Goal: Task Accomplishment & Management: Use online tool/utility

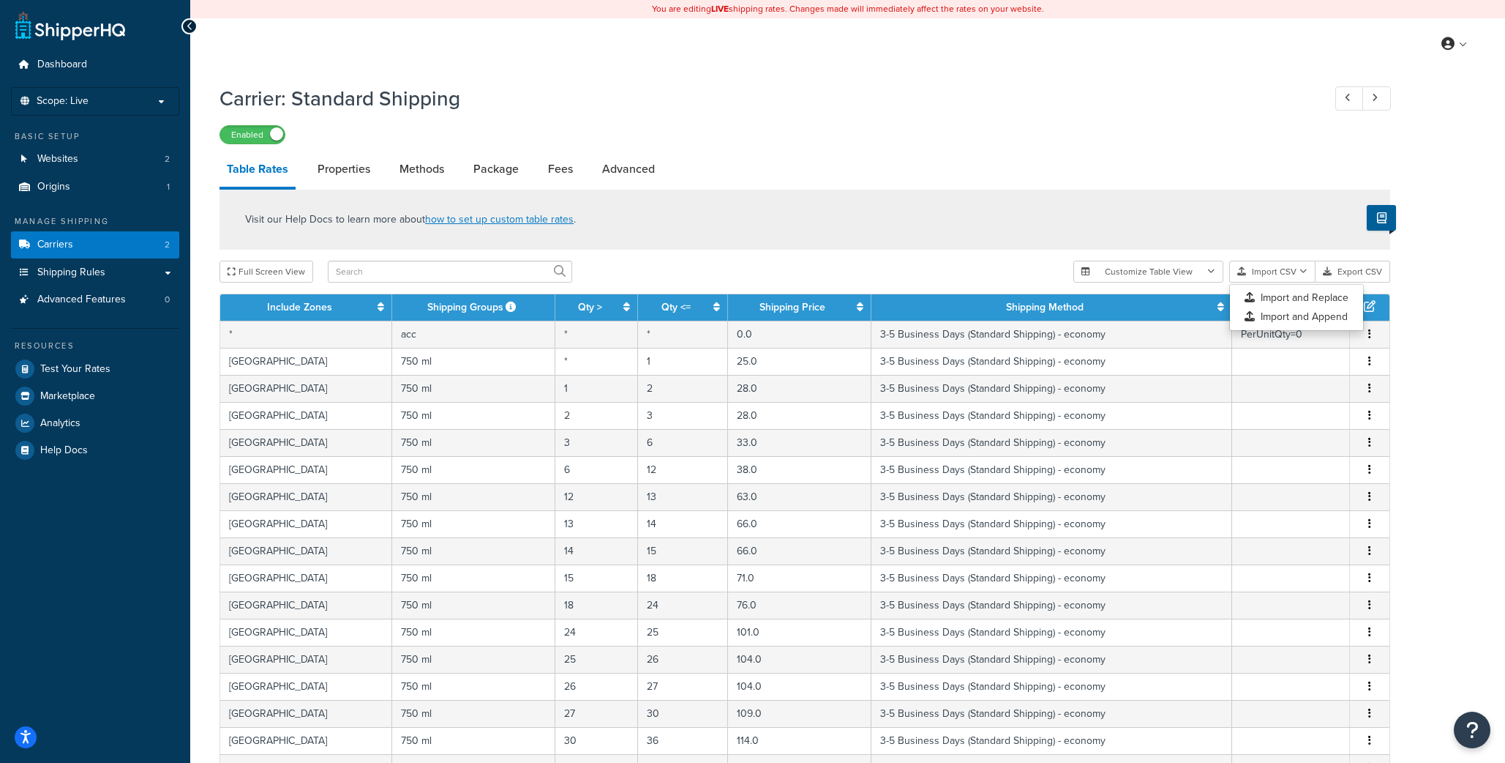
select select "25"
click at [366, 279] on input "text" at bounding box center [450, 272] width 244 height 22
paste input "OWC 6L 1"
type input "OWC 6L 1"
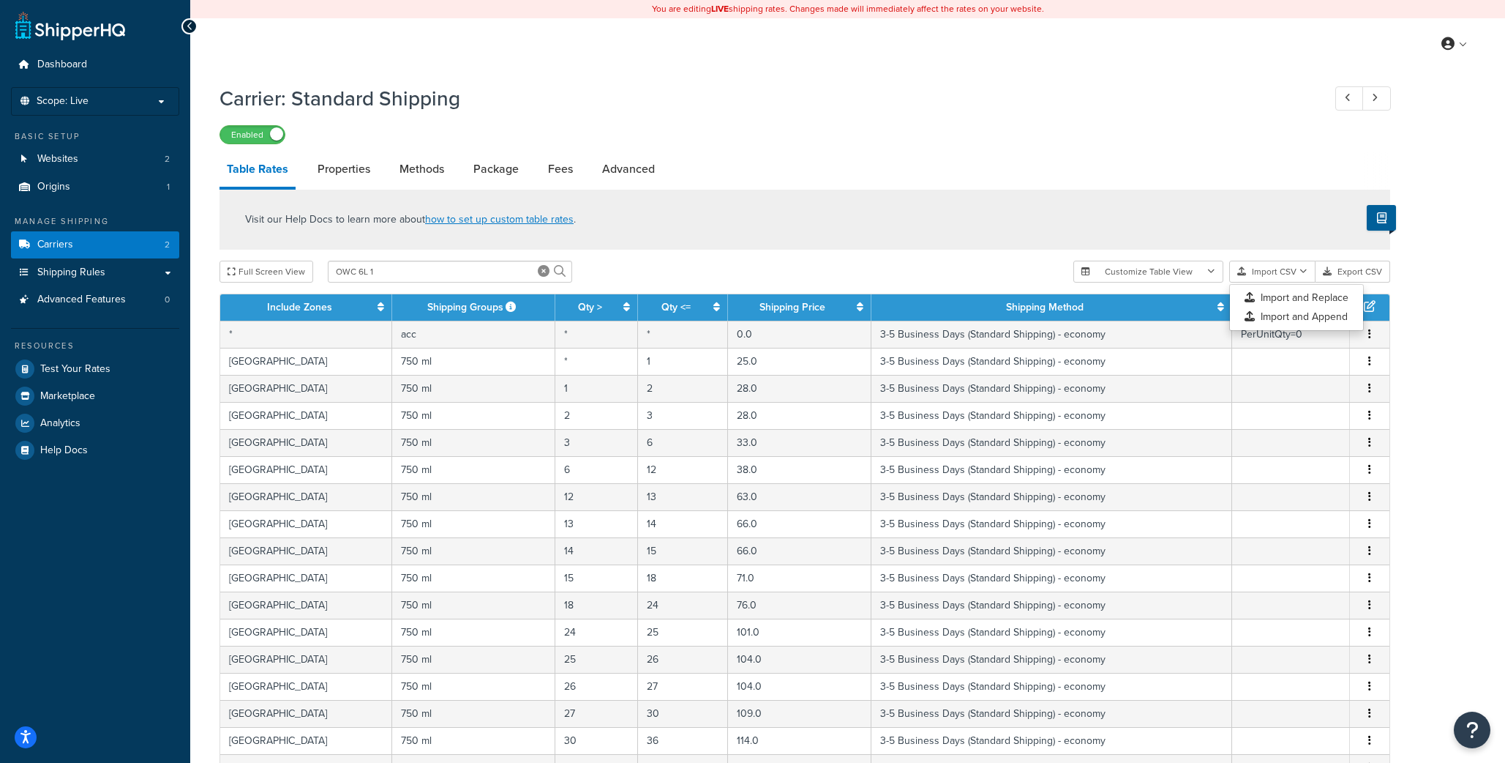
drag, startPoint x: 559, startPoint y: 268, endPoint x: 568, endPoint y: 258, distance: 12.9
click at [559, 268] on icon at bounding box center [560, 271] width 12 height 12
click at [821, 194] on div "Visit our Help Docs to learn more about how to set up custom table rates ." at bounding box center [805, 220] width 1171 height 60
click at [899, 198] on div "Visit our Help Docs to learn more about how to set up custom table rates ." at bounding box center [805, 220] width 1171 height 60
select select "25"
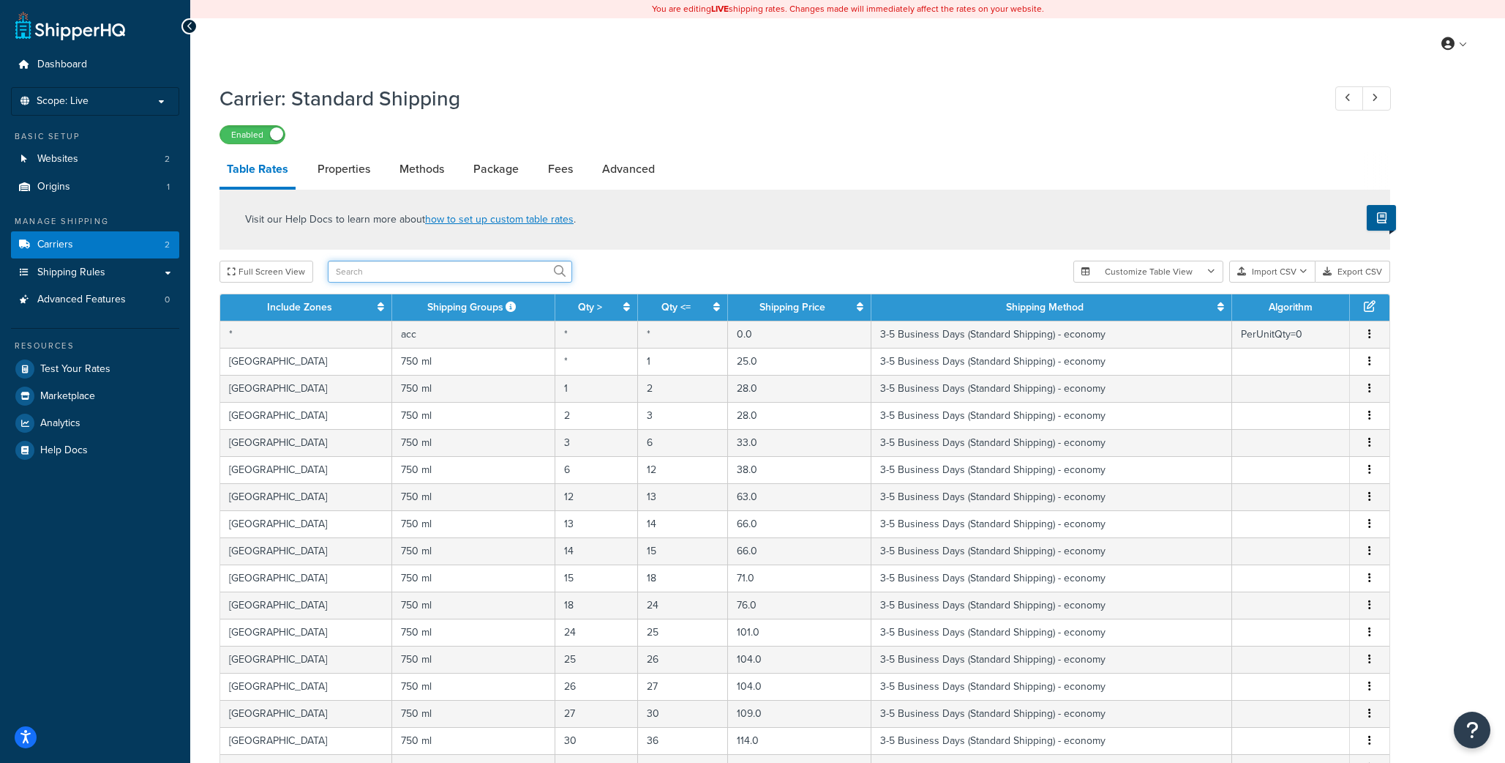
click at [459, 269] on input "text" at bounding box center [450, 272] width 244 height 22
paste input "OWC 6L 1"
type input "OWC 6L 1"
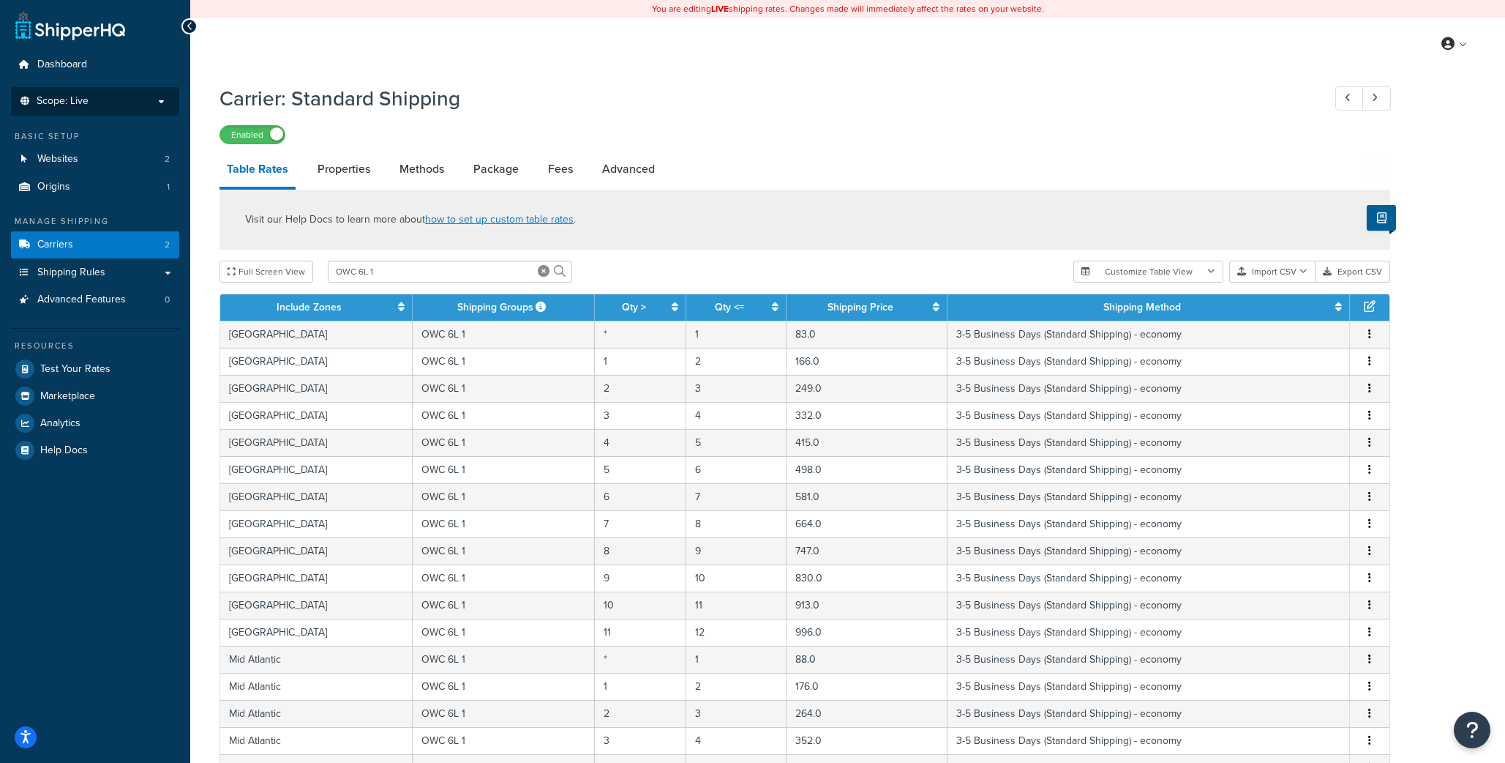
click at [94, 95] on p "Scope: Live" at bounding box center [95, 101] width 155 height 12
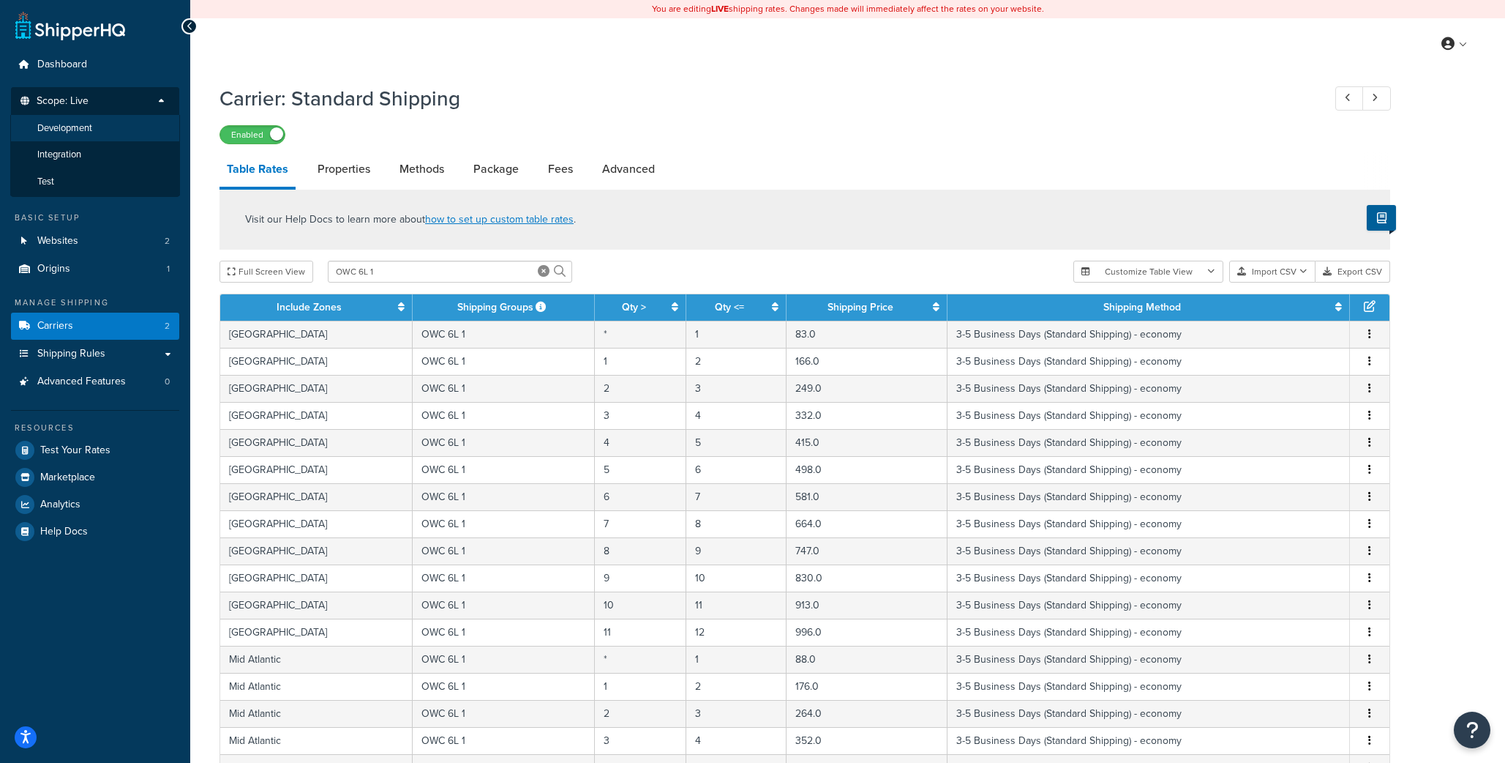
click at [75, 132] on span "Development" at bounding box center [64, 128] width 55 height 12
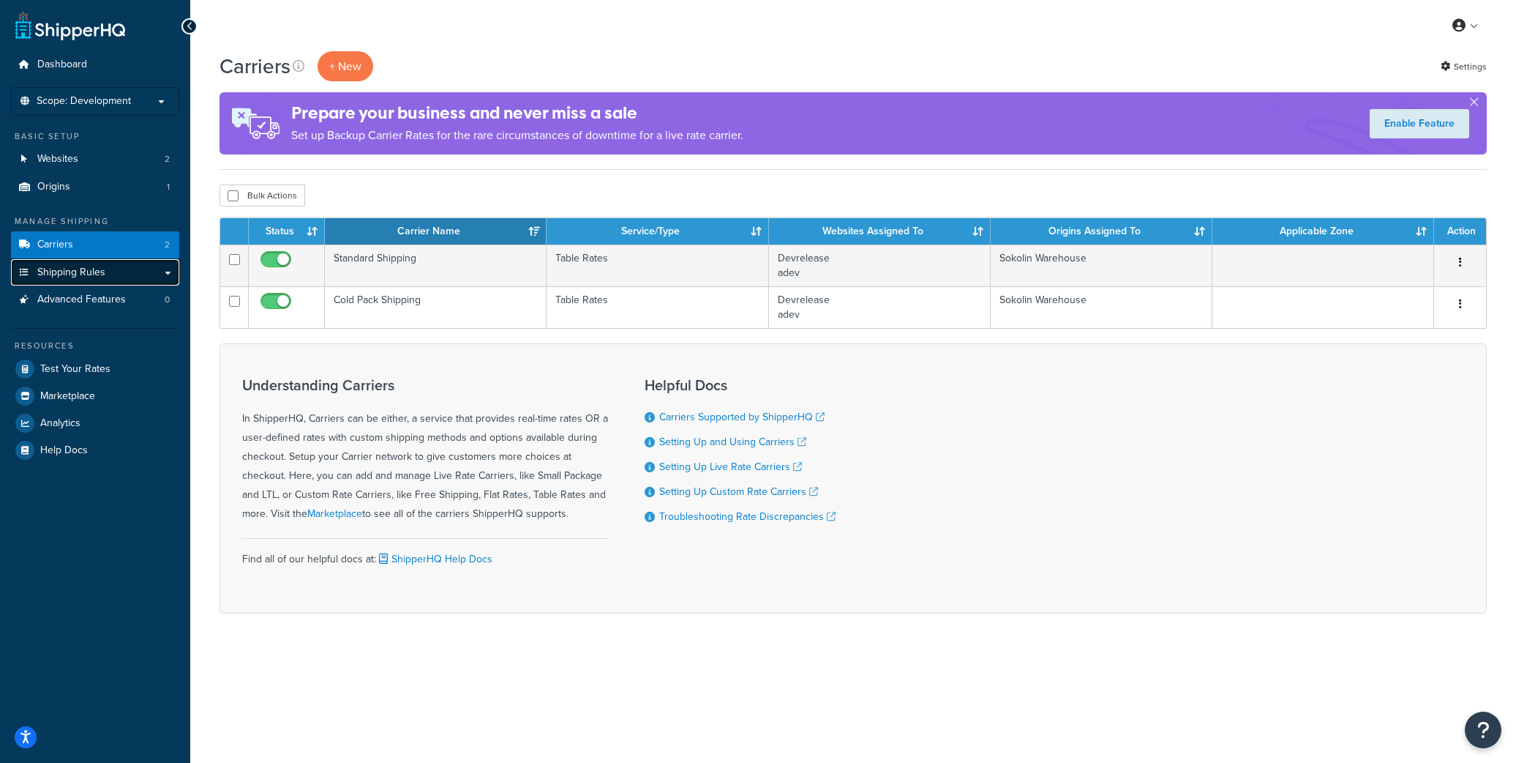
click at [85, 273] on span "Shipping Rules" at bounding box center [71, 272] width 68 height 12
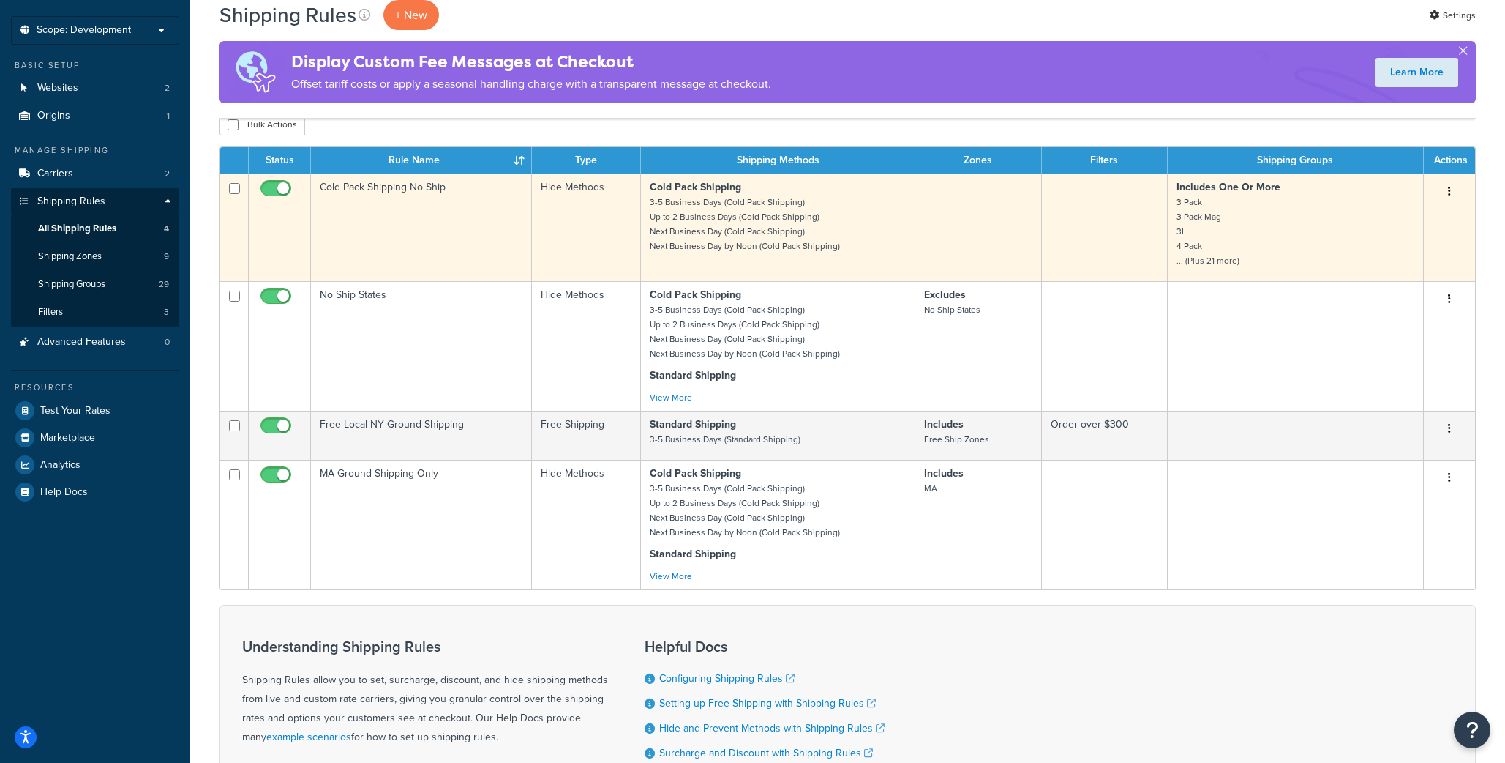
scroll to position [64, 0]
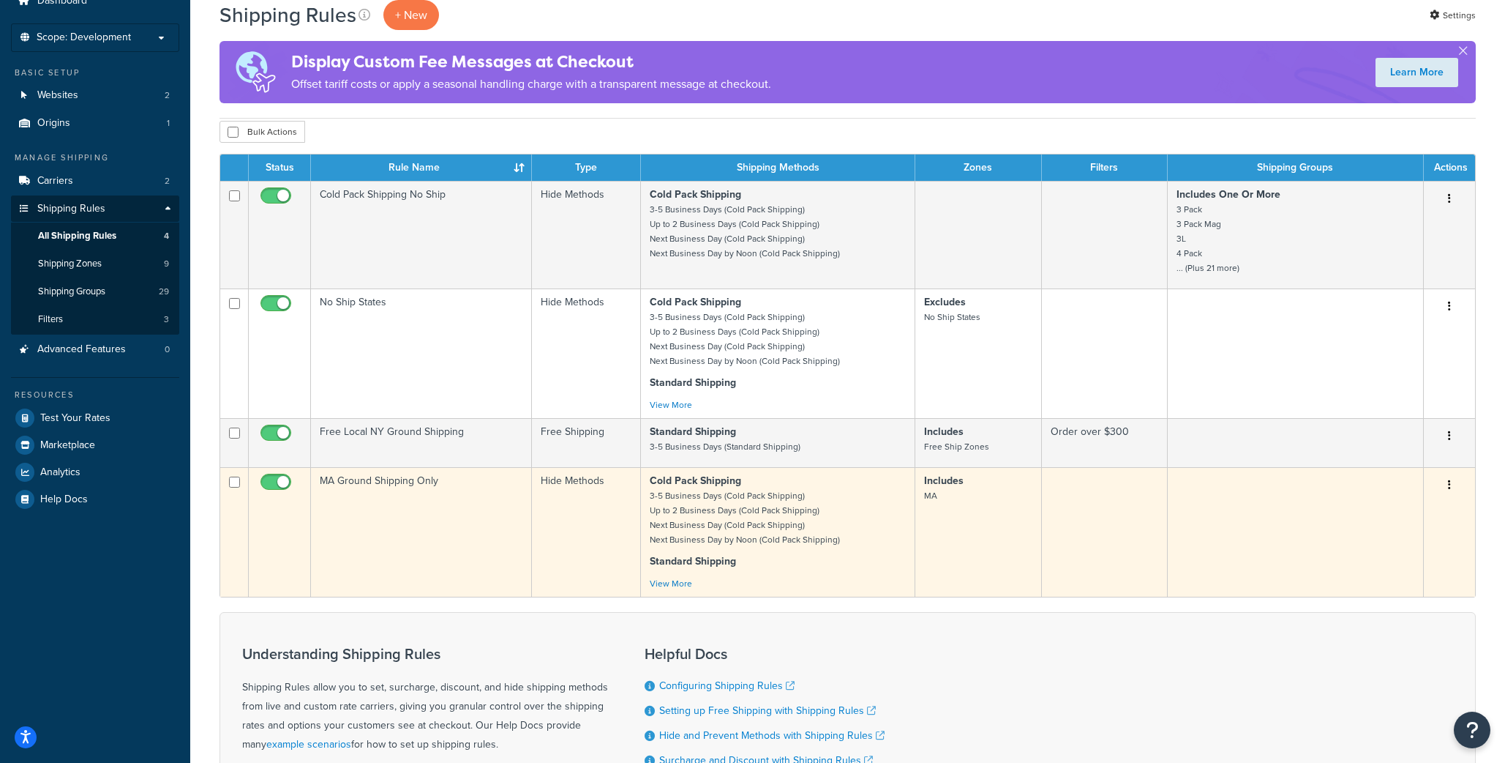
click at [283, 483] on input "checkbox" at bounding box center [278, 485] width 40 height 18
checkbox input "false"
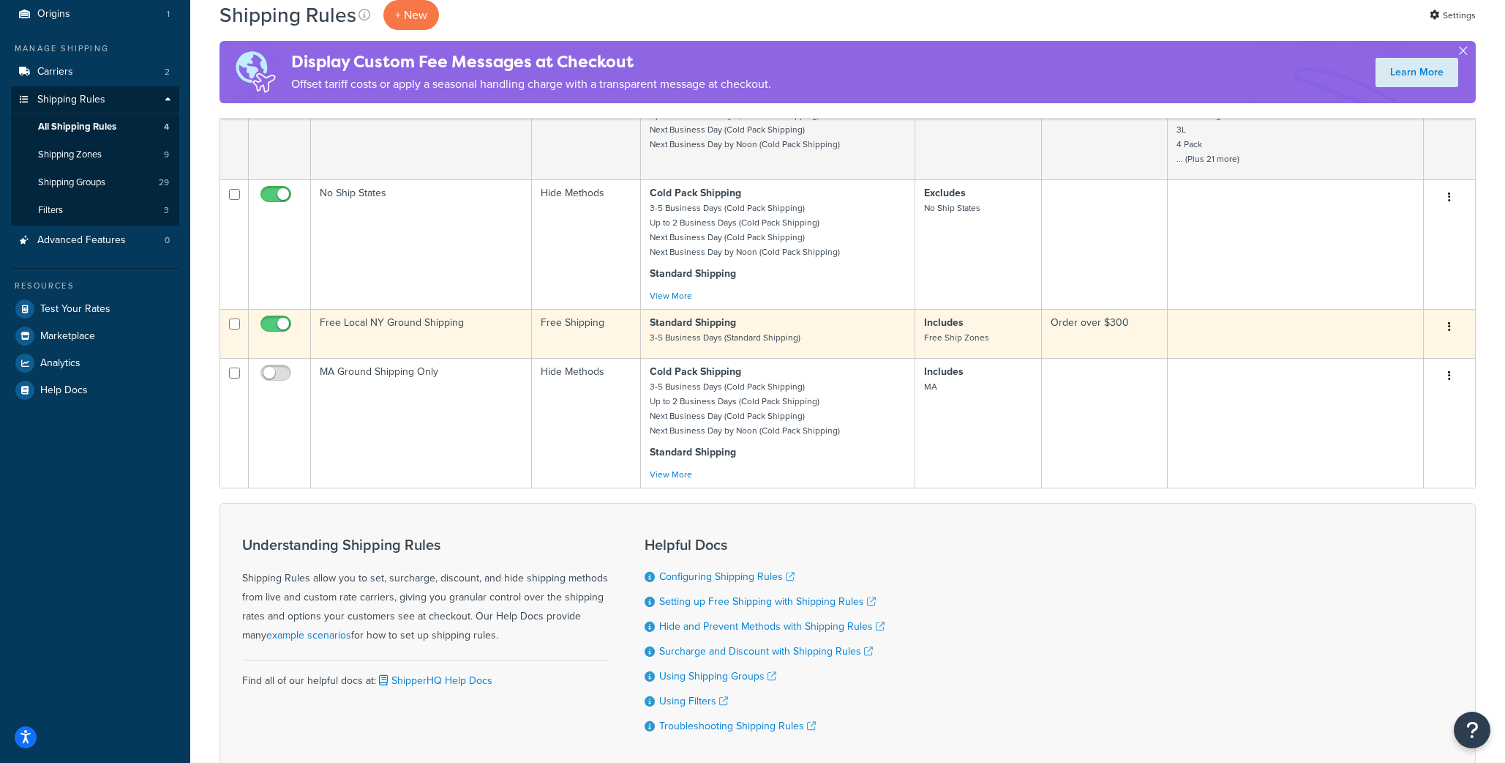
scroll to position [168, 0]
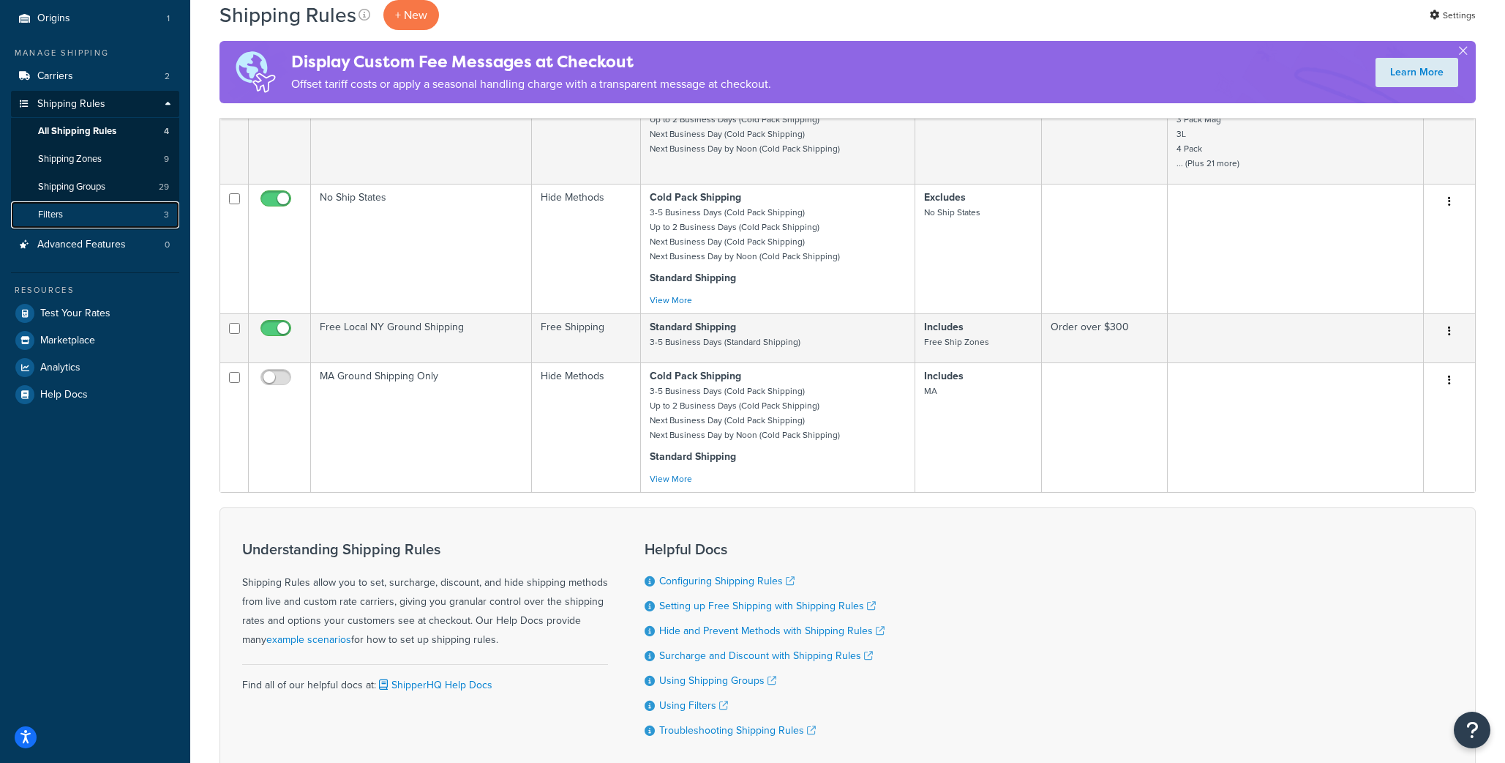
click at [66, 206] on link "Filters 3" at bounding box center [95, 214] width 168 height 27
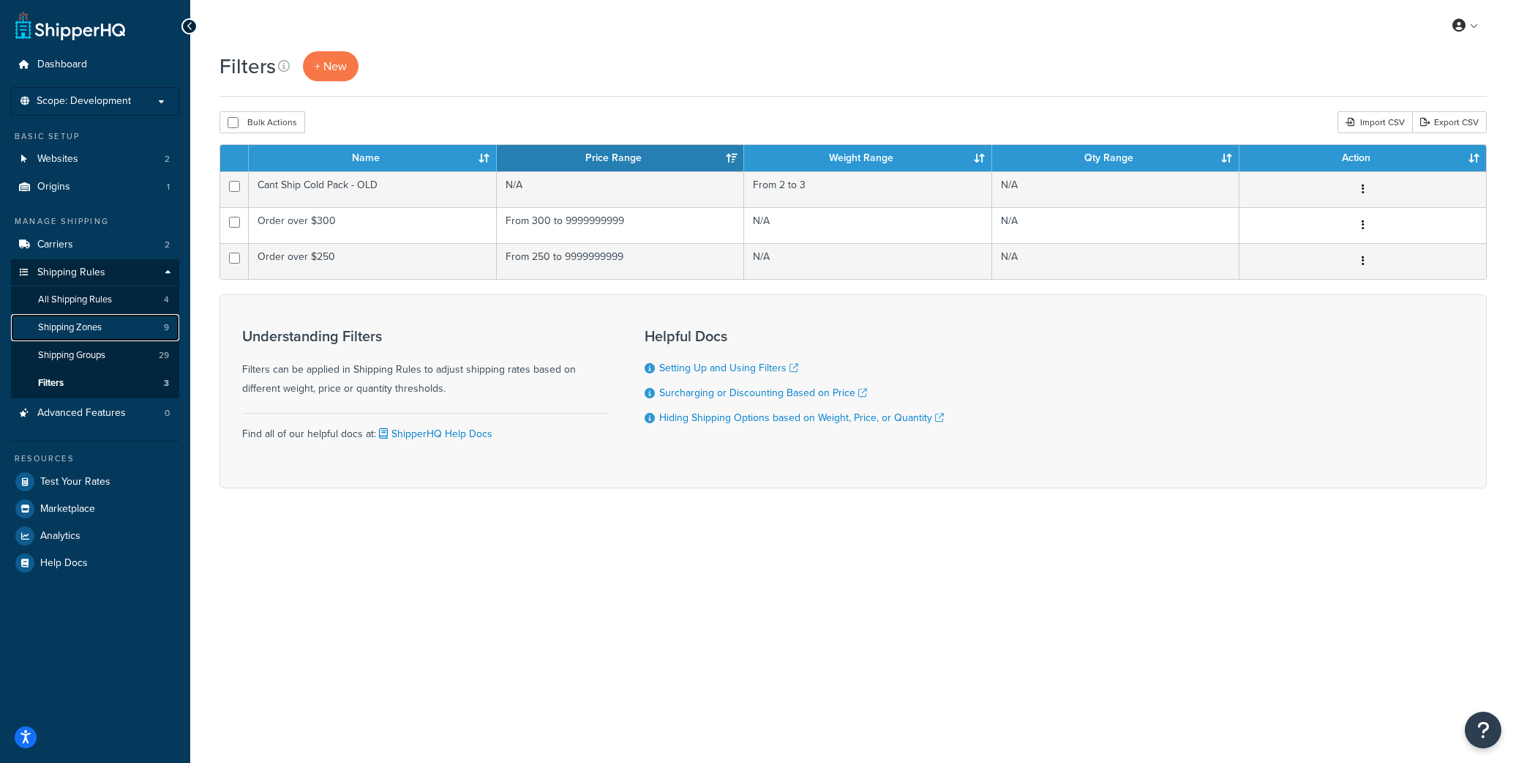
click at [72, 327] on span "Shipping Zones" at bounding box center [70, 327] width 64 height 12
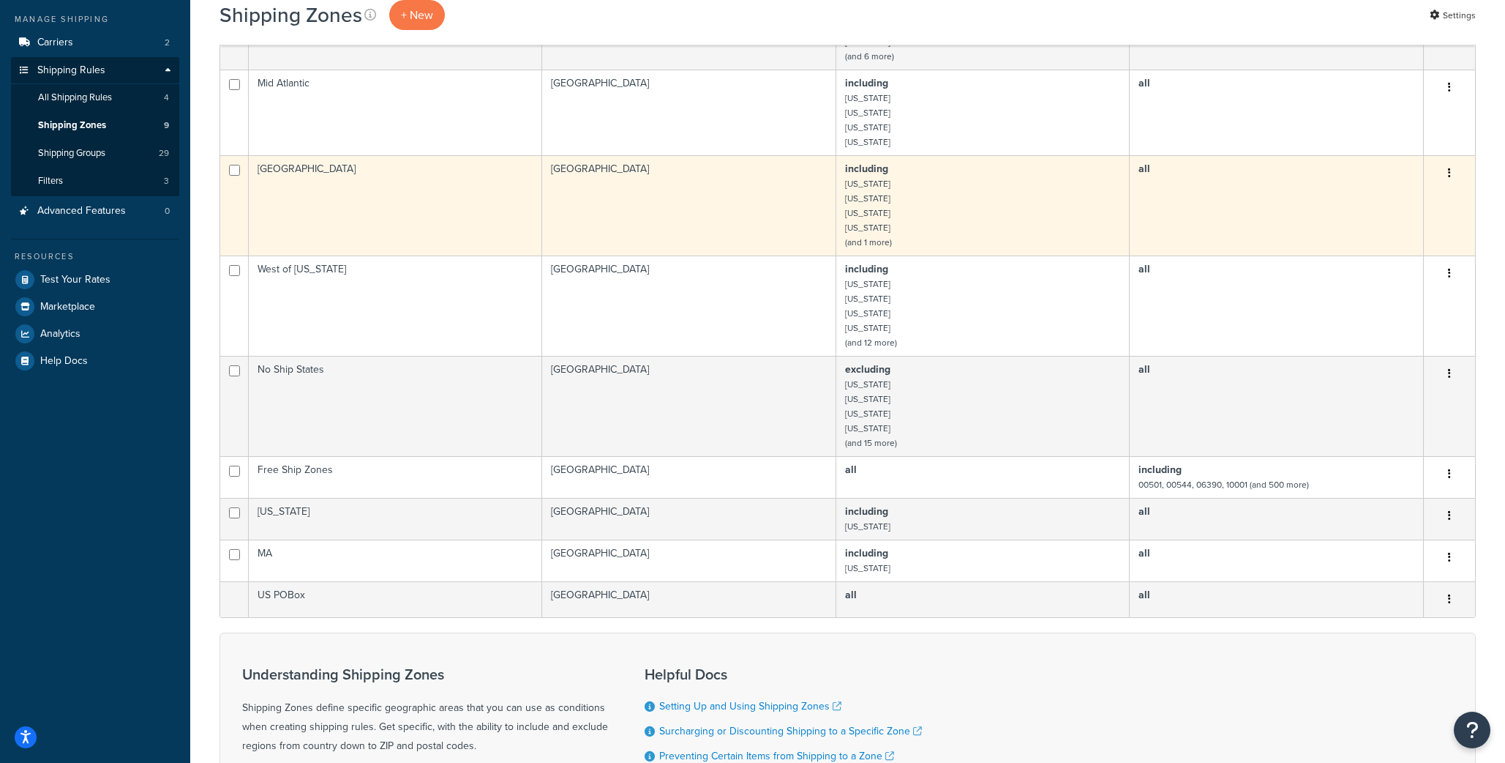
scroll to position [203, 0]
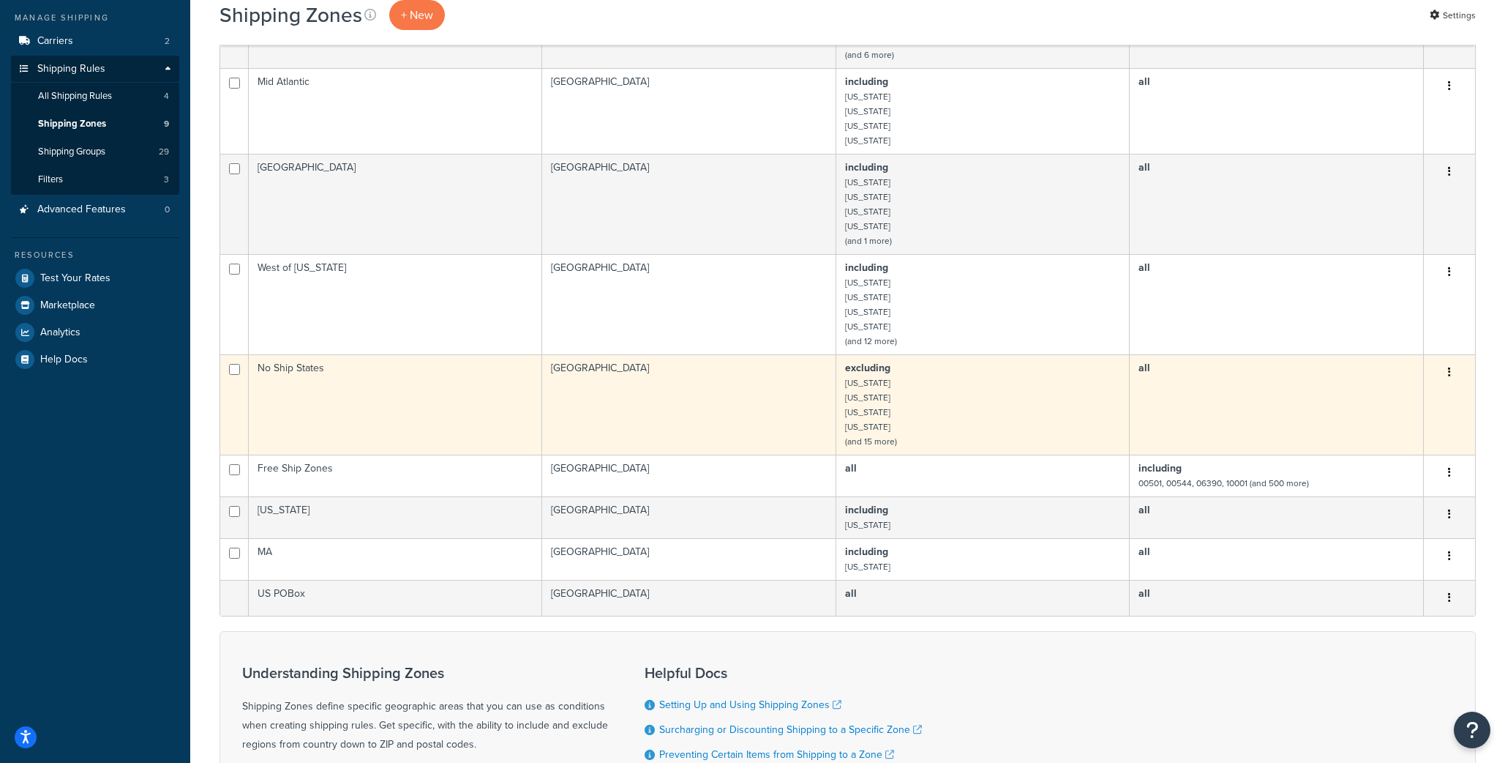
click at [895, 402] on td "excluding Alabama Alaska Arkansas Hawaii (and 15 more)" at bounding box center [983, 404] width 293 height 100
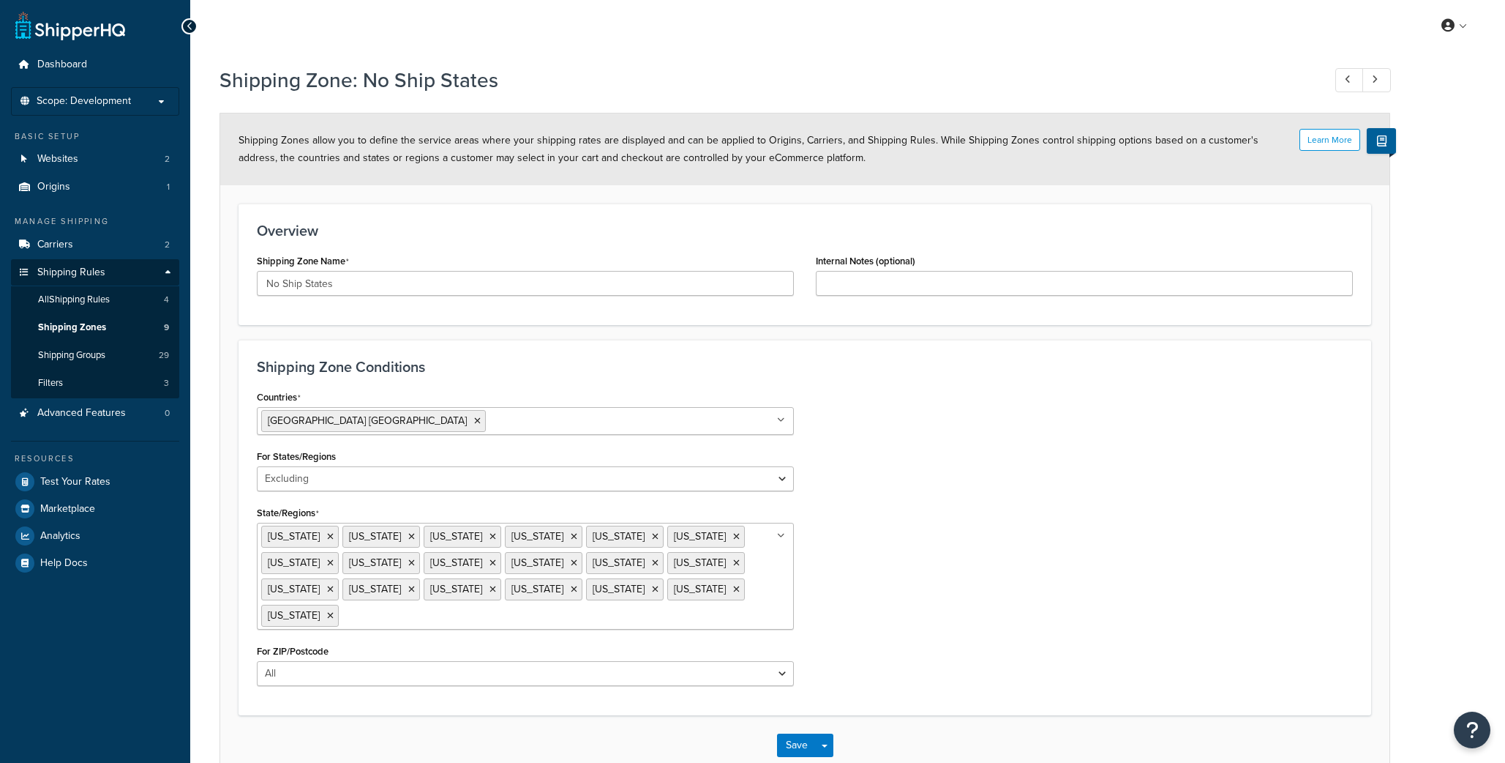
select select "excluding"
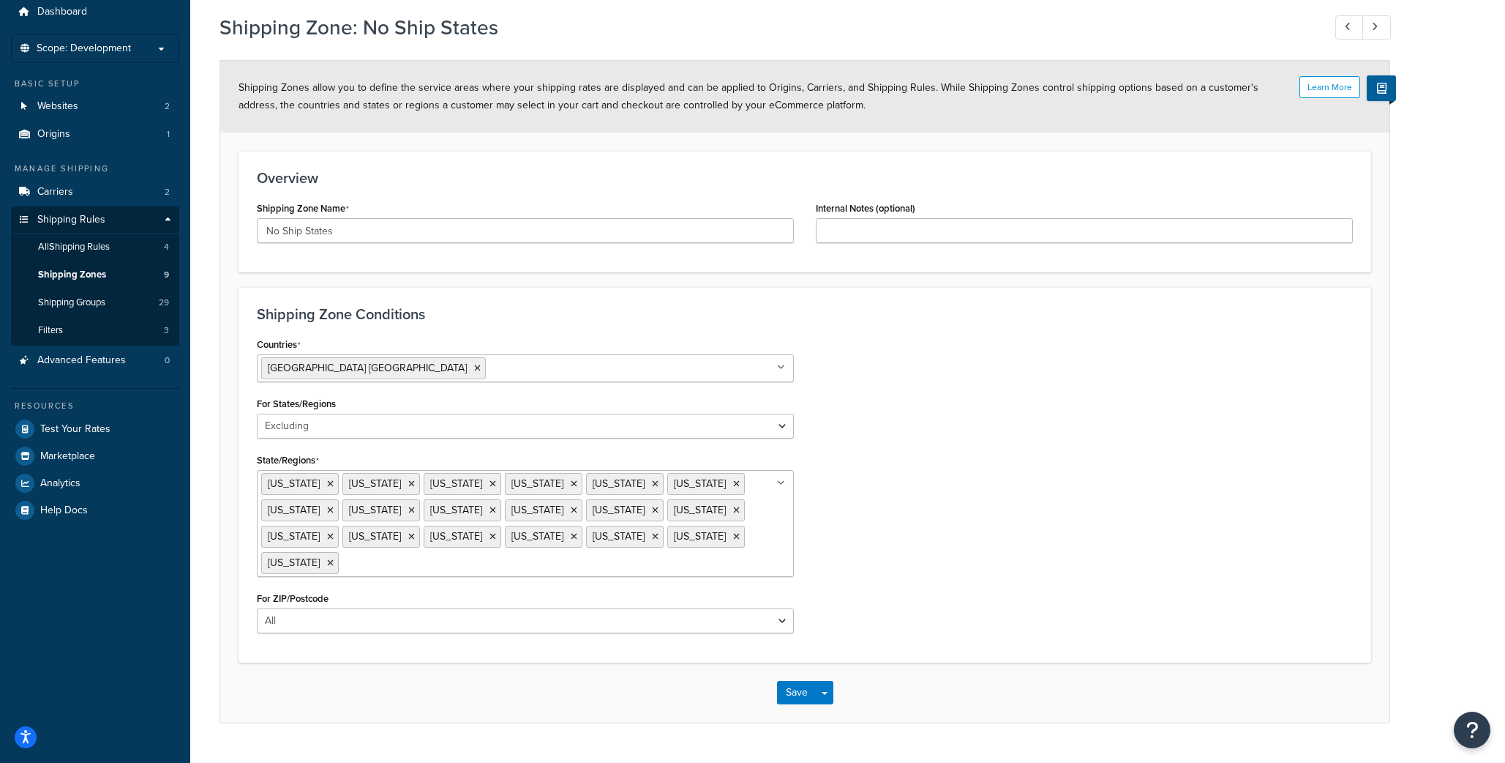
scroll to position [83, 0]
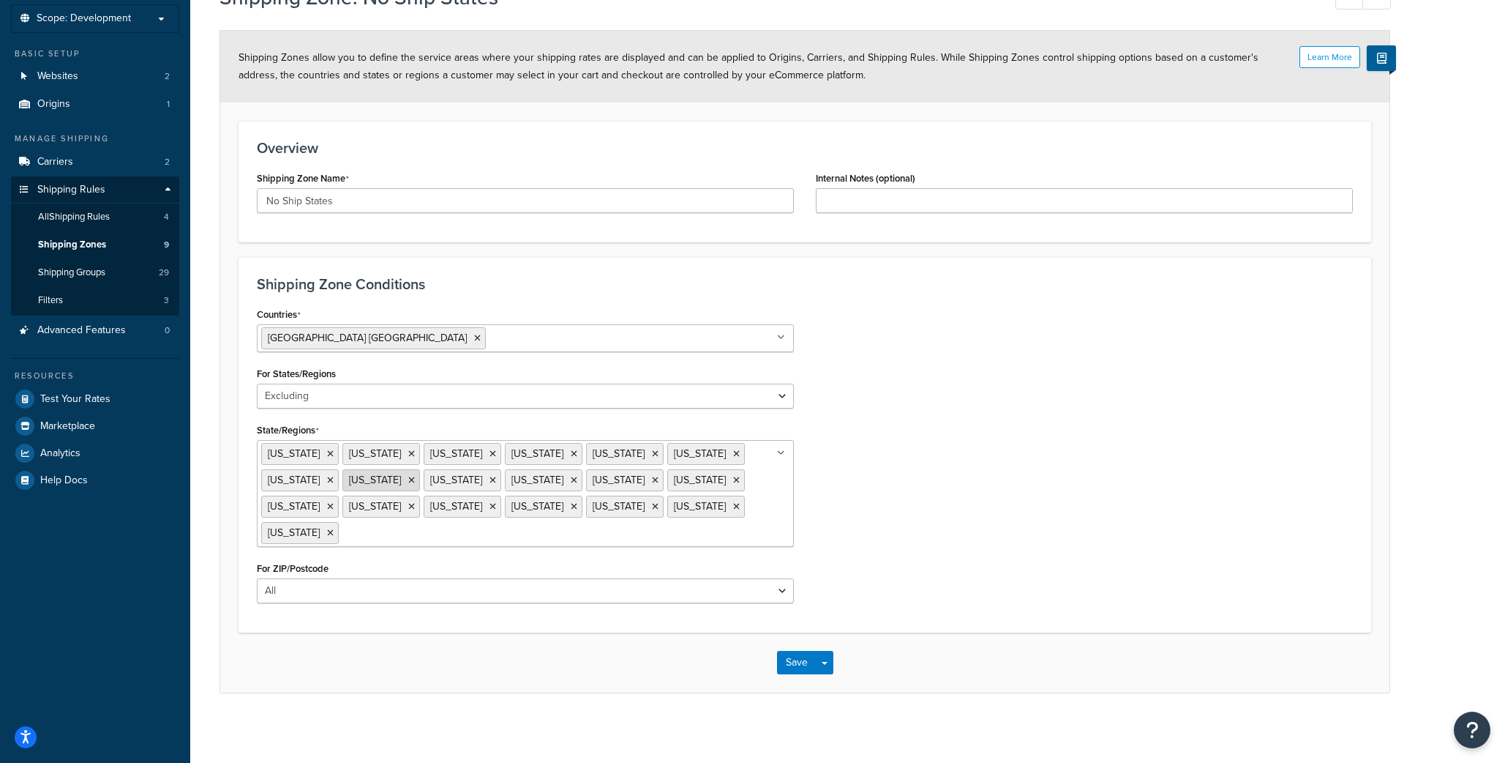
click at [415, 476] on icon at bounding box center [411, 480] width 7 height 9
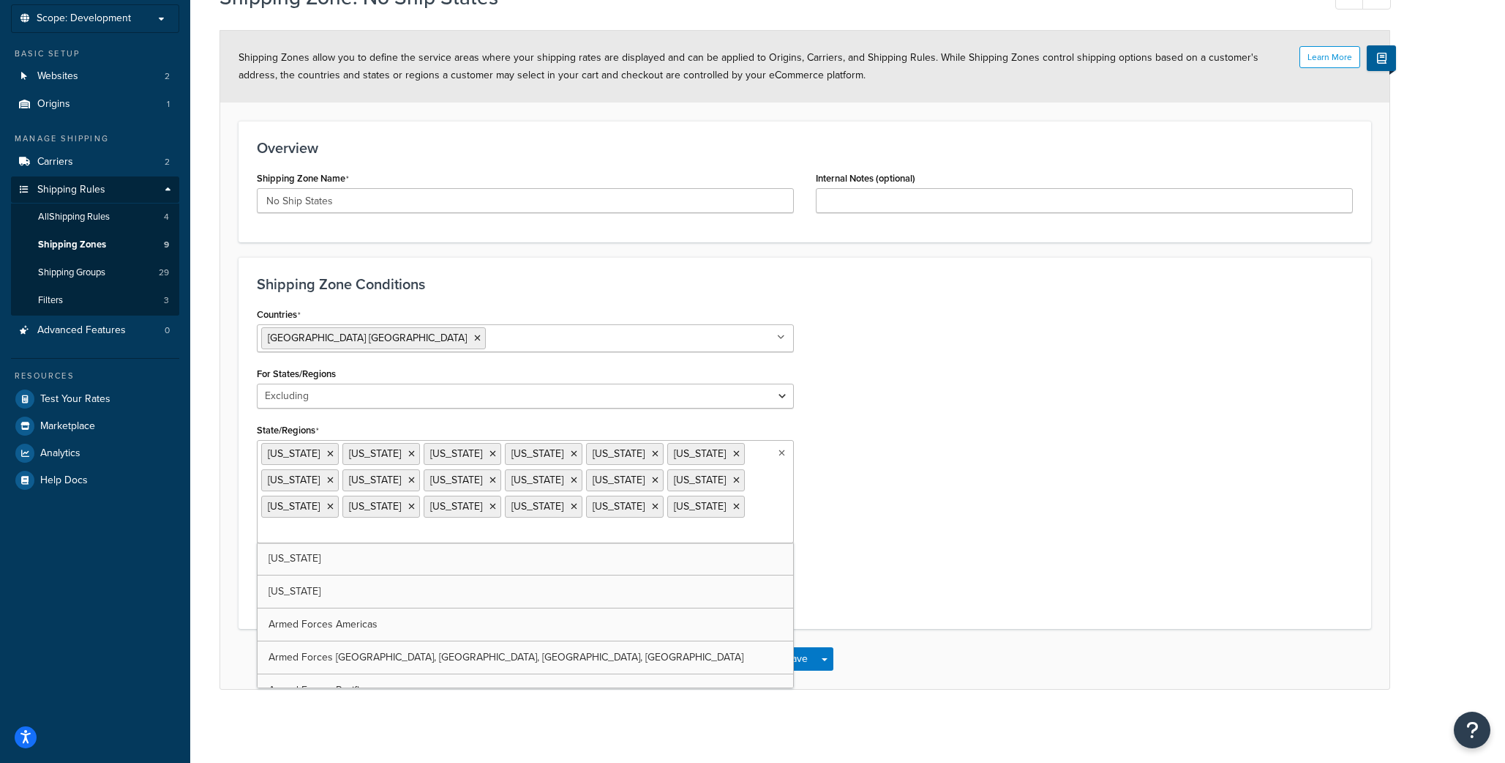
click at [960, 476] on div "Countries United States USA All Countries ALL Afghanistan AFG Albania ALB Alger…" at bounding box center [805, 457] width 1118 height 307
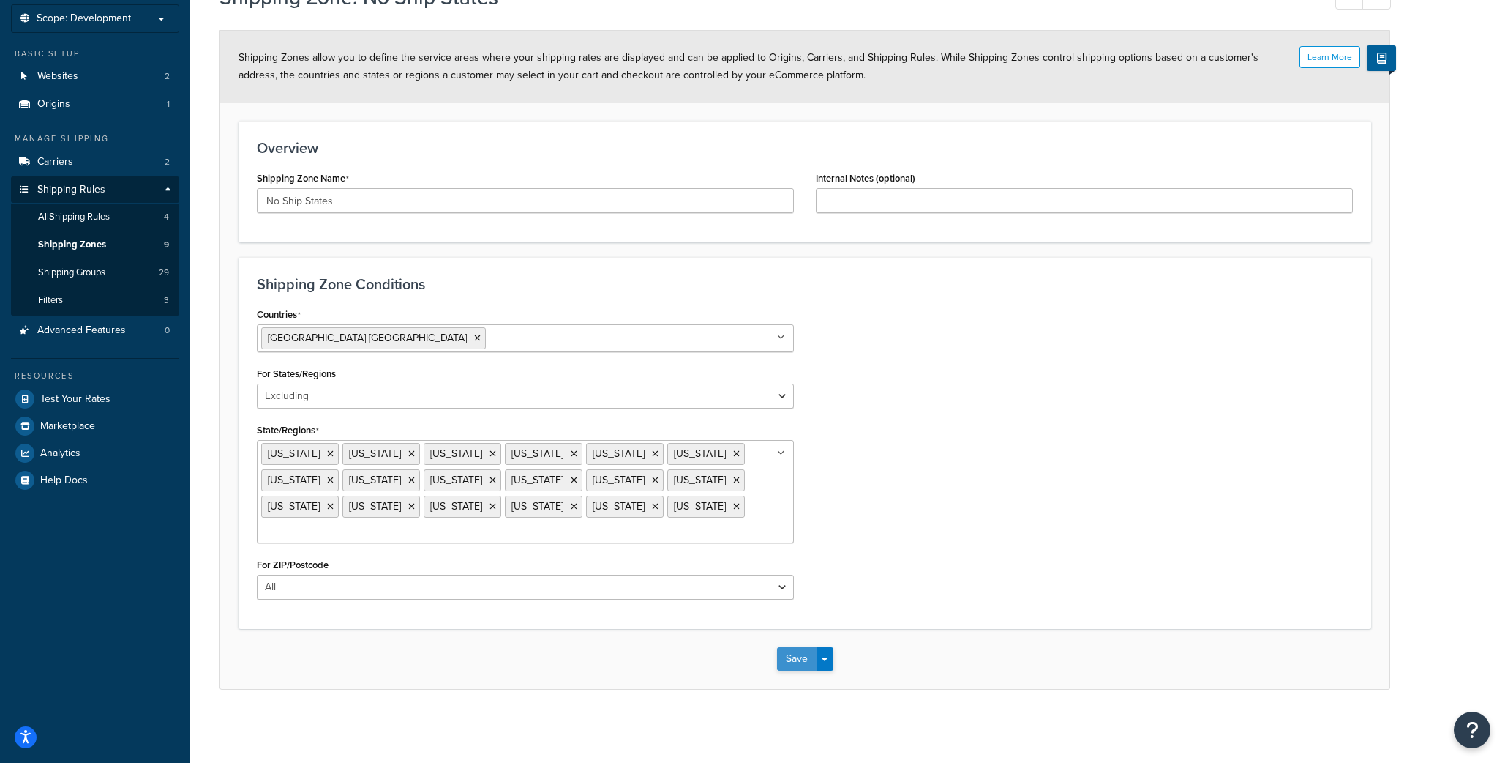
click at [801, 660] on button "Save" at bounding box center [797, 658] width 40 height 23
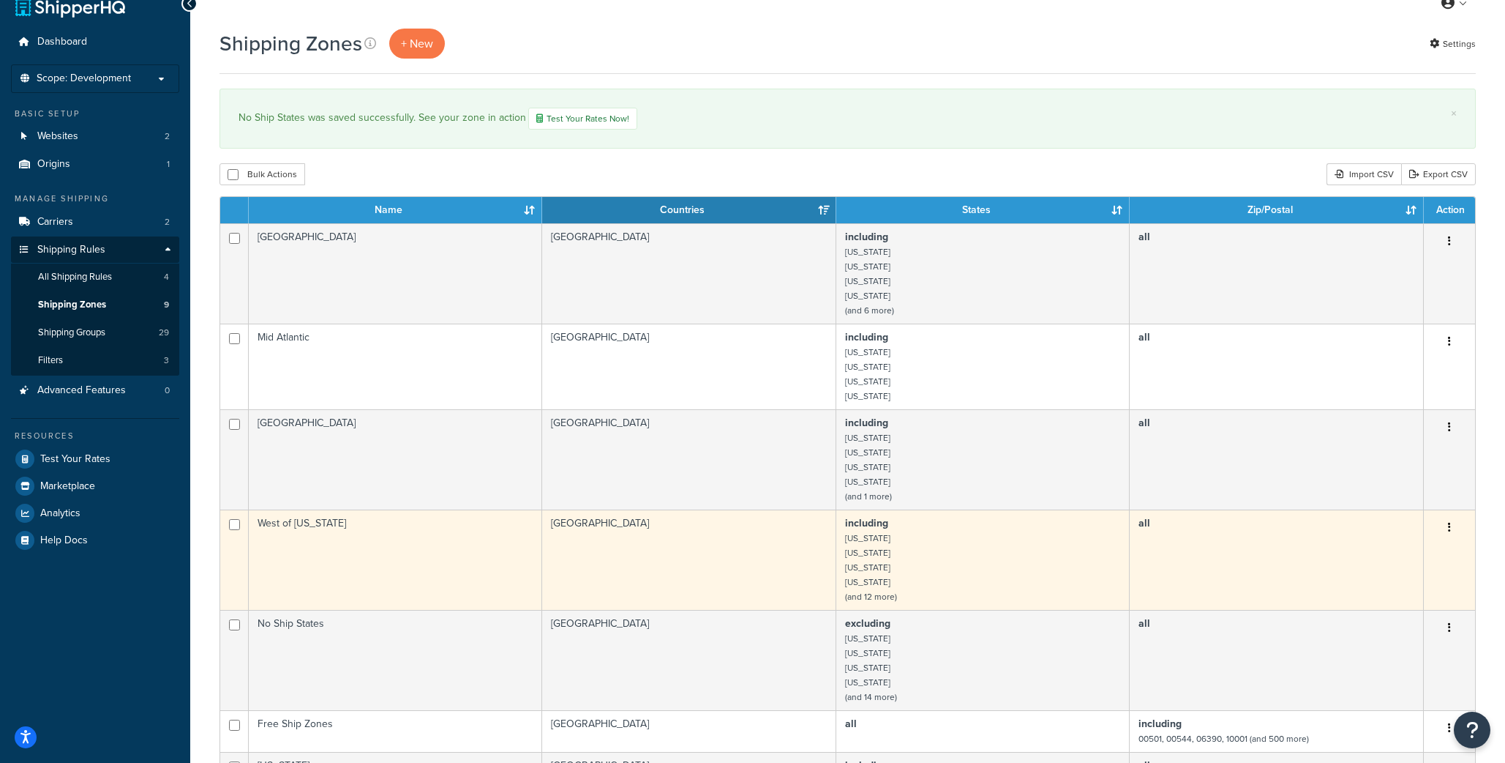
scroll to position [7, 0]
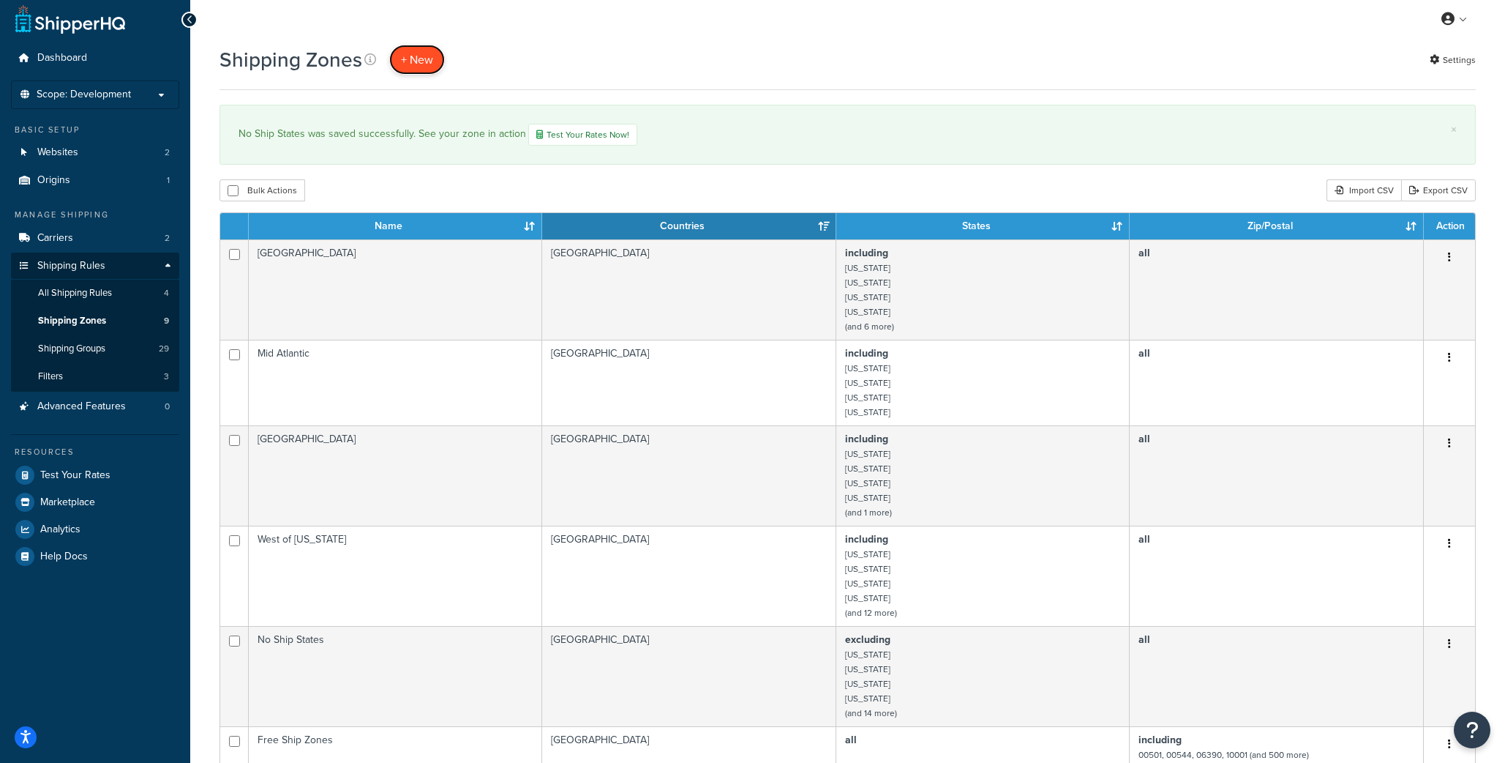
click at [408, 52] on span "+ New" at bounding box center [417, 59] width 32 height 17
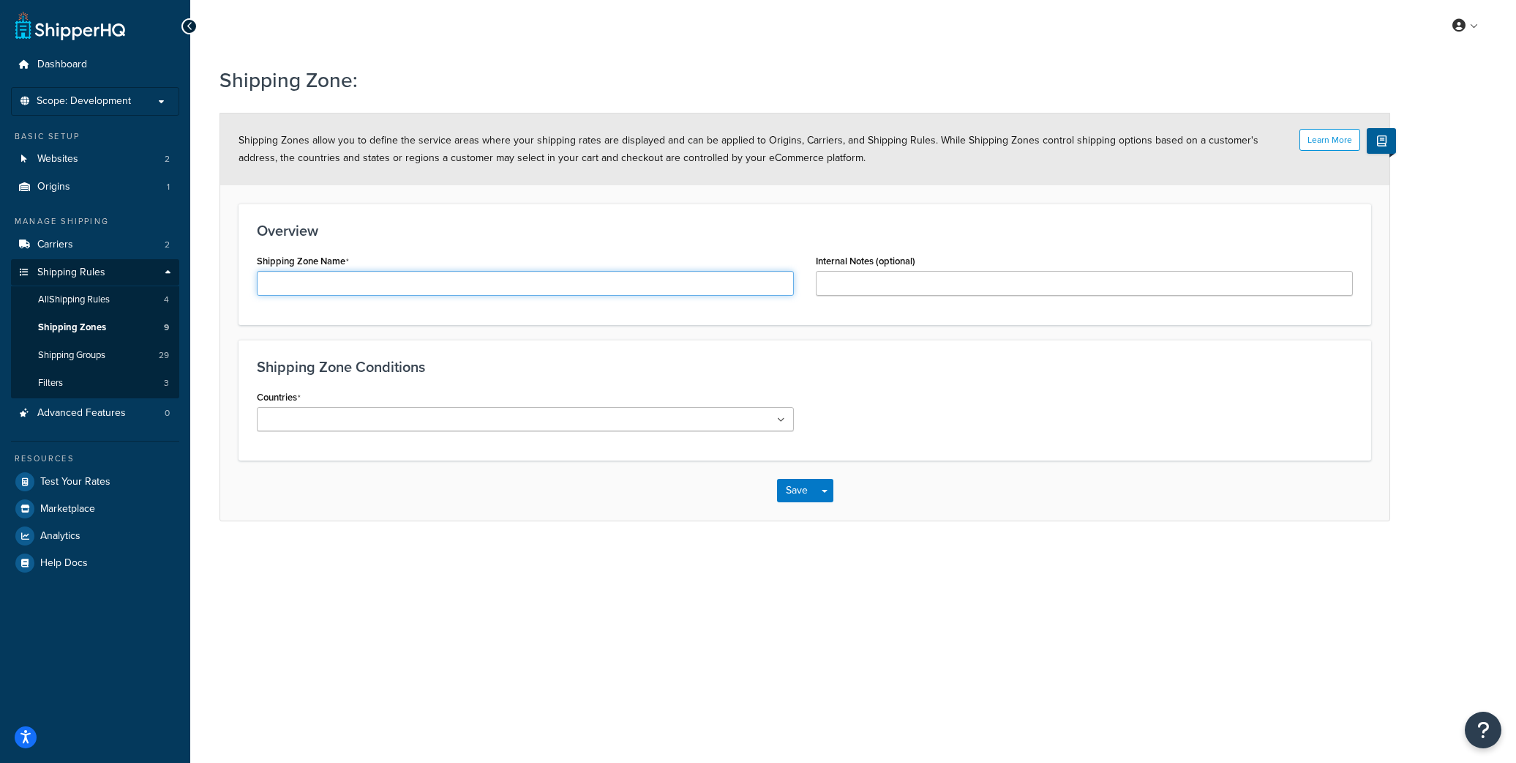
click at [374, 283] on input "Shipping Zone Name" at bounding box center [525, 283] width 537 height 25
type input "Special States"
type input "Cross Dock Shipments"
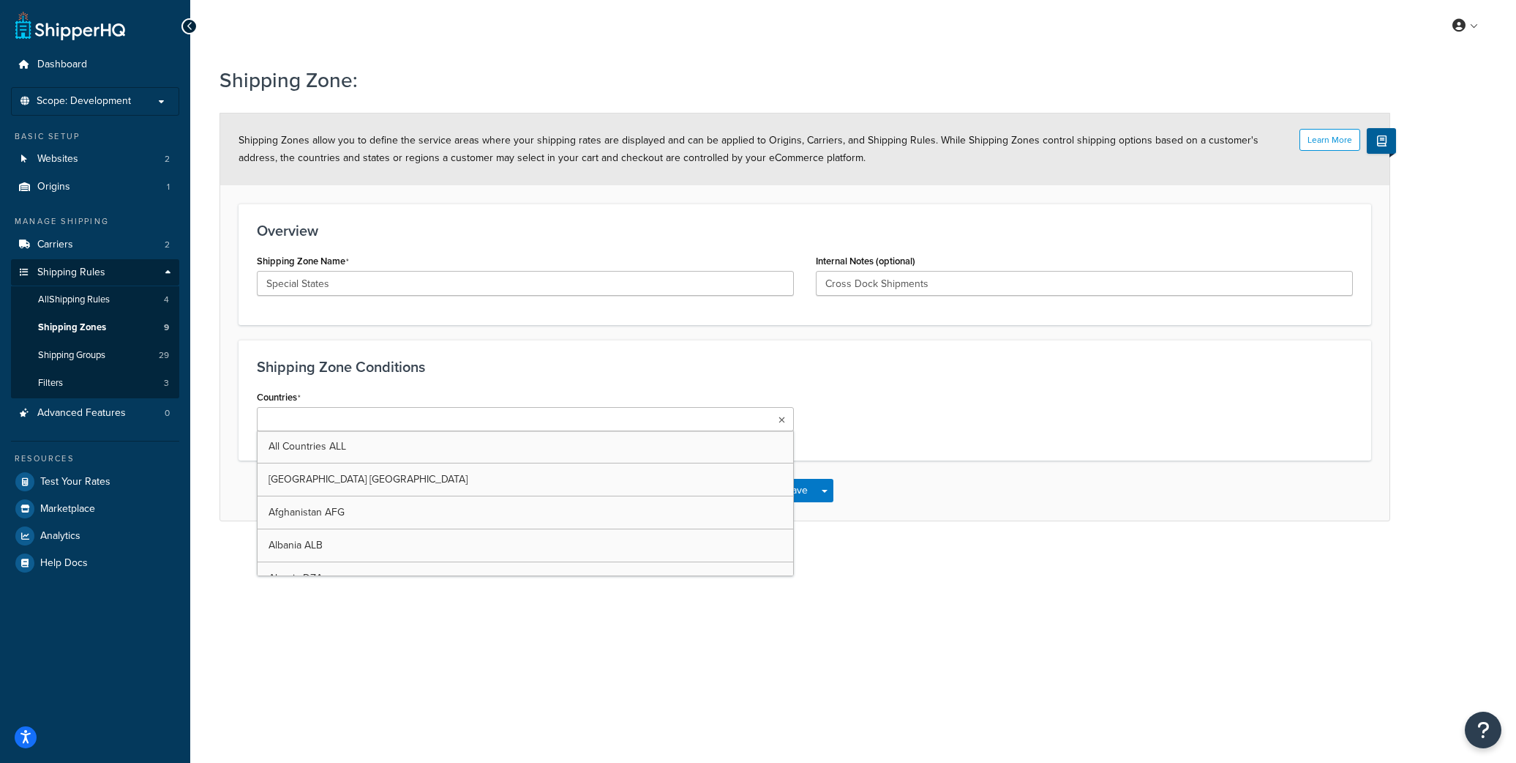
click at [345, 414] on input "Countries" at bounding box center [326, 420] width 130 height 16
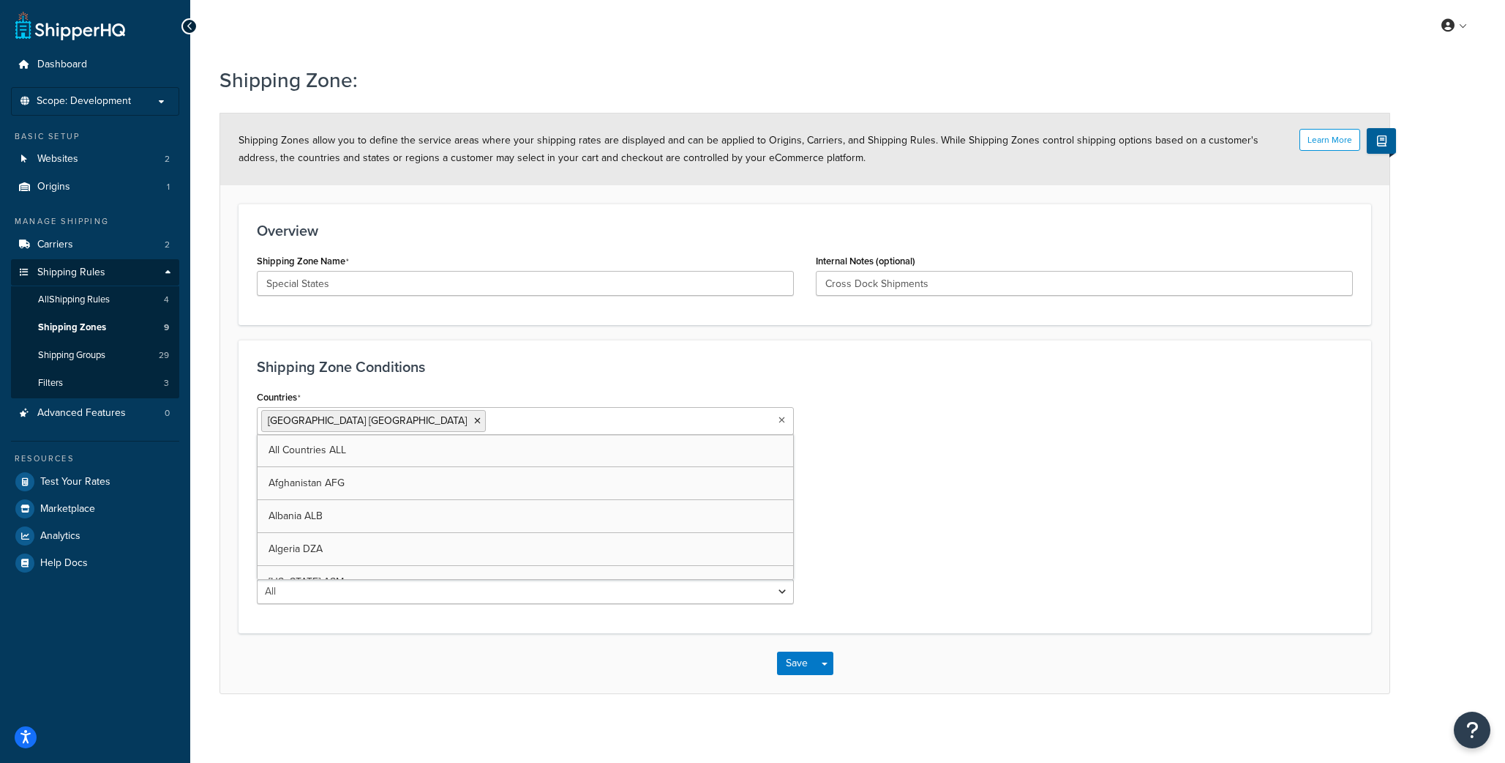
click at [853, 418] on div "Countries United States USA All Countries ALL Afghanistan AFG Albania ALB Alger…" at bounding box center [805, 500] width 1118 height 228
click at [377, 477] on select "All Including Excluding" at bounding box center [525, 478] width 537 height 25
select select "including"
click at [257, 466] on select "All Including Excluding" at bounding box center [525, 478] width 537 height 25
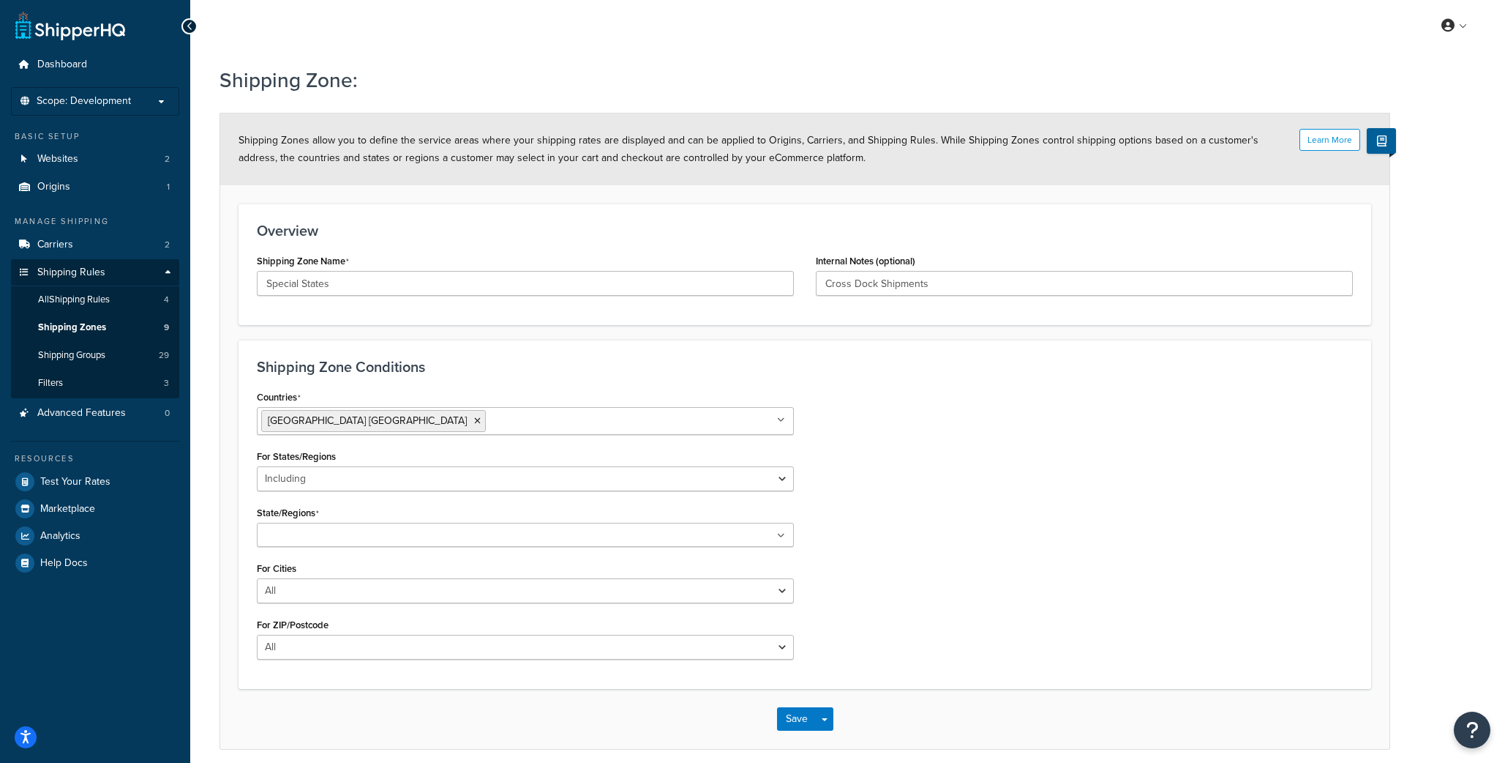
click at [363, 531] on input "State/Regions" at bounding box center [326, 536] width 130 height 16
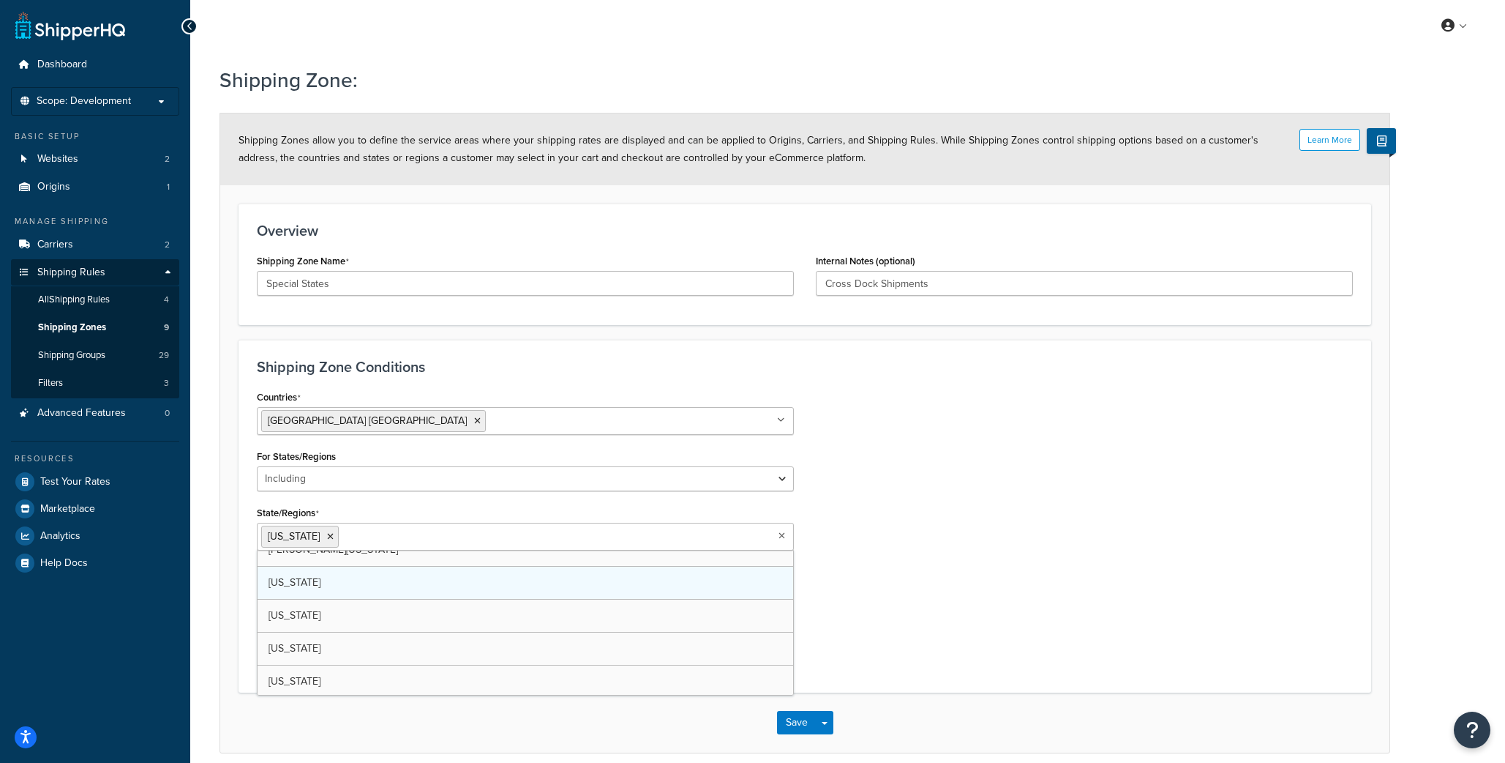
scroll to position [875, 0]
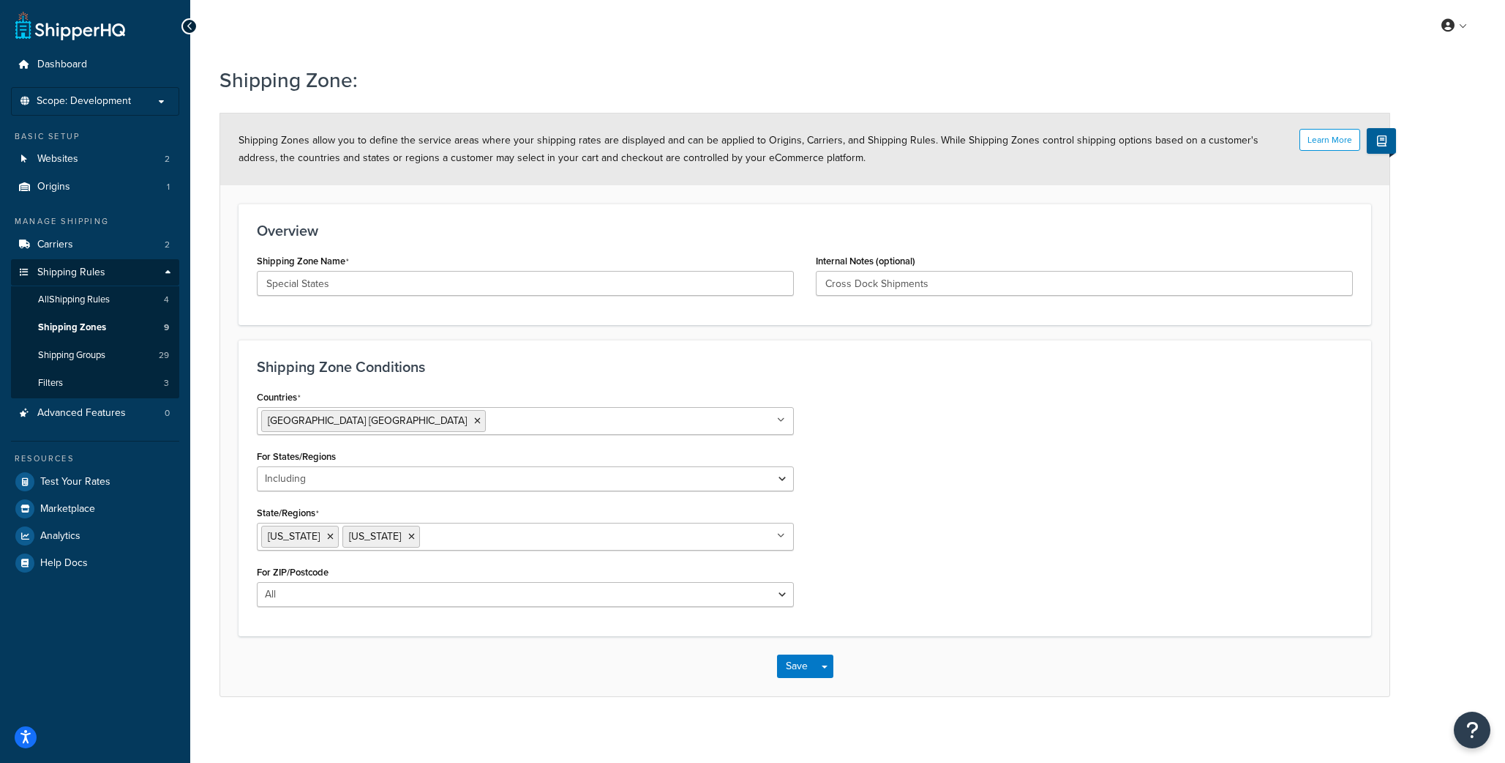
click at [945, 519] on div "Countries United States USA All Countries ALL Afghanistan AFG Albania ALB Alger…" at bounding box center [805, 501] width 1118 height 231
click at [794, 662] on button "Save" at bounding box center [797, 665] width 40 height 23
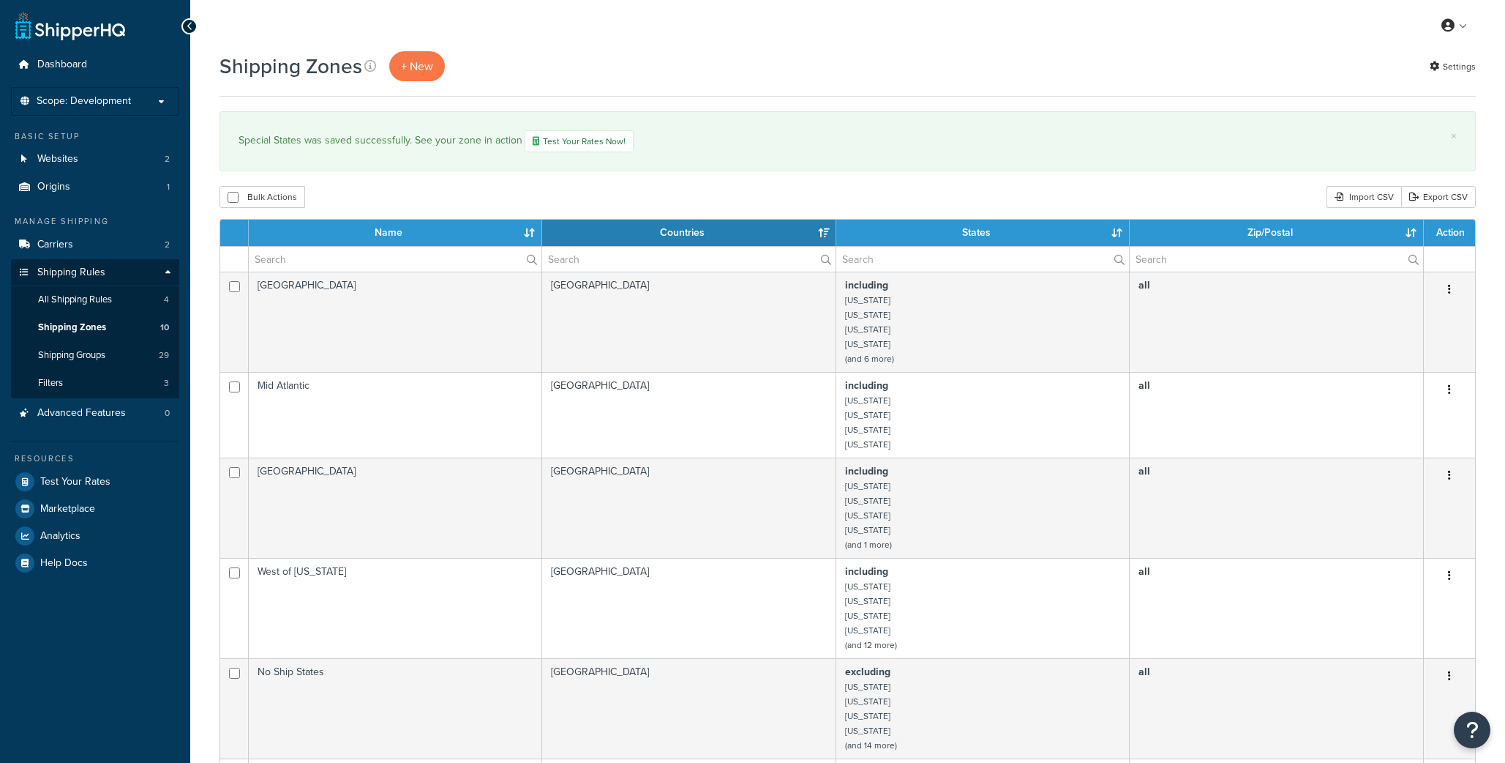
select select "15"
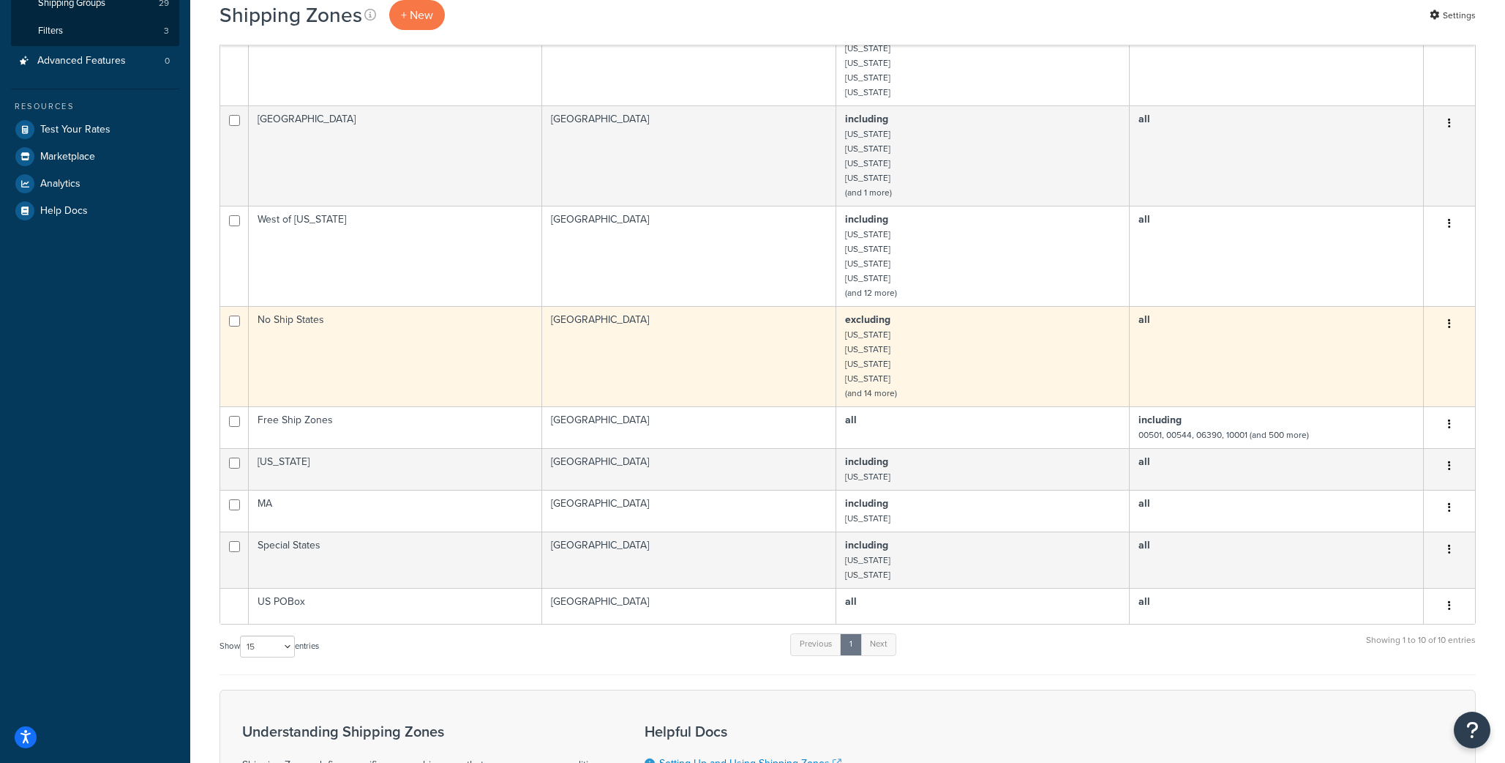
scroll to position [368, 0]
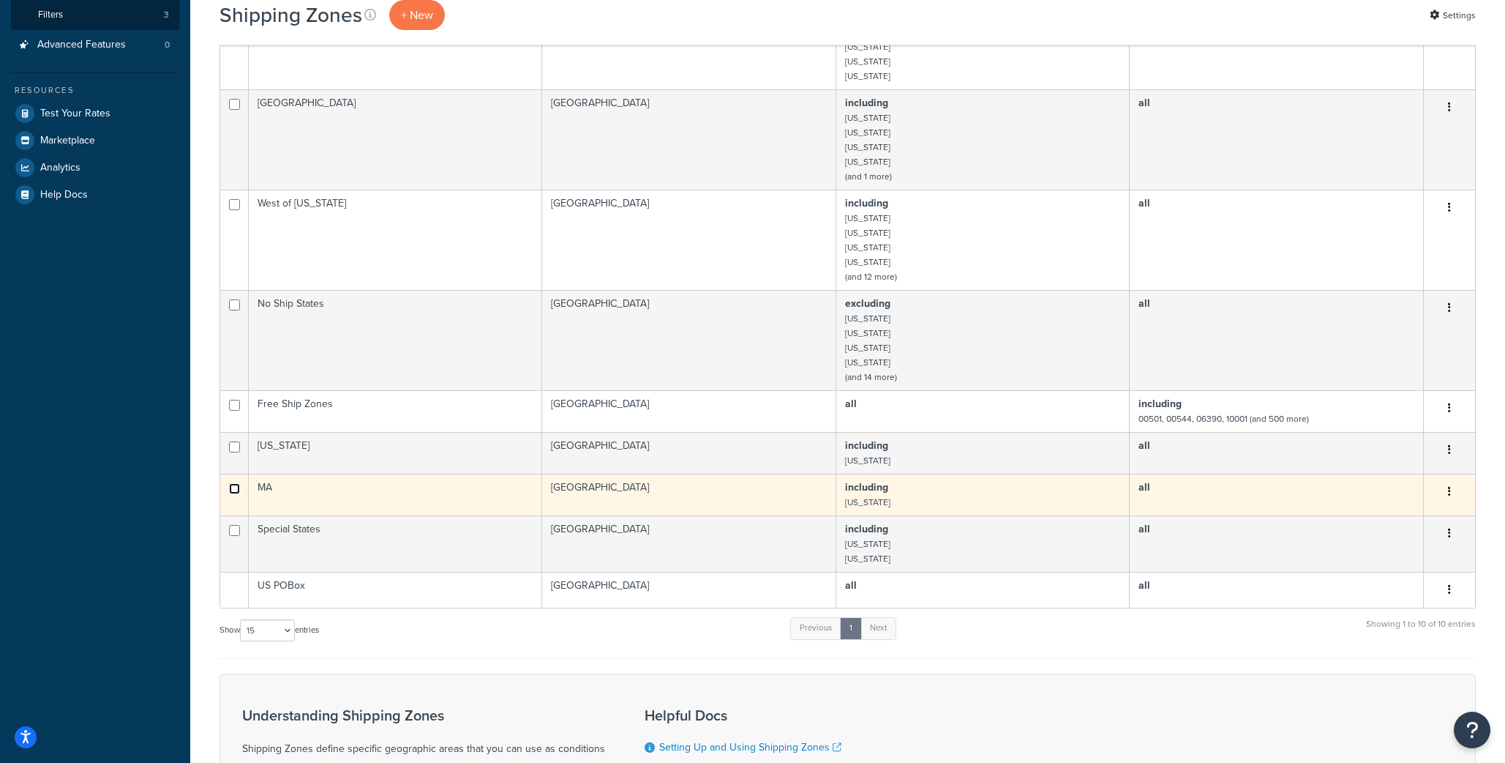
click at [233, 493] on input "checkbox" at bounding box center [234, 488] width 11 height 11
checkbox input "true"
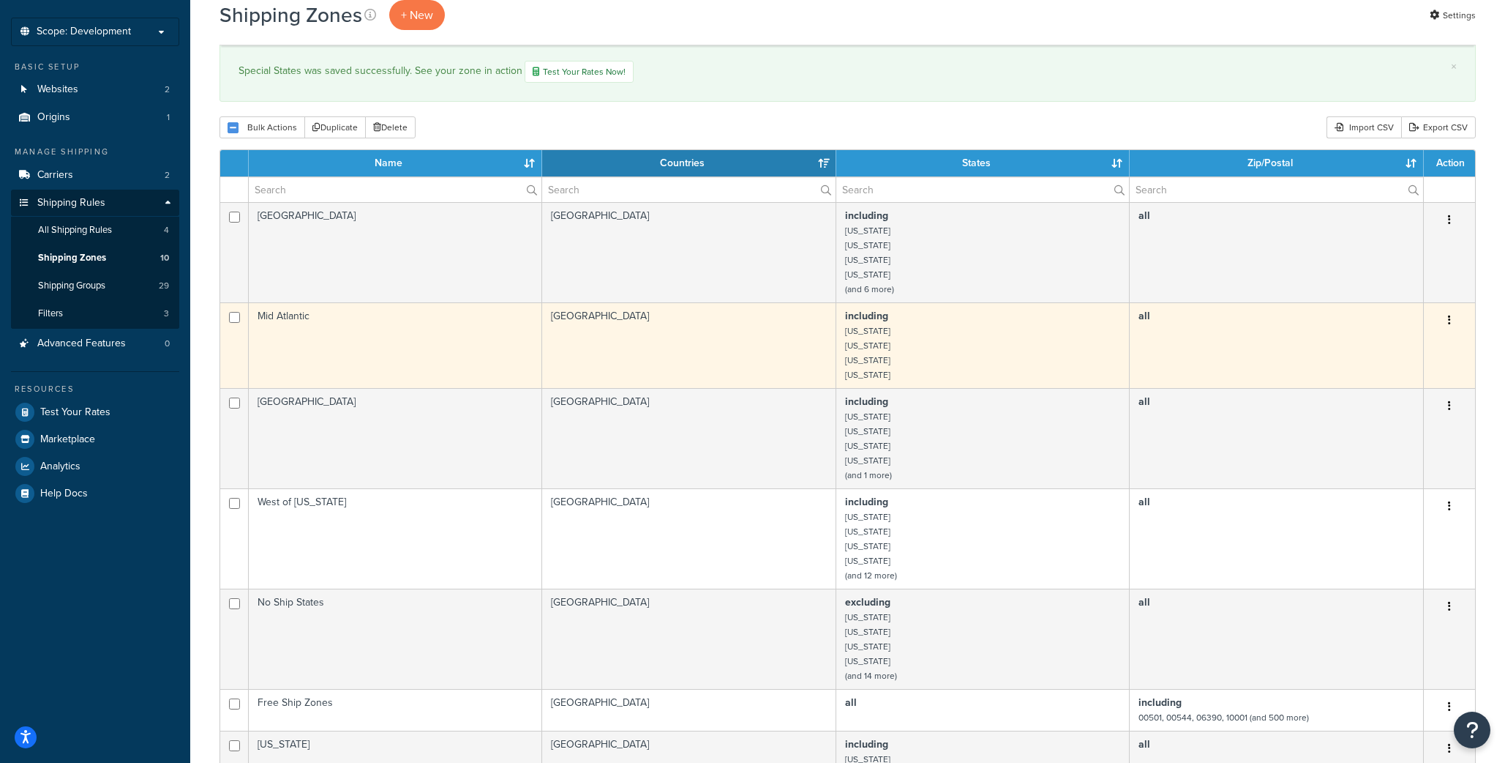
scroll to position [0, 0]
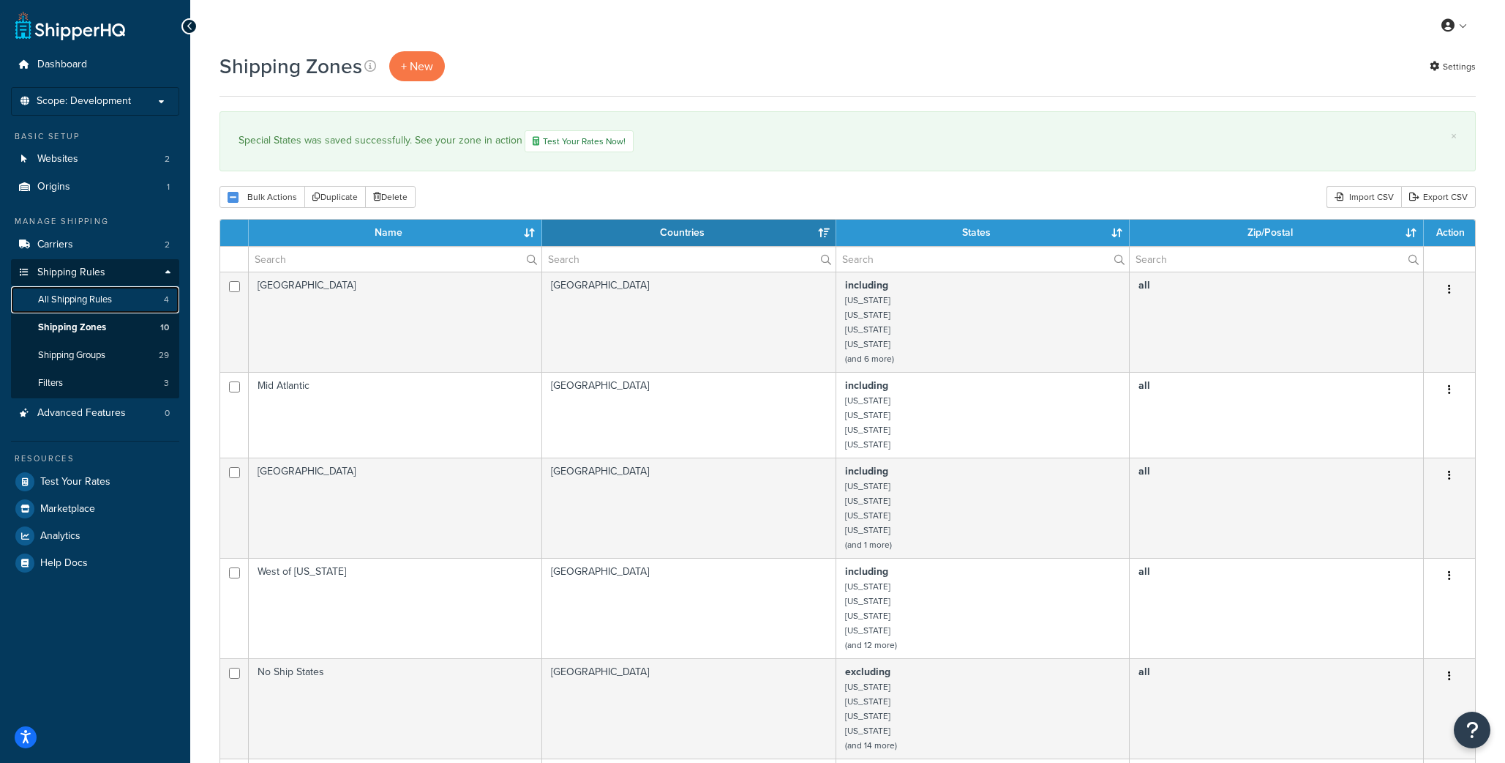
click at [73, 295] on span "All Shipping Rules" at bounding box center [75, 299] width 74 height 12
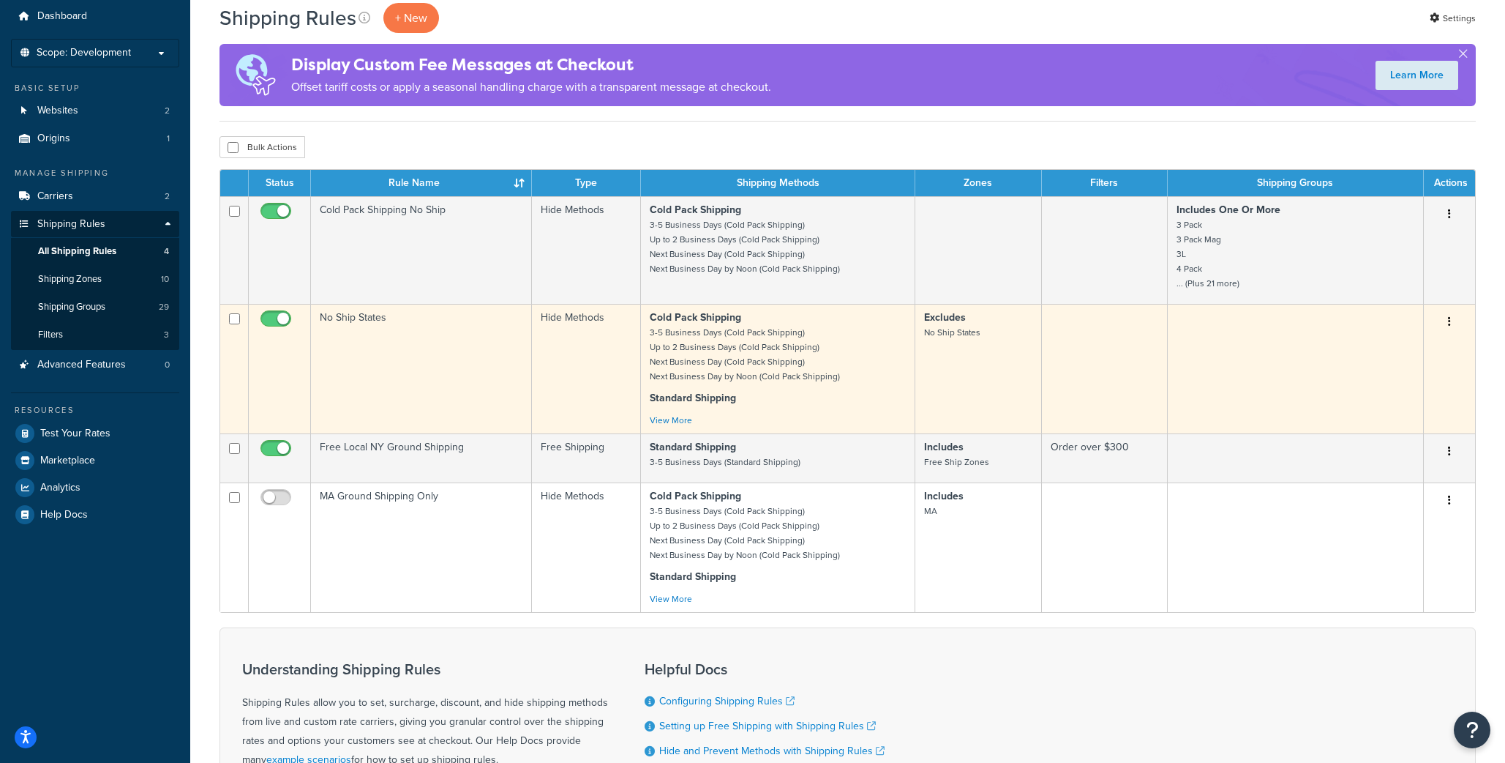
scroll to position [32, 0]
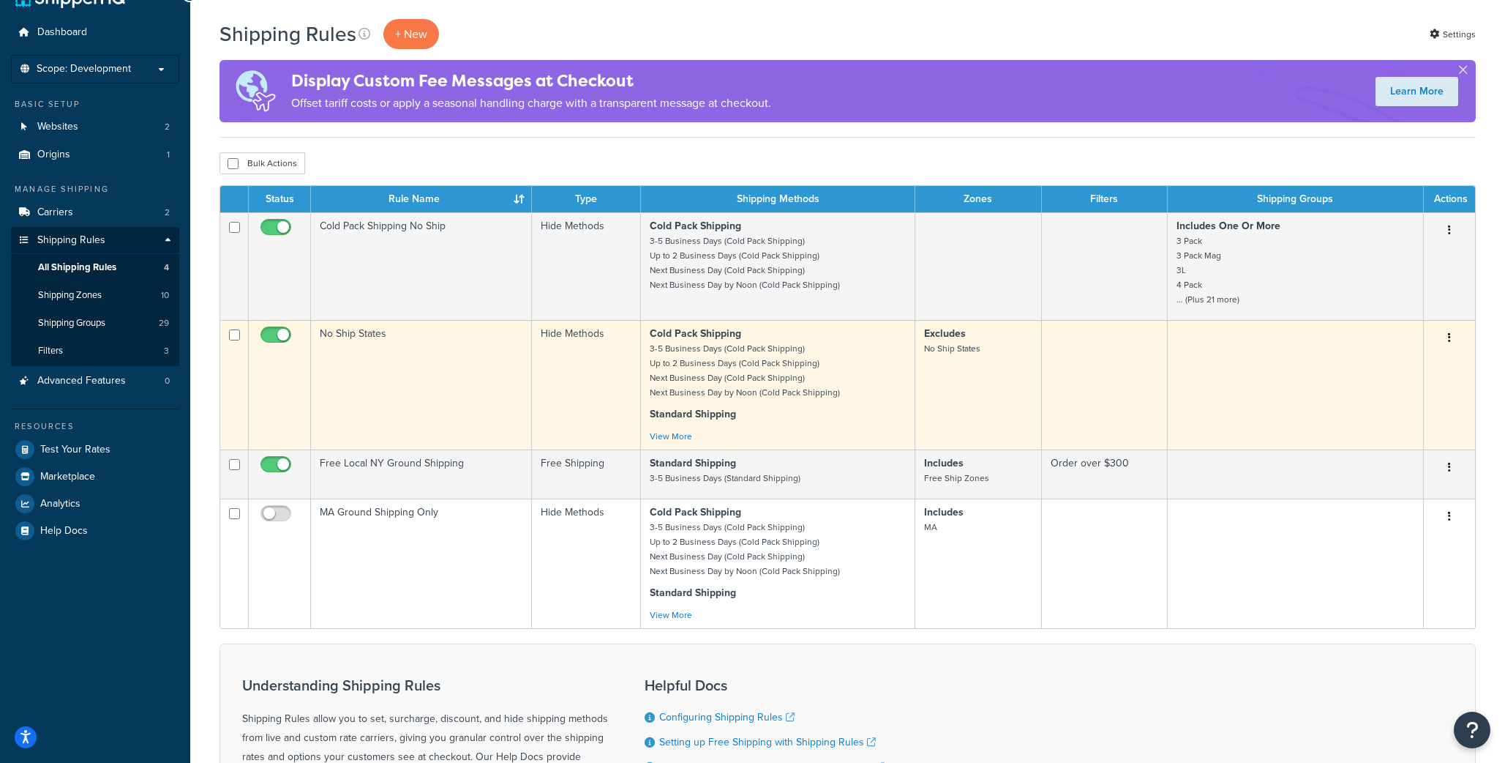
click at [405, 375] on td "No Ship States" at bounding box center [421, 385] width 221 height 130
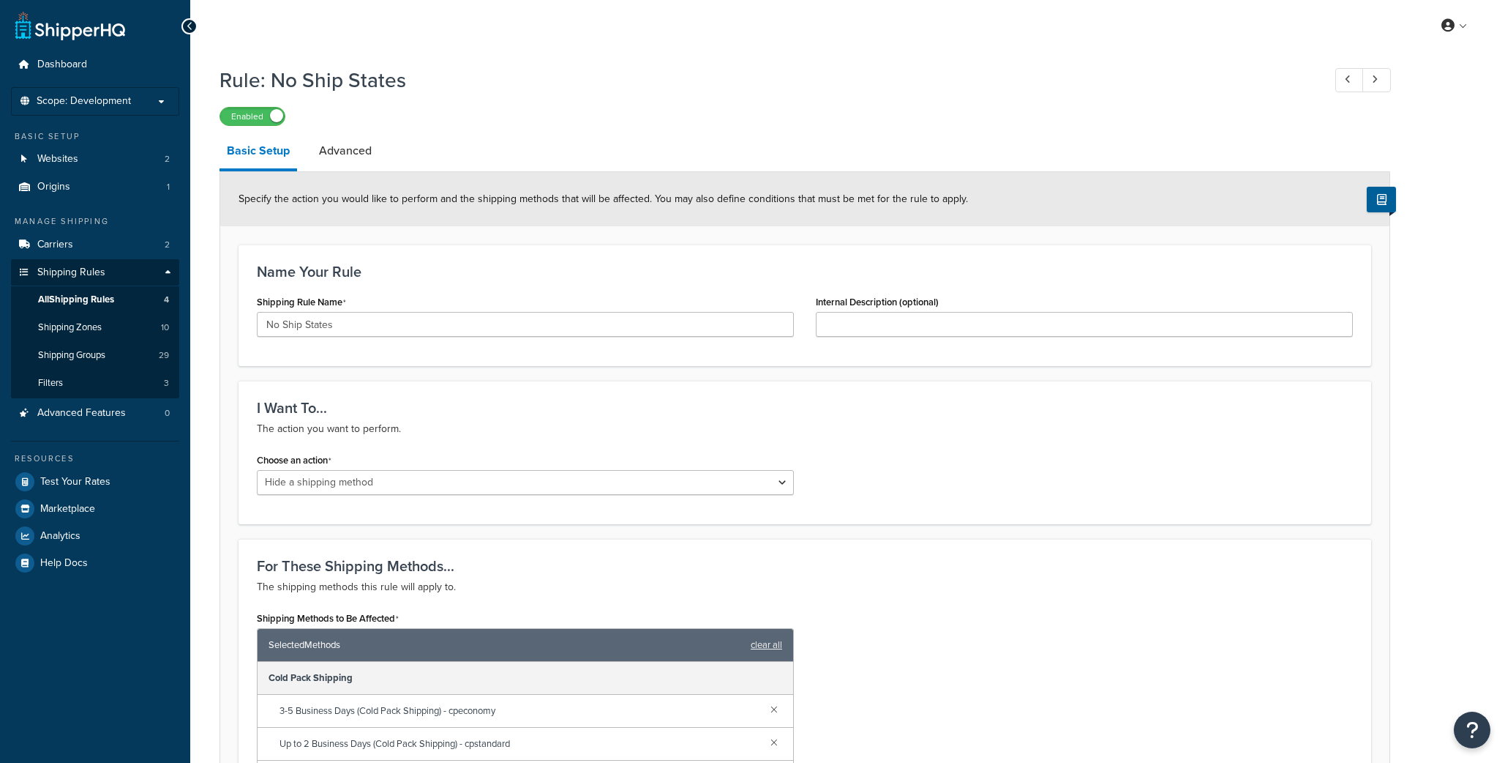
select select "HIDE"
click at [184, 22] on div at bounding box center [190, 26] width 16 height 16
click at [82, 326] on span "Shipping Zones" at bounding box center [70, 327] width 64 height 12
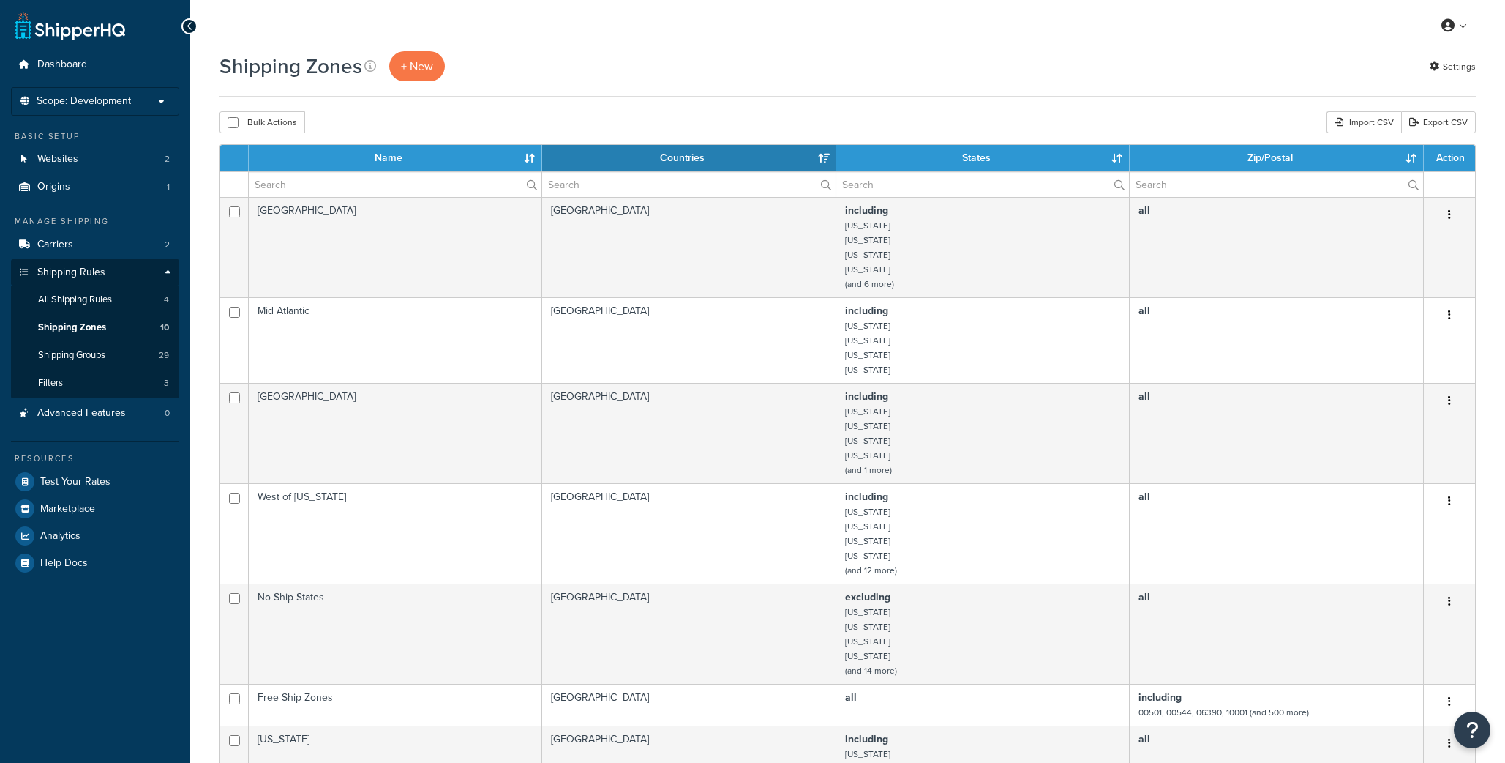
select select "15"
click at [91, 329] on span "Shipping Zones" at bounding box center [72, 327] width 68 height 12
select select "15"
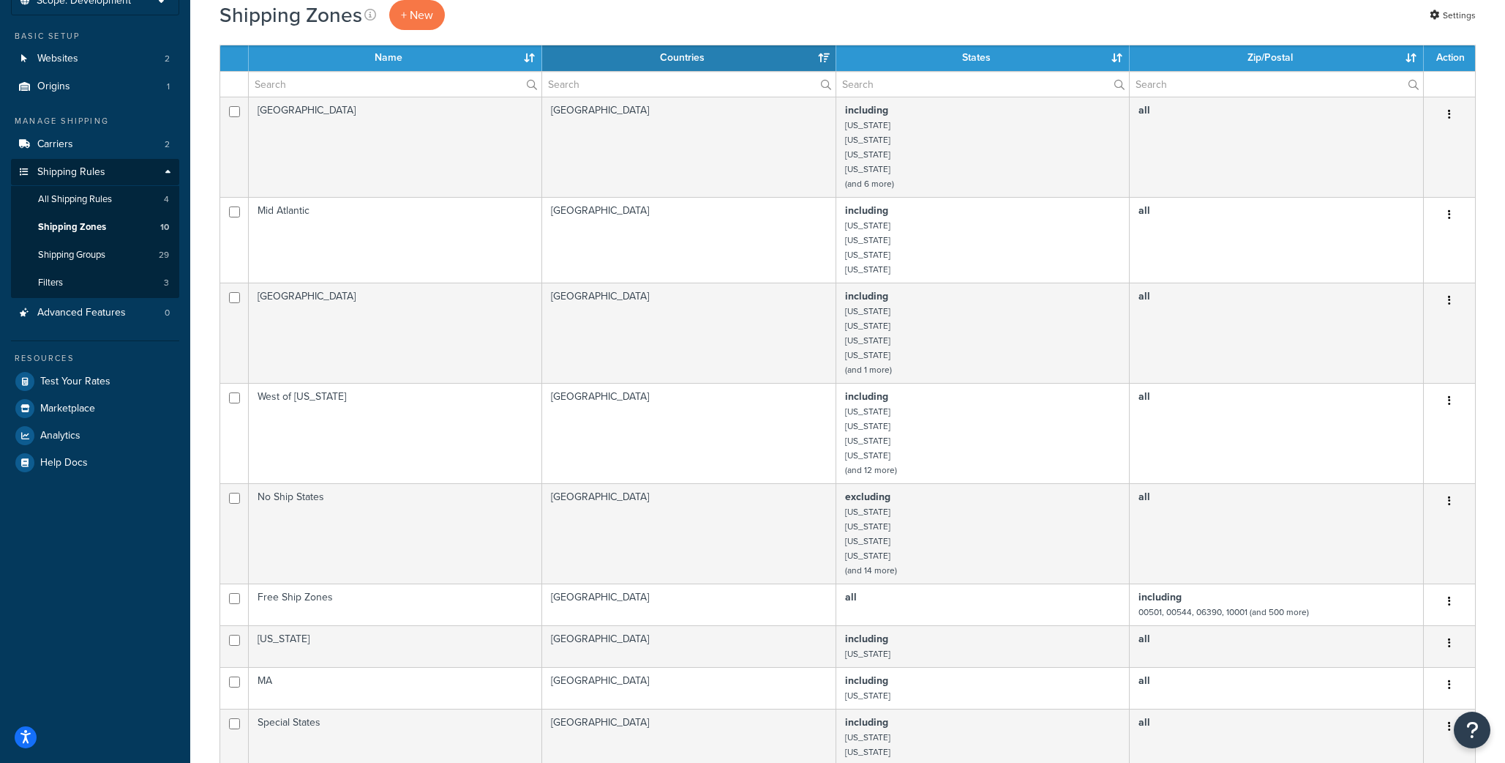
scroll to position [92, 0]
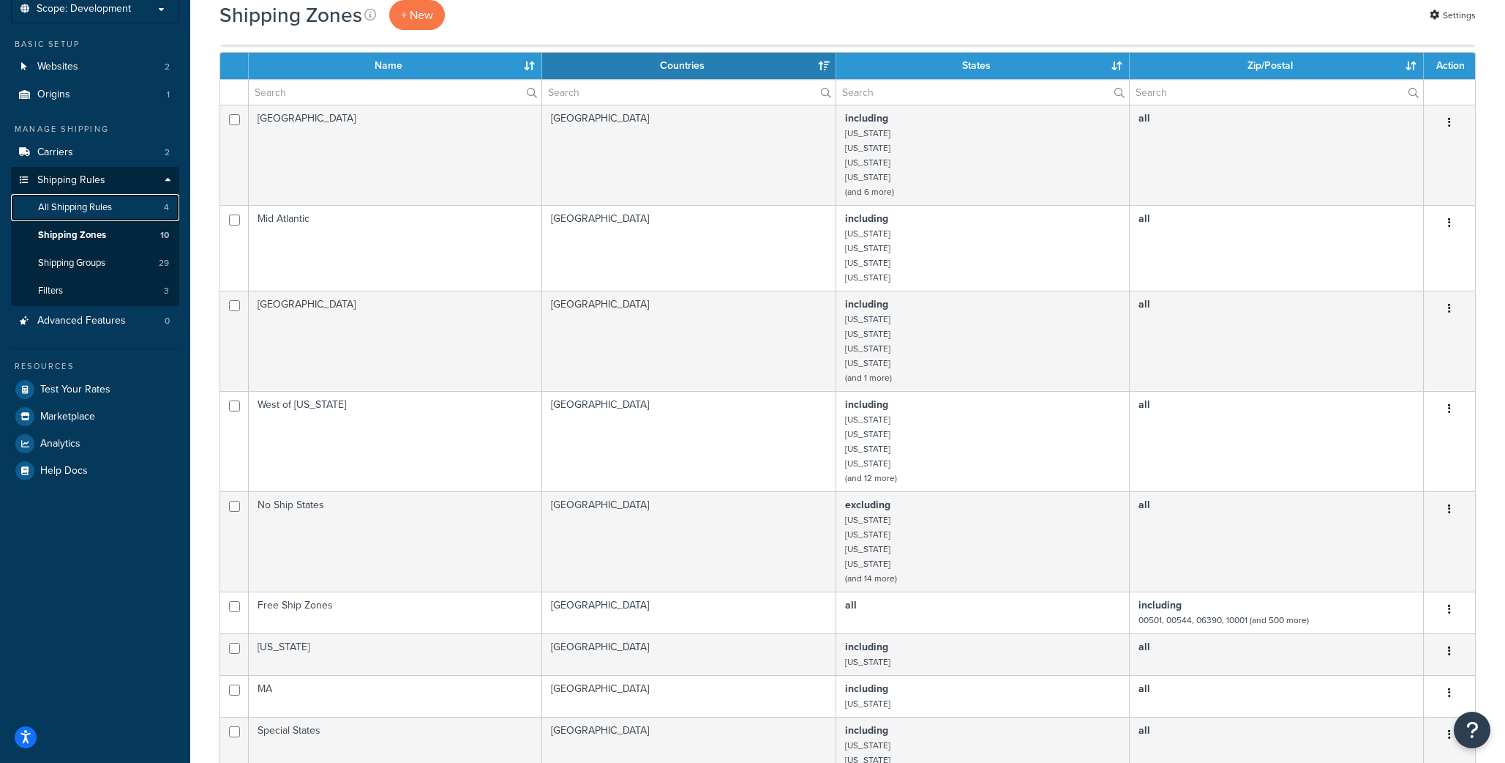
click at [78, 210] on span "All Shipping Rules" at bounding box center [75, 207] width 74 height 12
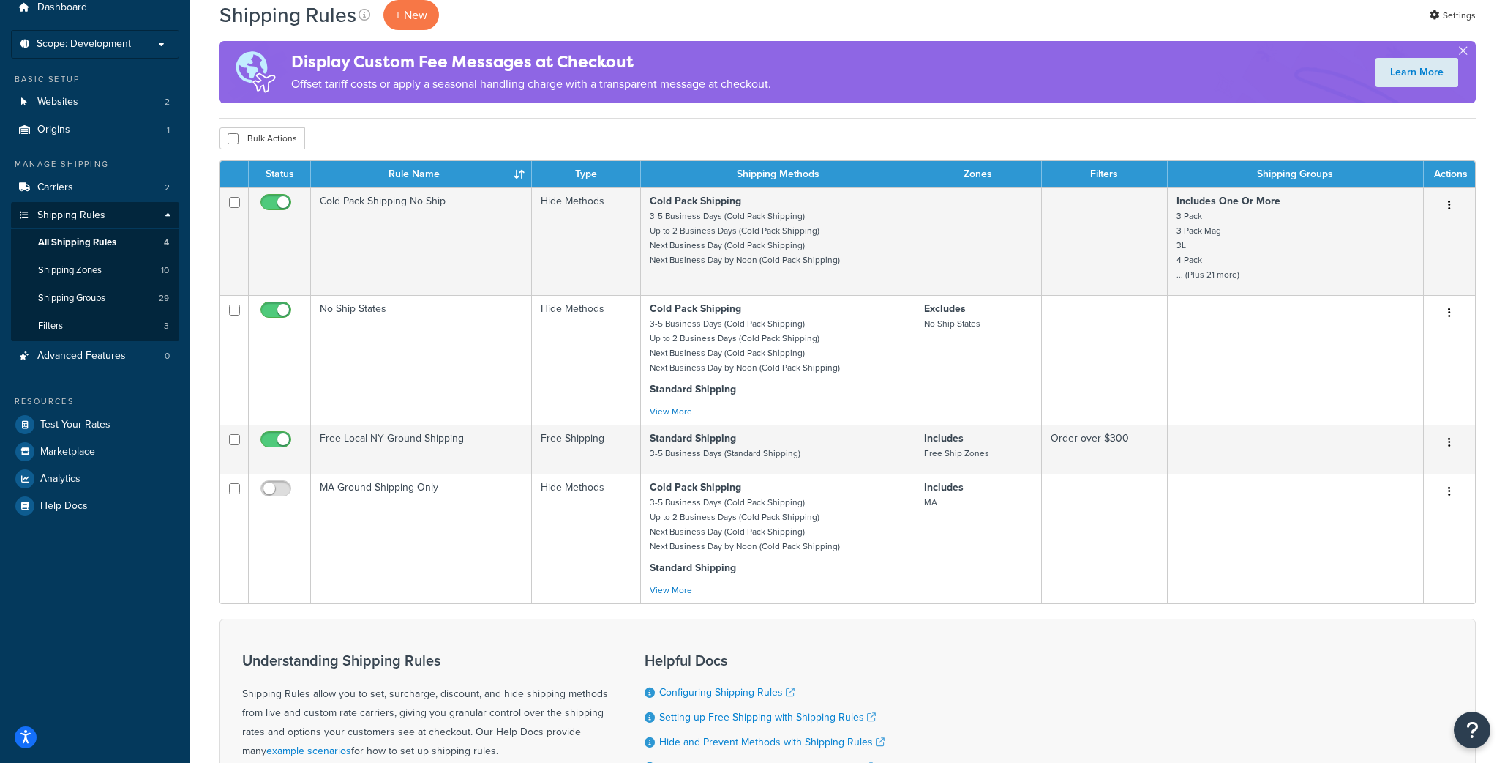
scroll to position [53, 0]
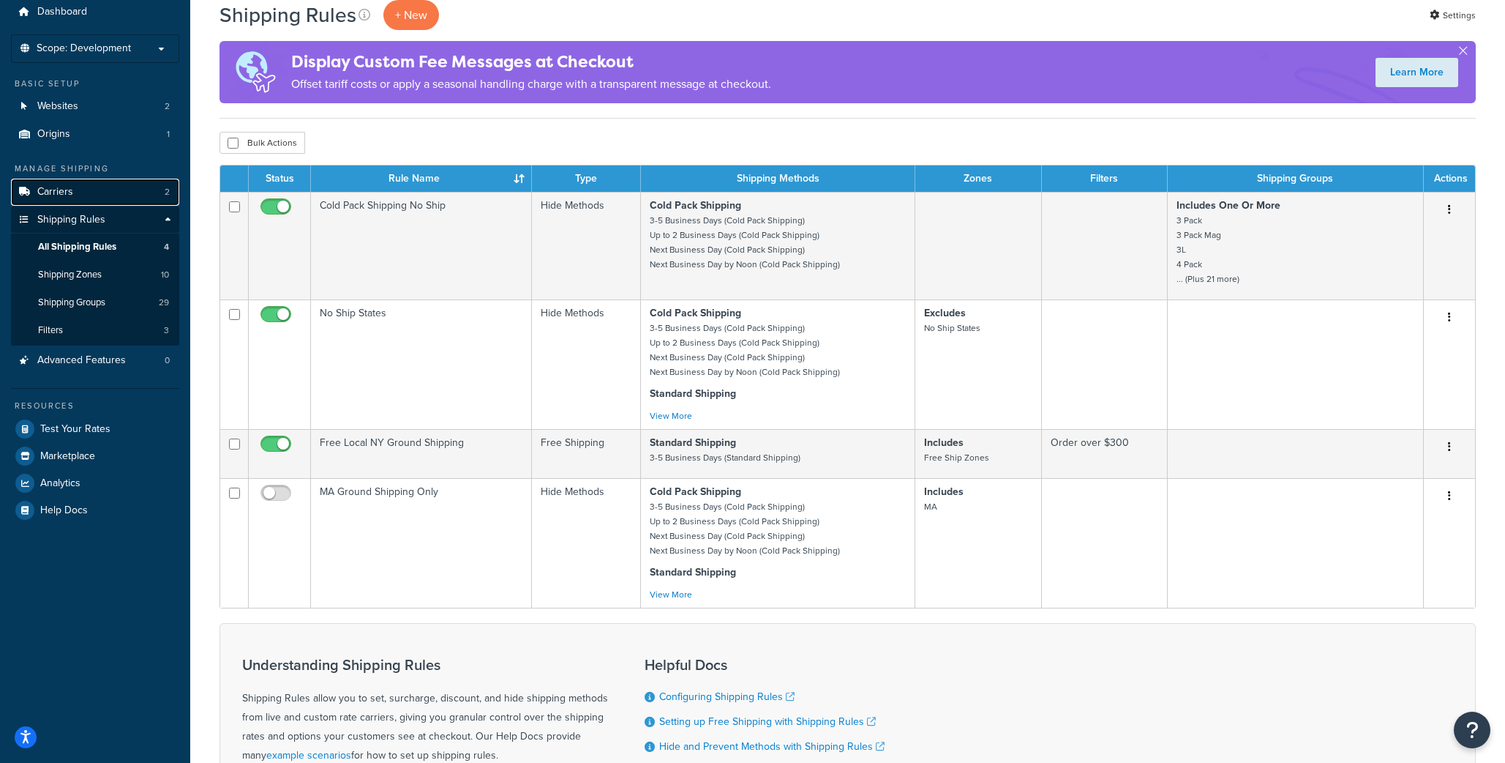
click at [51, 194] on span "Carriers" at bounding box center [55, 192] width 36 height 12
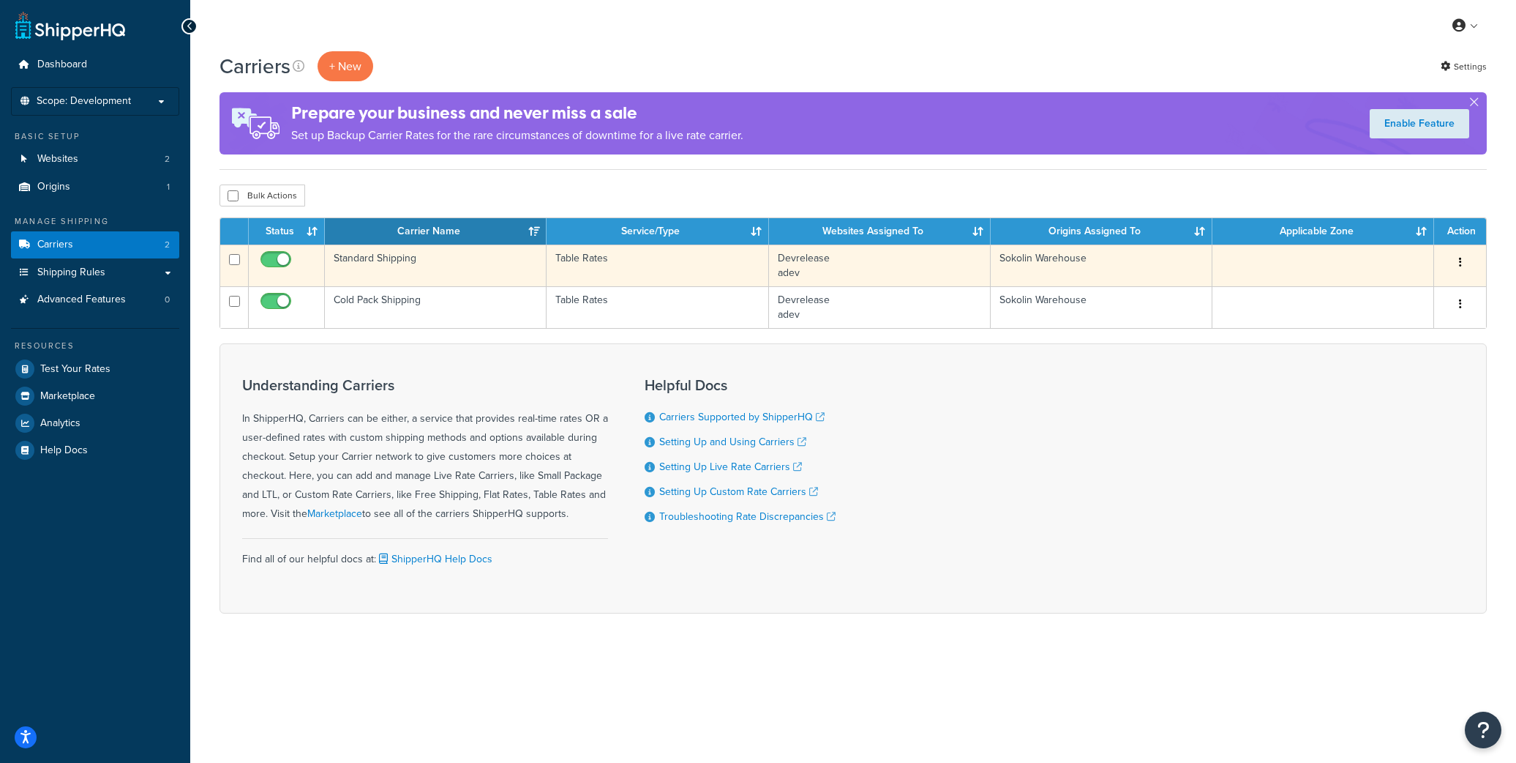
click at [394, 259] on td "Standard Shipping" at bounding box center [436, 265] width 222 height 42
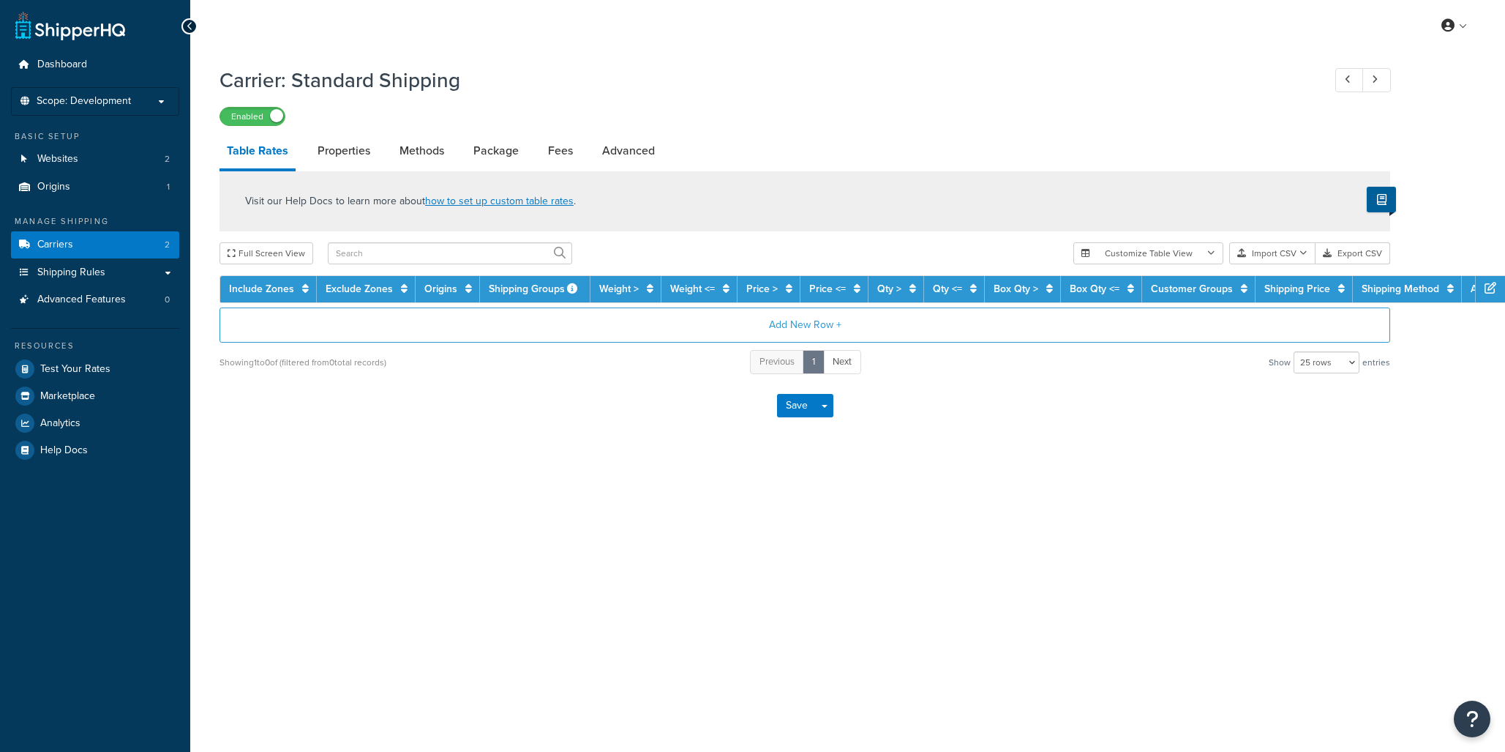
select select "25"
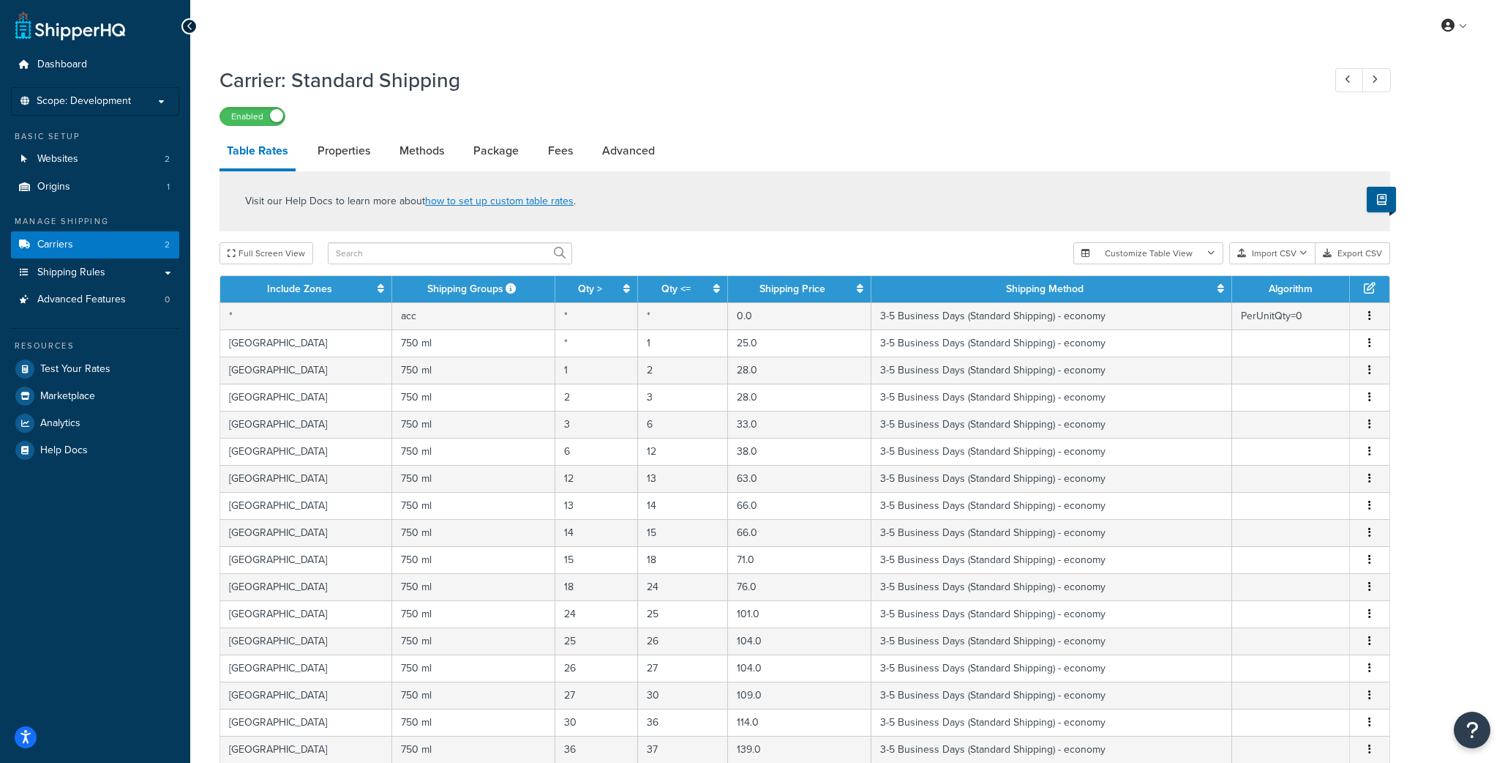
click at [1285, 258] on button "Import CSV" at bounding box center [1273, 253] width 86 height 22
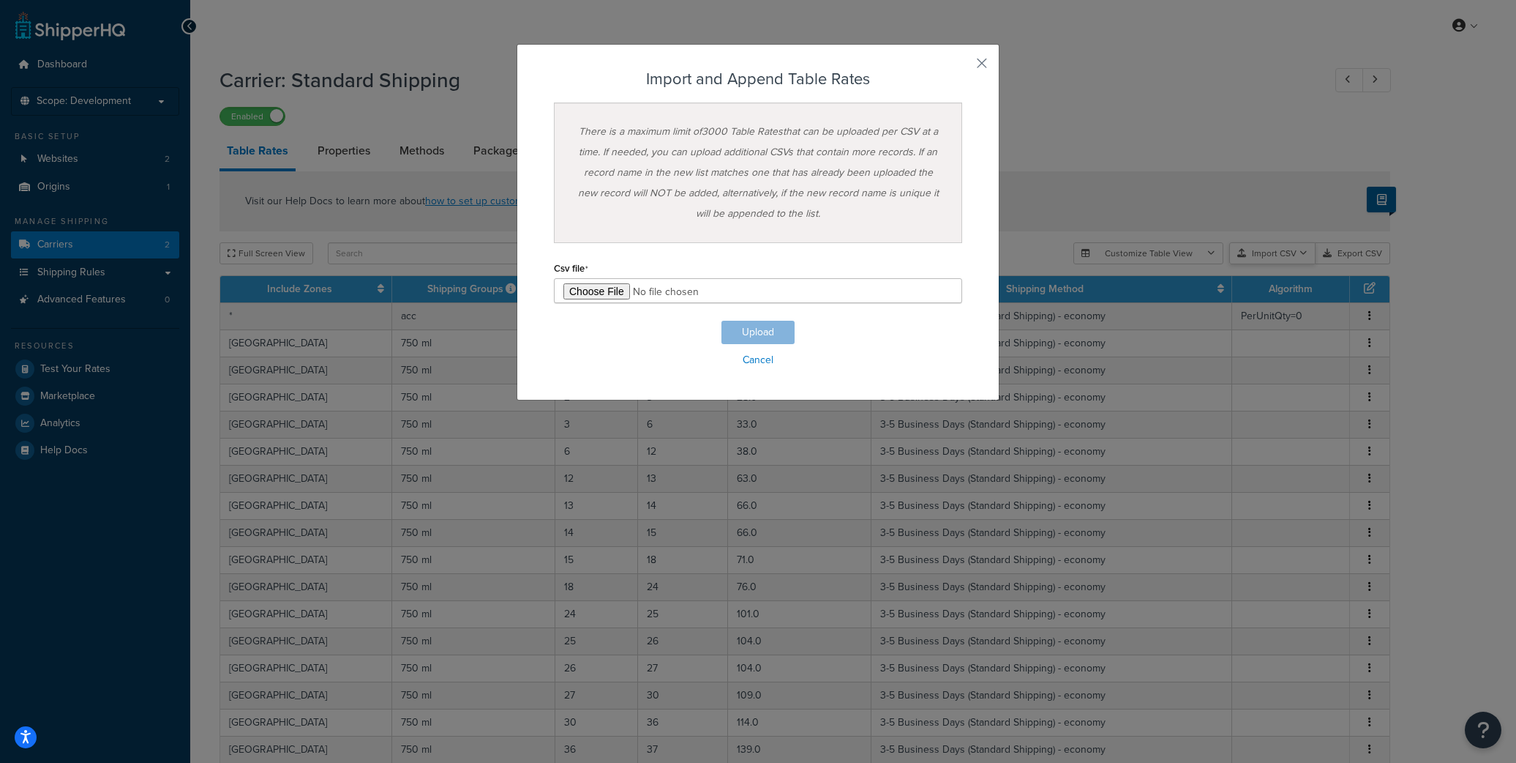
click at [1308, 264] on div "Customize Table View Show all columns Show selected columns Import CSV Import a…" at bounding box center [1232, 253] width 317 height 22
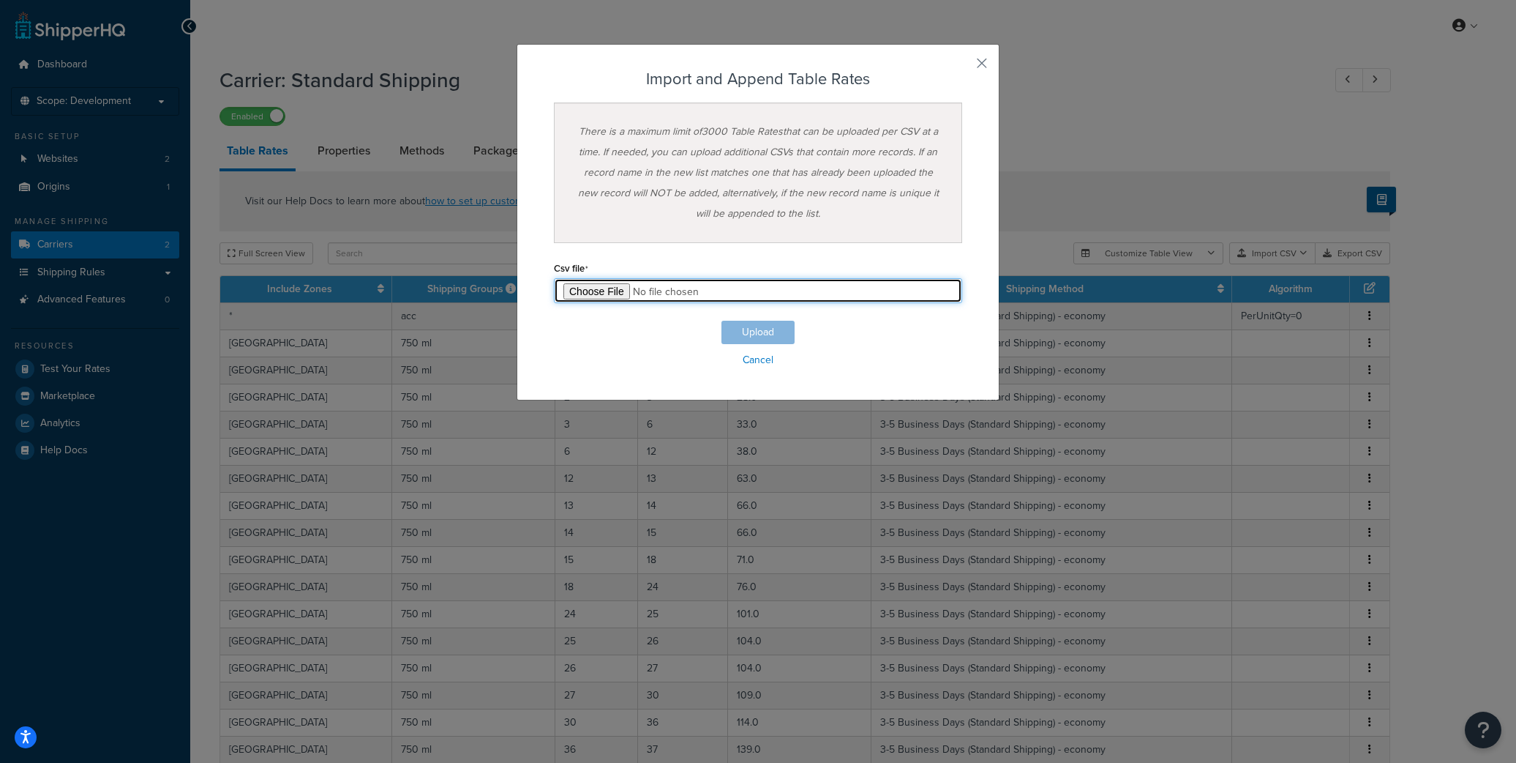
click at [583, 290] on input "file" at bounding box center [758, 290] width 408 height 25
type input "C:\fakepath\ShipperHQ Master Rates 2025.csv"
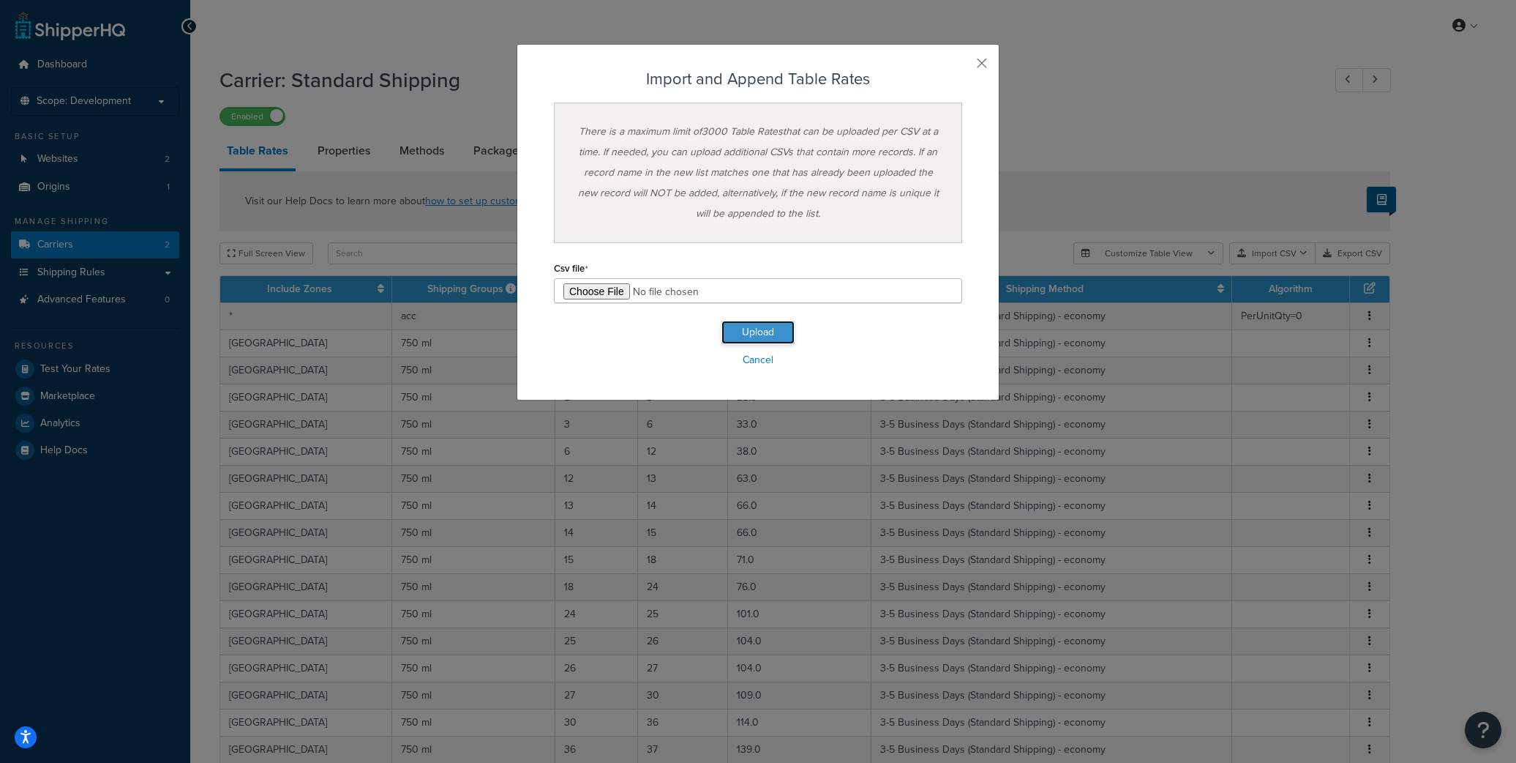
click at [750, 334] on button "Upload" at bounding box center [758, 332] width 73 height 23
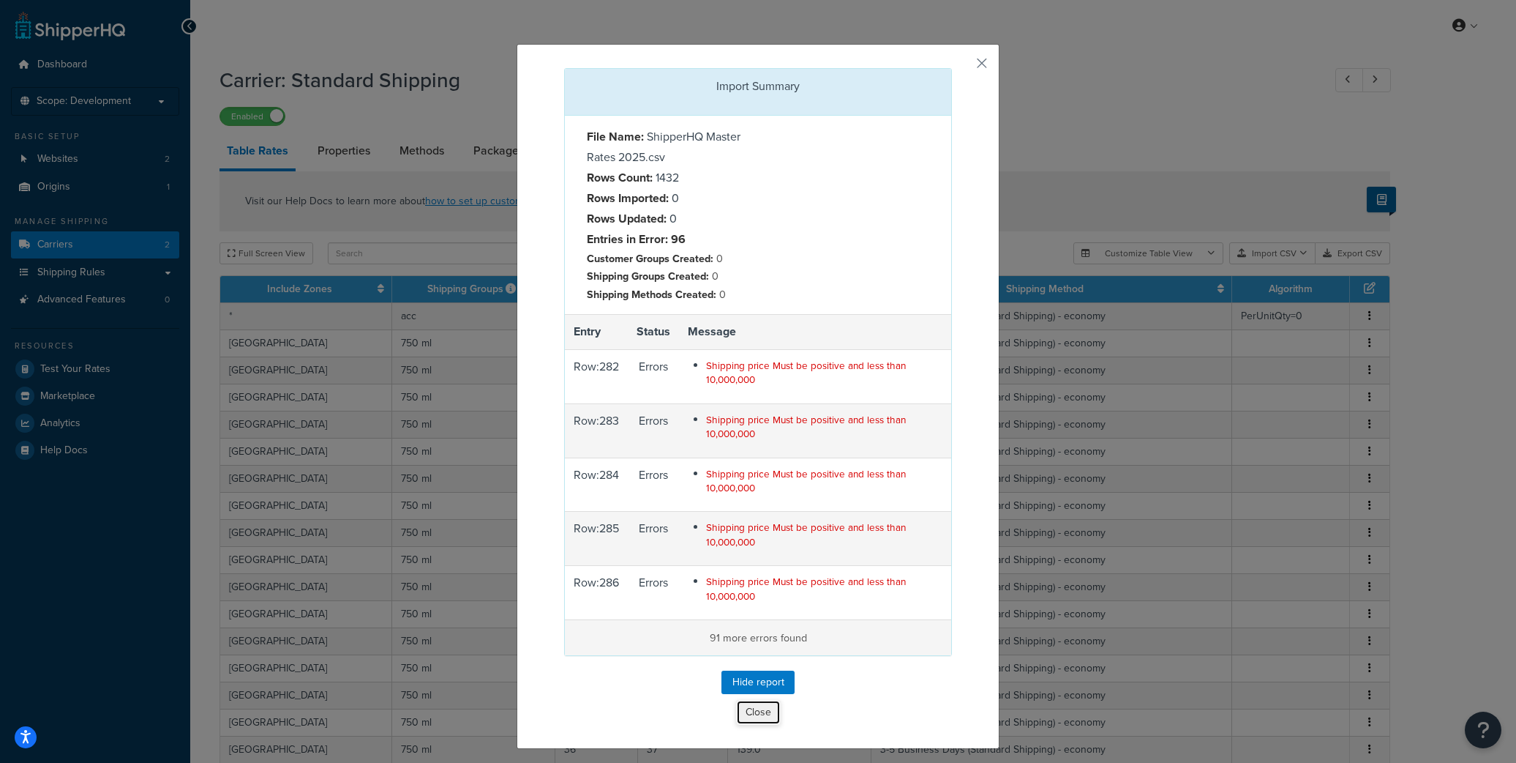
click at [753, 711] on button "Close" at bounding box center [758, 712] width 45 height 25
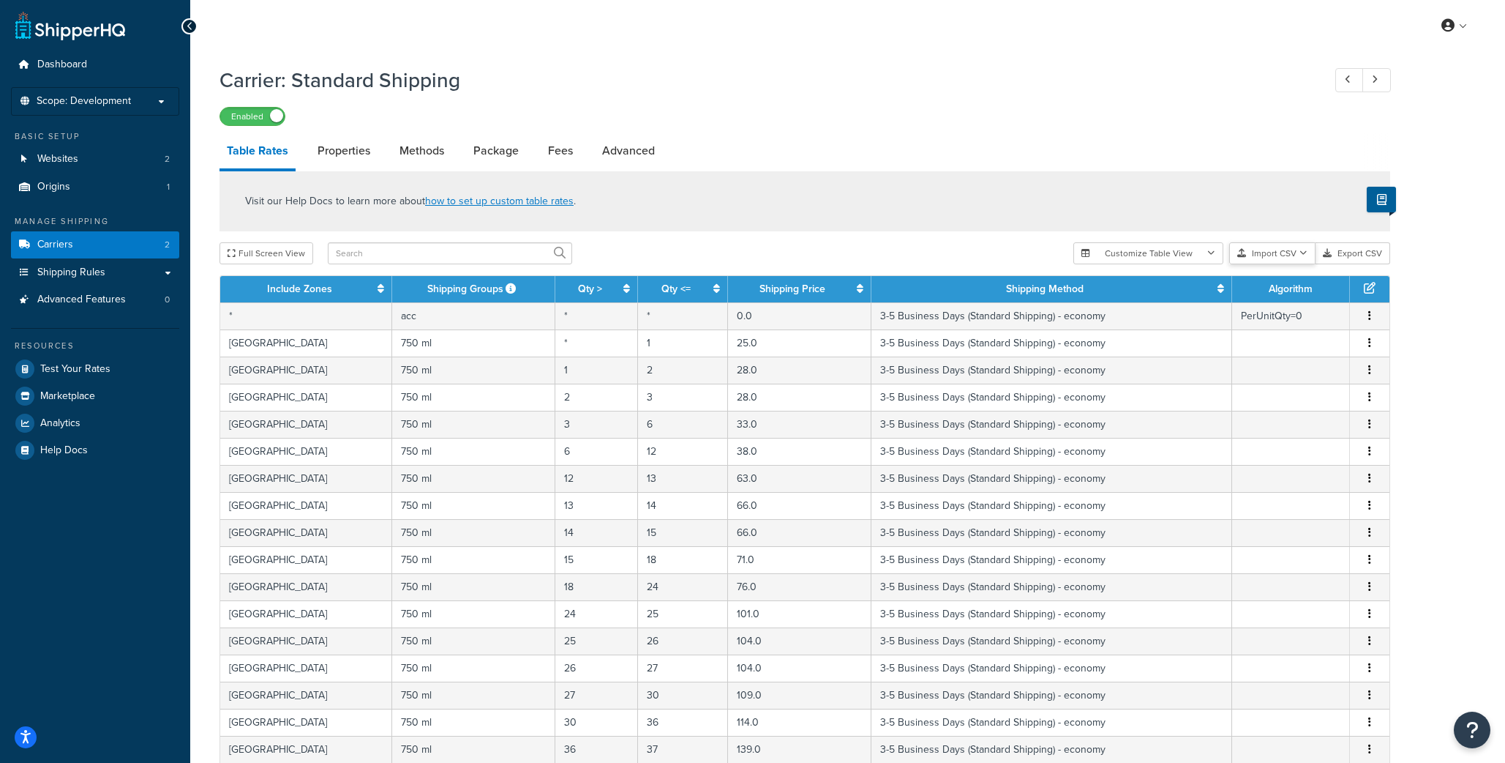
click at [1267, 252] on button "Import CSV" at bounding box center [1273, 253] width 86 height 22
click at [1232, 217] on div "Visit our Help Docs to learn more about how to set up custom table rates ." at bounding box center [805, 201] width 1171 height 60
click at [1181, 199] on div "Visit our Help Docs to learn more about how to set up custom table rates ." at bounding box center [805, 201] width 1171 height 60
click at [780, 245] on div "Full Screen View" at bounding box center [641, 253] width 842 height 22
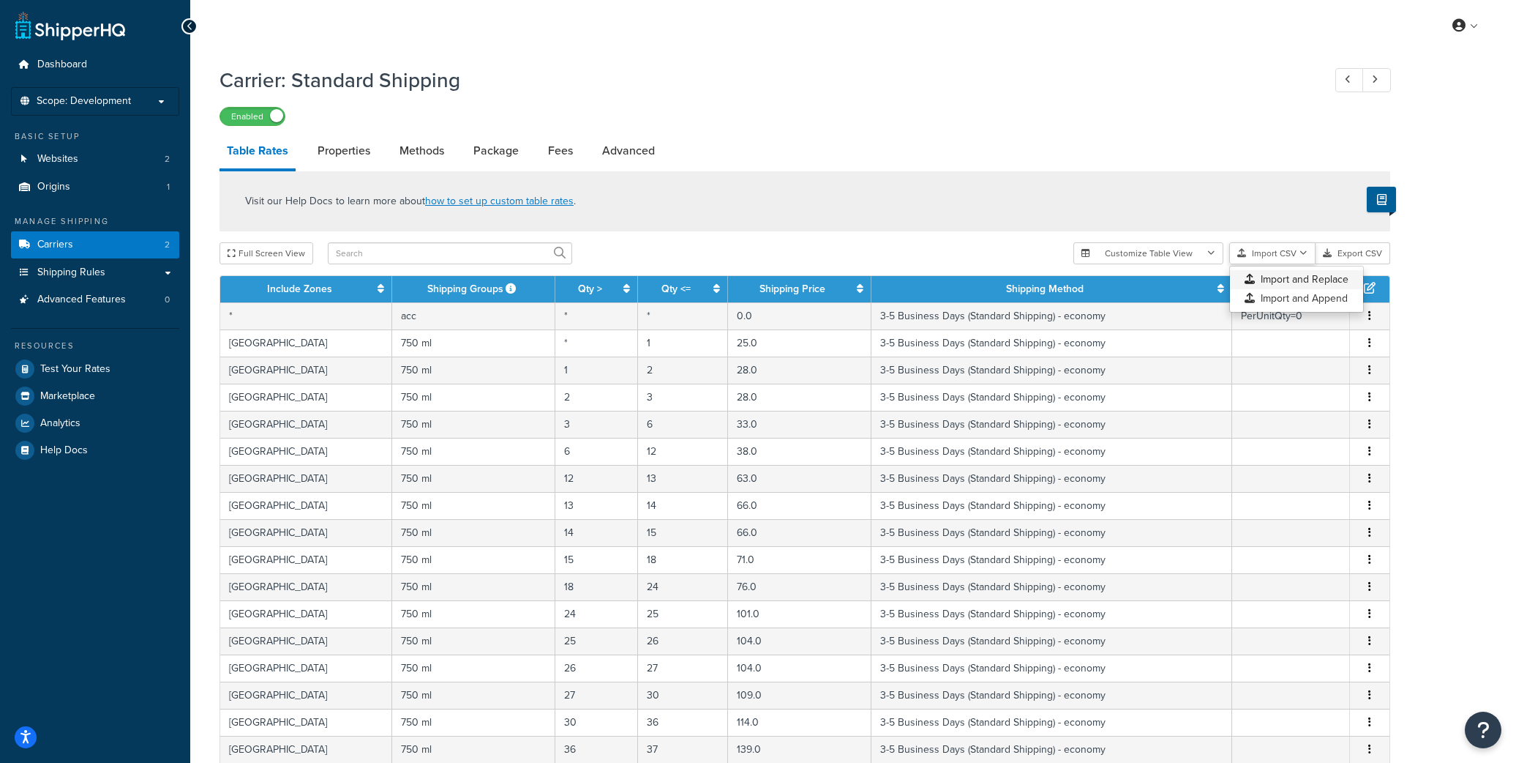
click at [1325, 264] on div "Customize Table View Show all columns Show selected columns Import CSV Import a…" at bounding box center [1232, 253] width 317 height 22
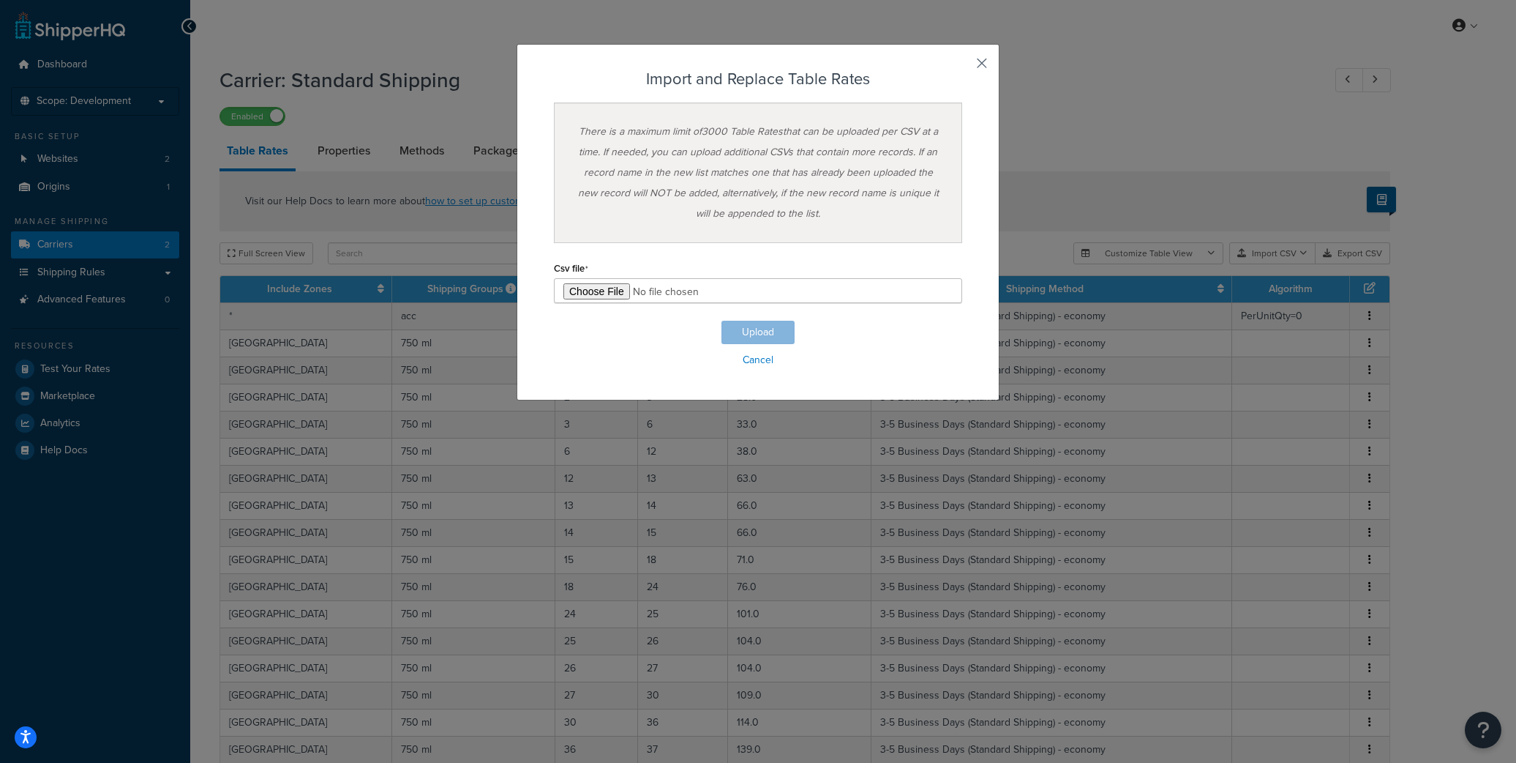
click at [962, 67] on button "button" at bounding box center [961, 69] width 4 height 4
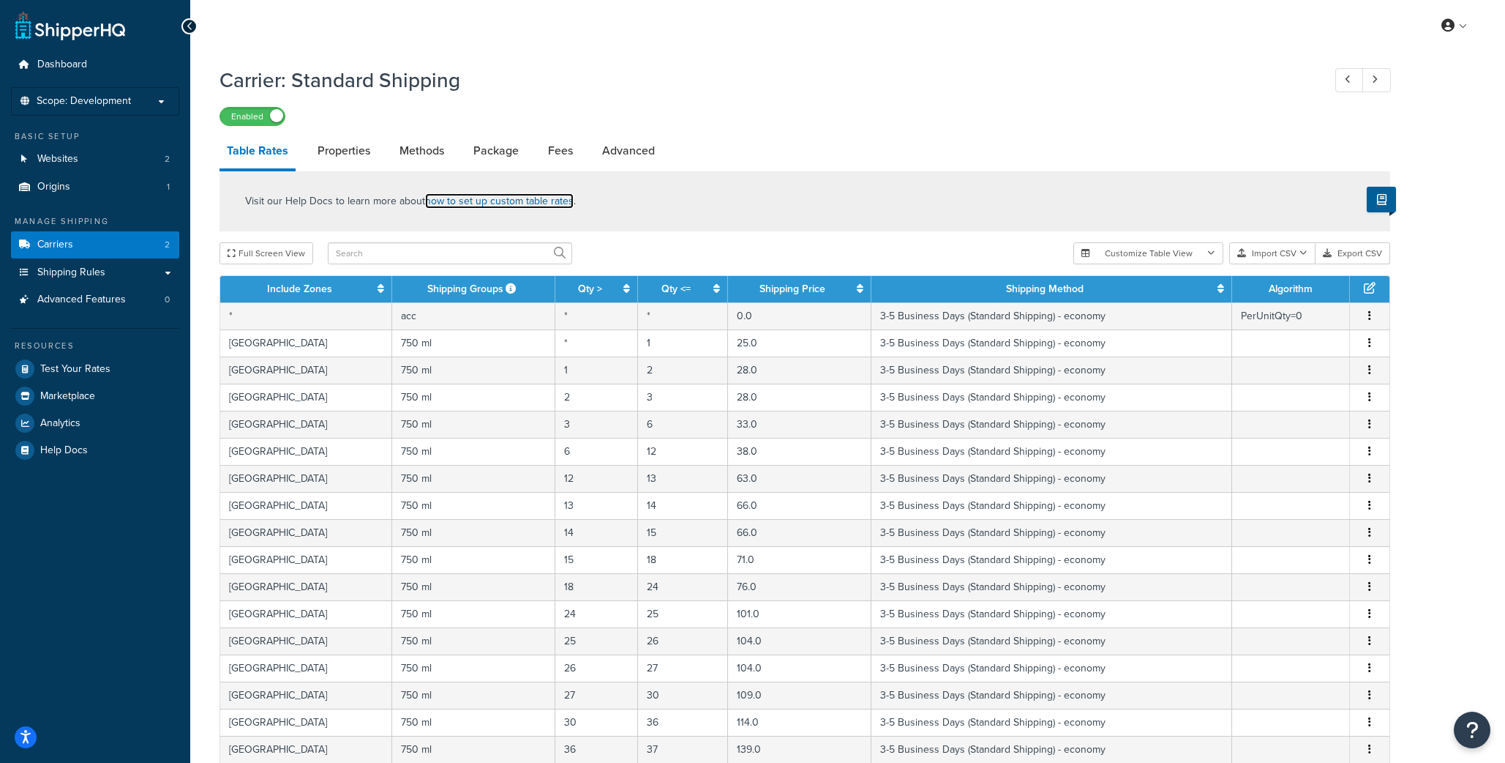
click at [528, 198] on link "how to set up custom table rates" at bounding box center [499, 200] width 149 height 15
click at [160, 99] on p "Scope: Development" at bounding box center [95, 101] width 155 height 12
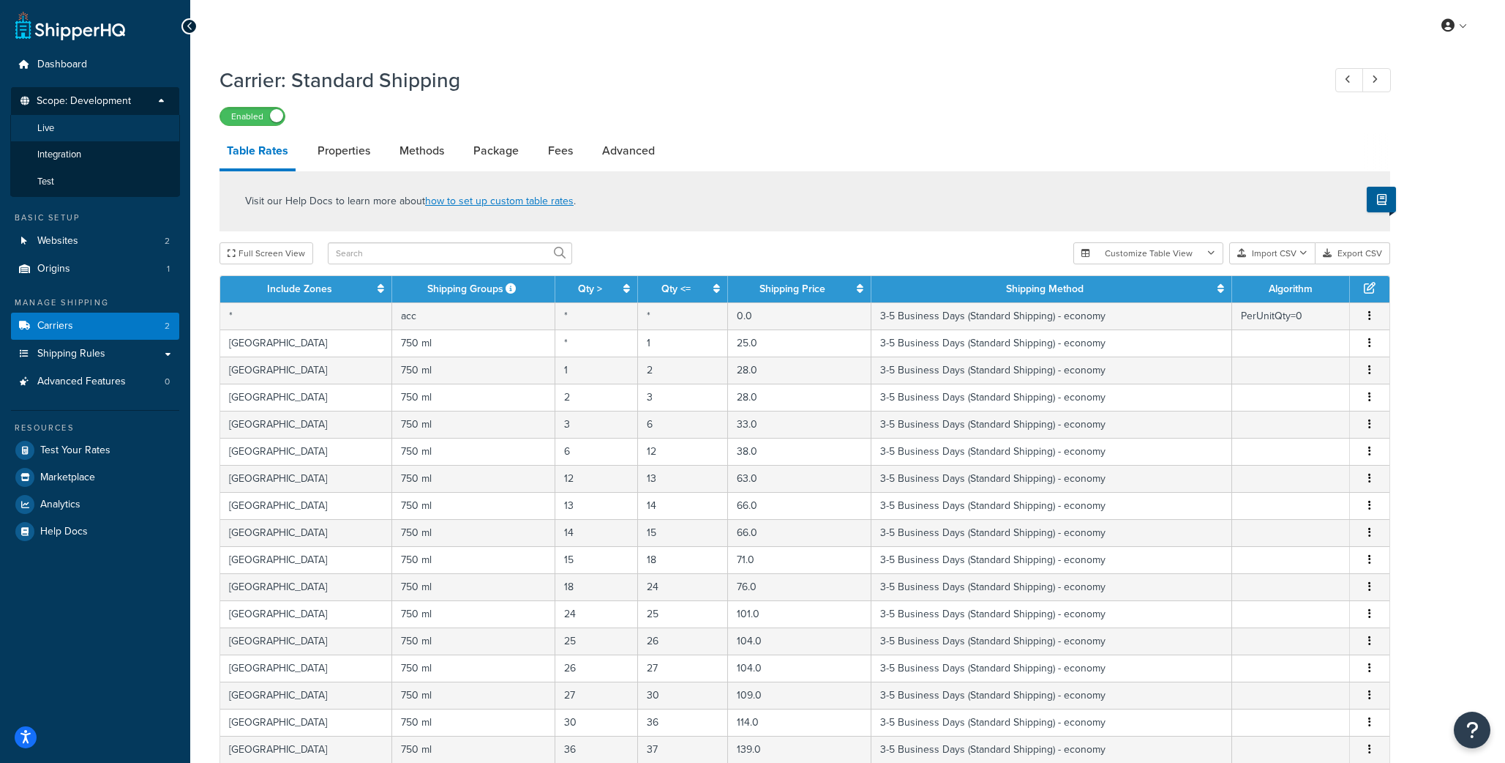
click at [77, 132] on li "Live" at bounding box center [95, 128] width 170 height 27
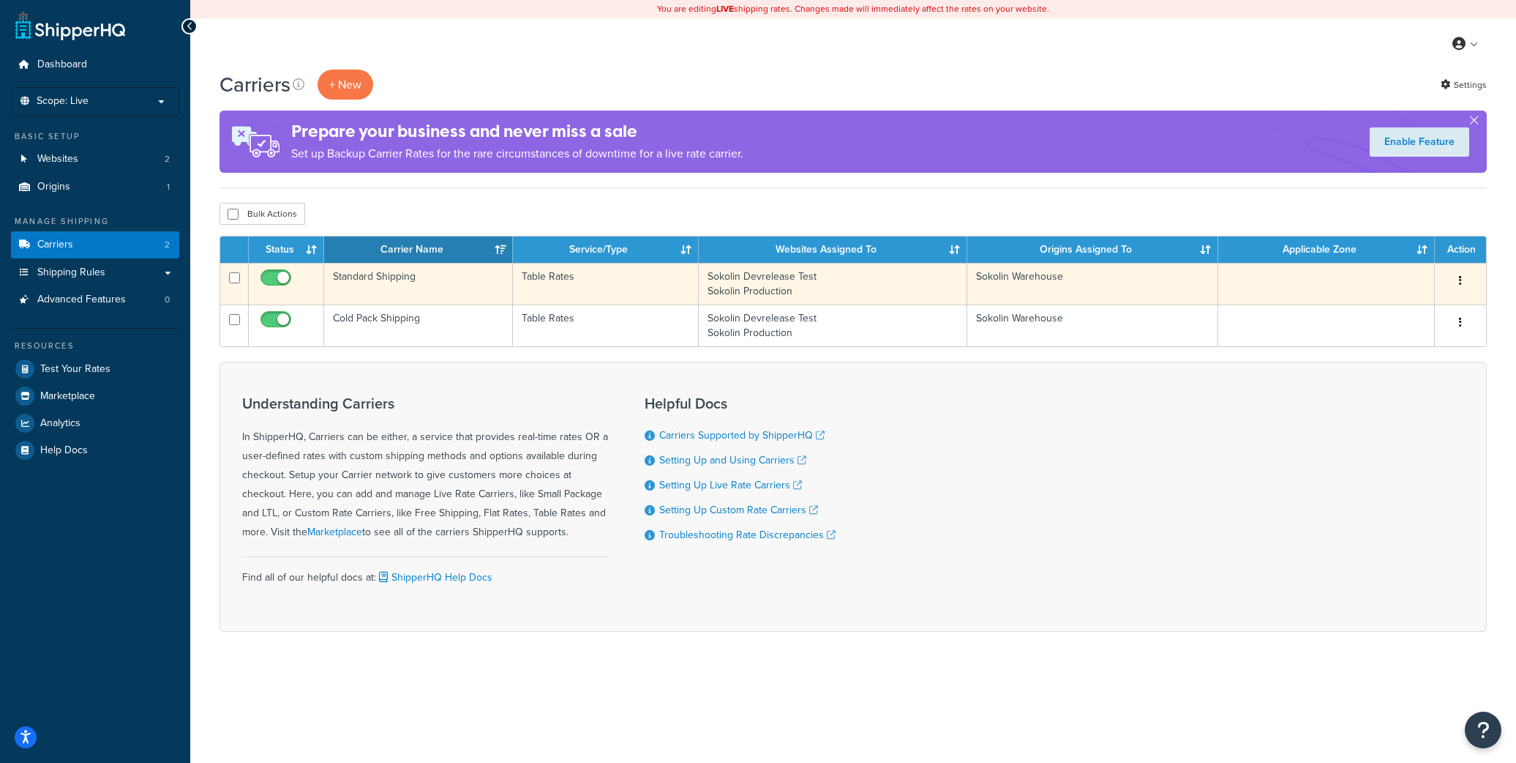
click at [367, 277] on td "Standard Shipping" at bounding box center [418, 284] width 189 height 42
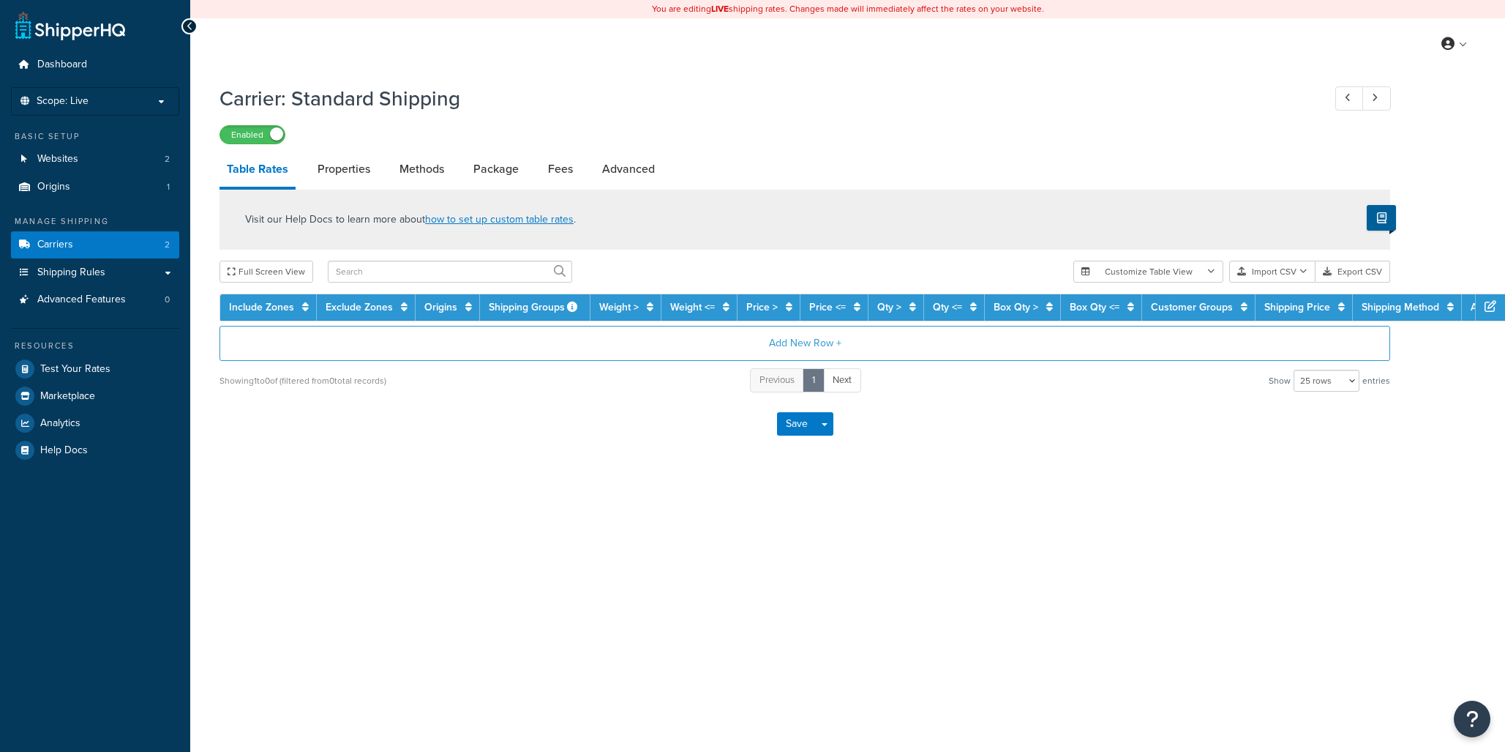
select select "25"
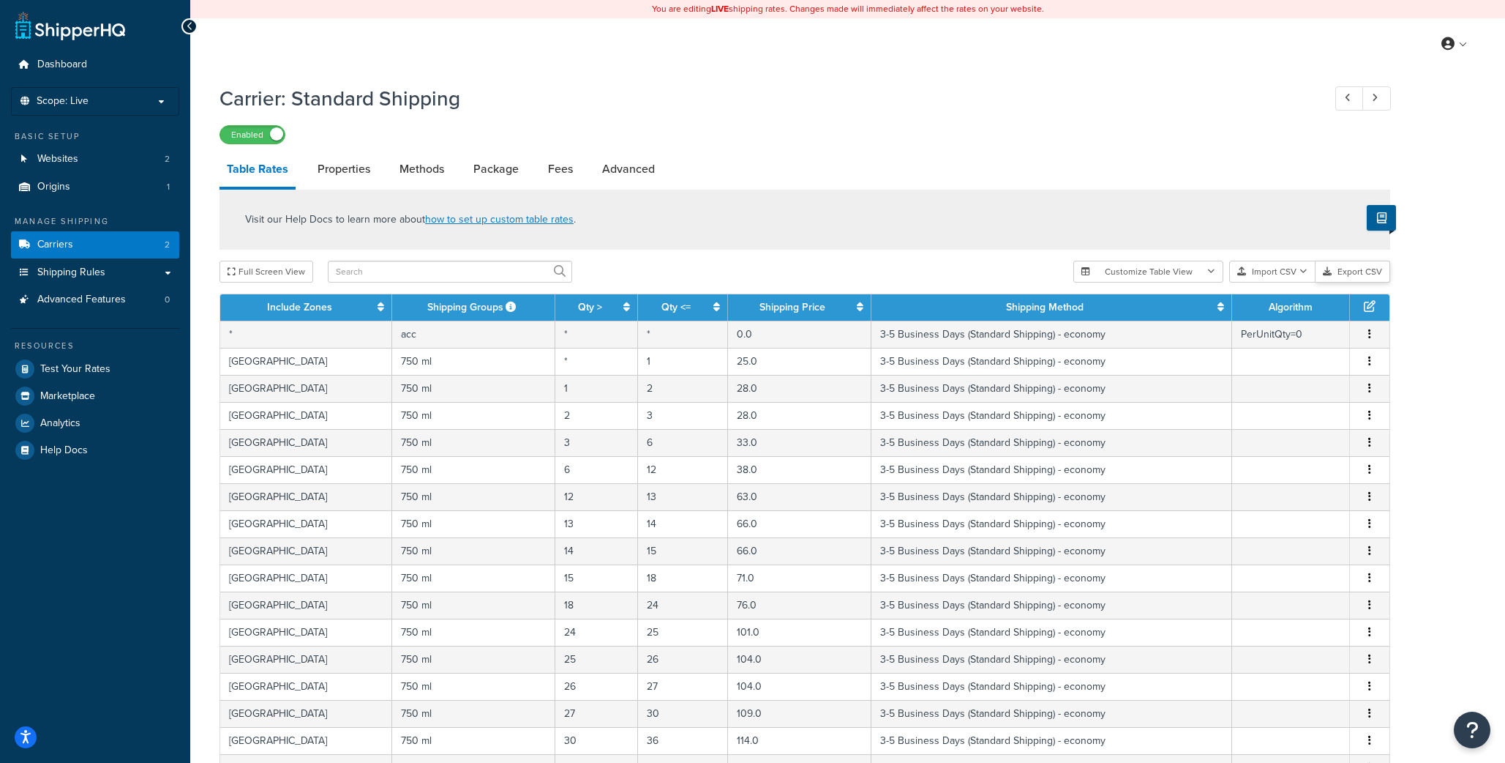
click at [1353, 272] on button "Export CSV" at bounding box center [1353, 272] width 75 height 22
click at [67, 244] on span "Carriers" at bounding box center [55, 245] width 36 height 12
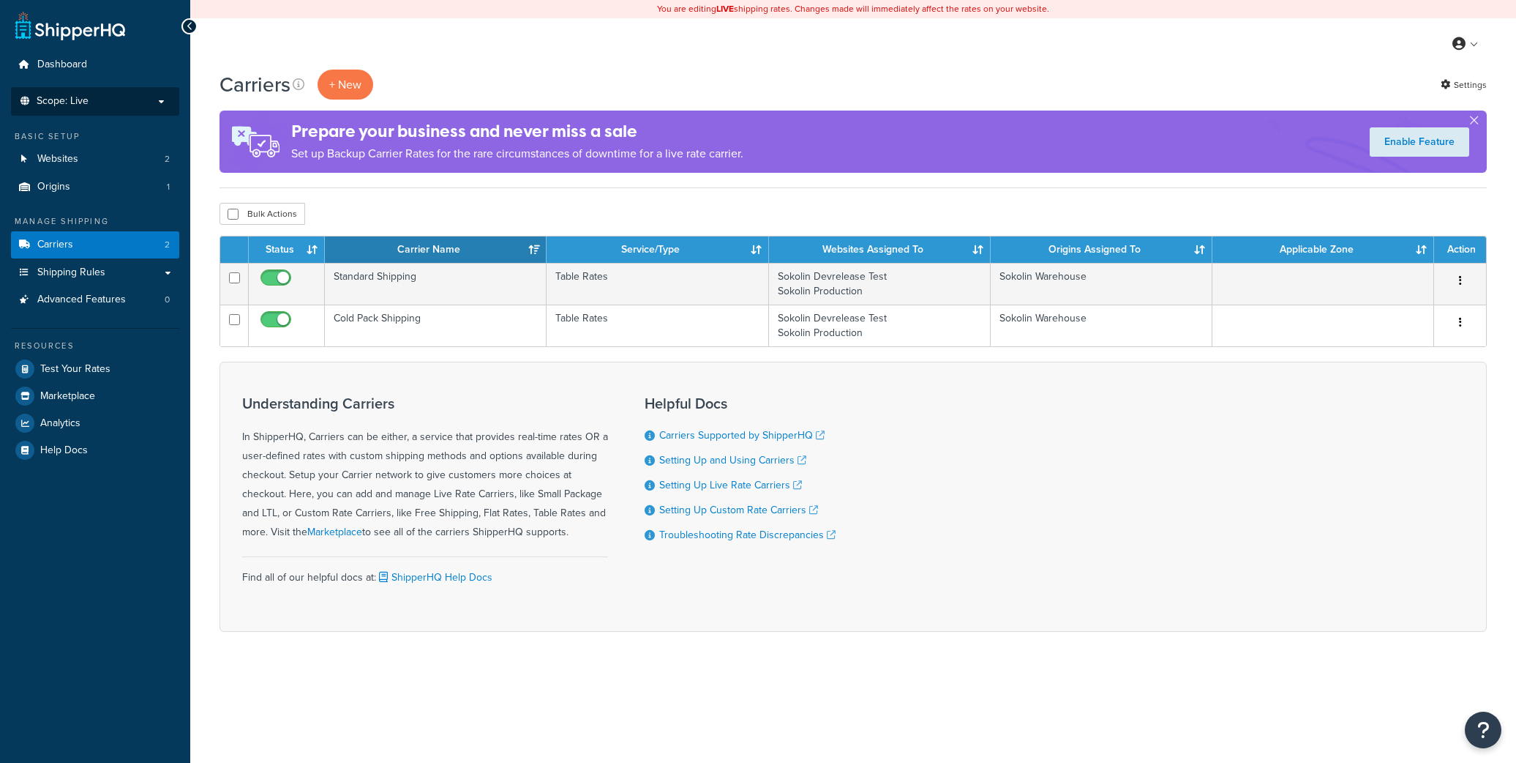
click at [61, 105] on span "Scope: Live" at bounding box center [63, 101] width 52 height 12
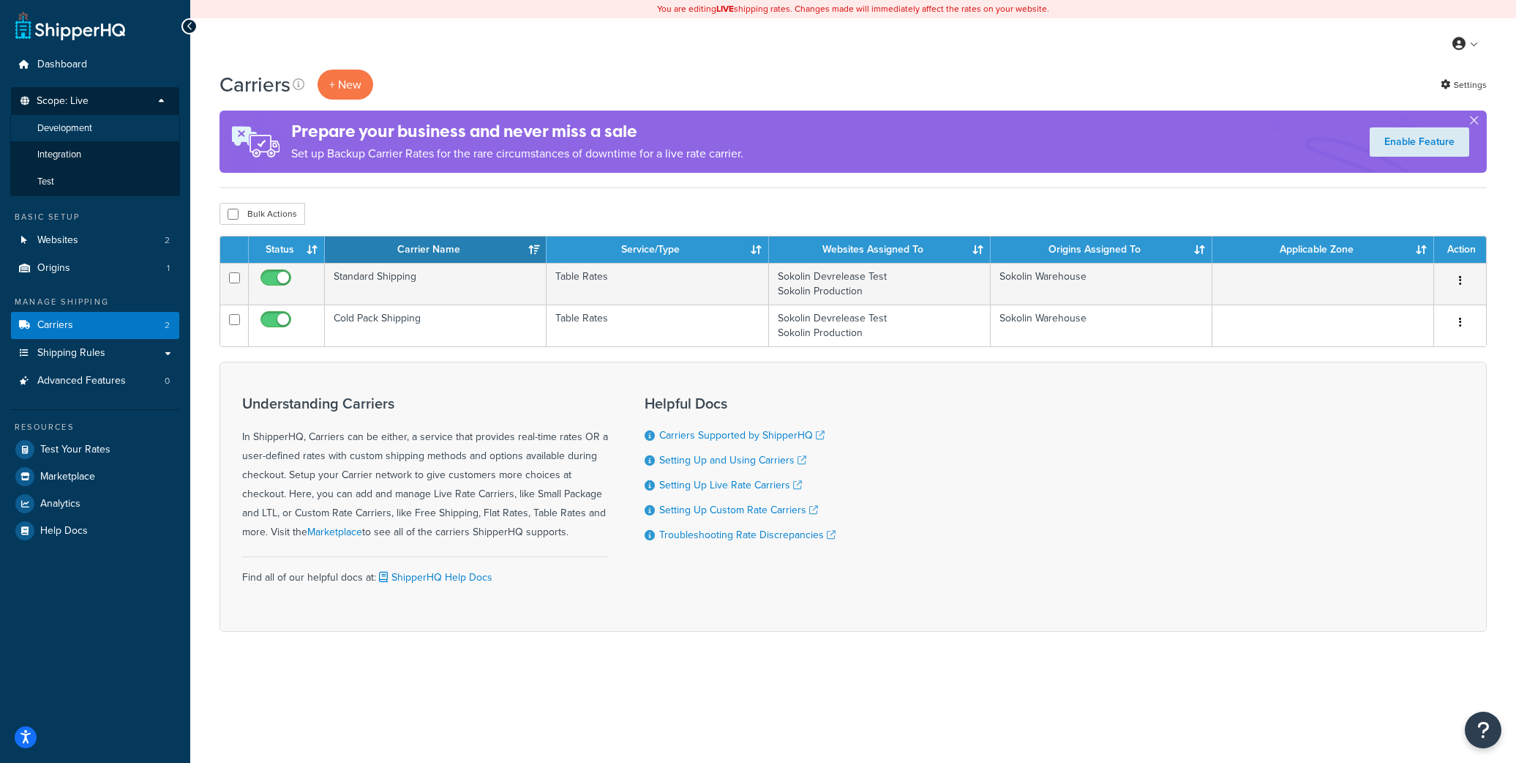
click at [60, 131] on span "Development" at bounding box center [64, 128] width 55 height 12
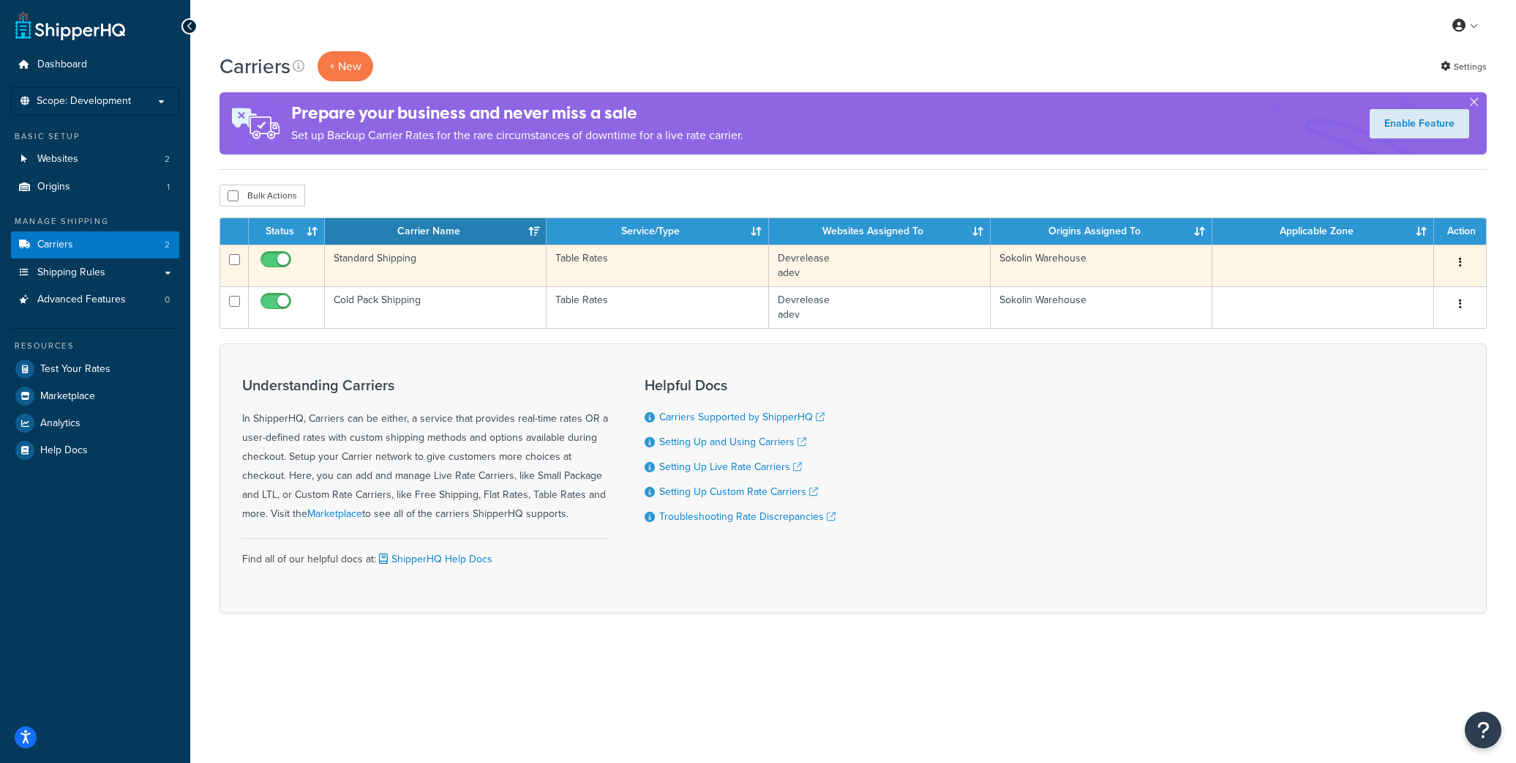
click at [397, 250] on td "Standard Shipping" at bounding box center [436, 265] width 222 height 42
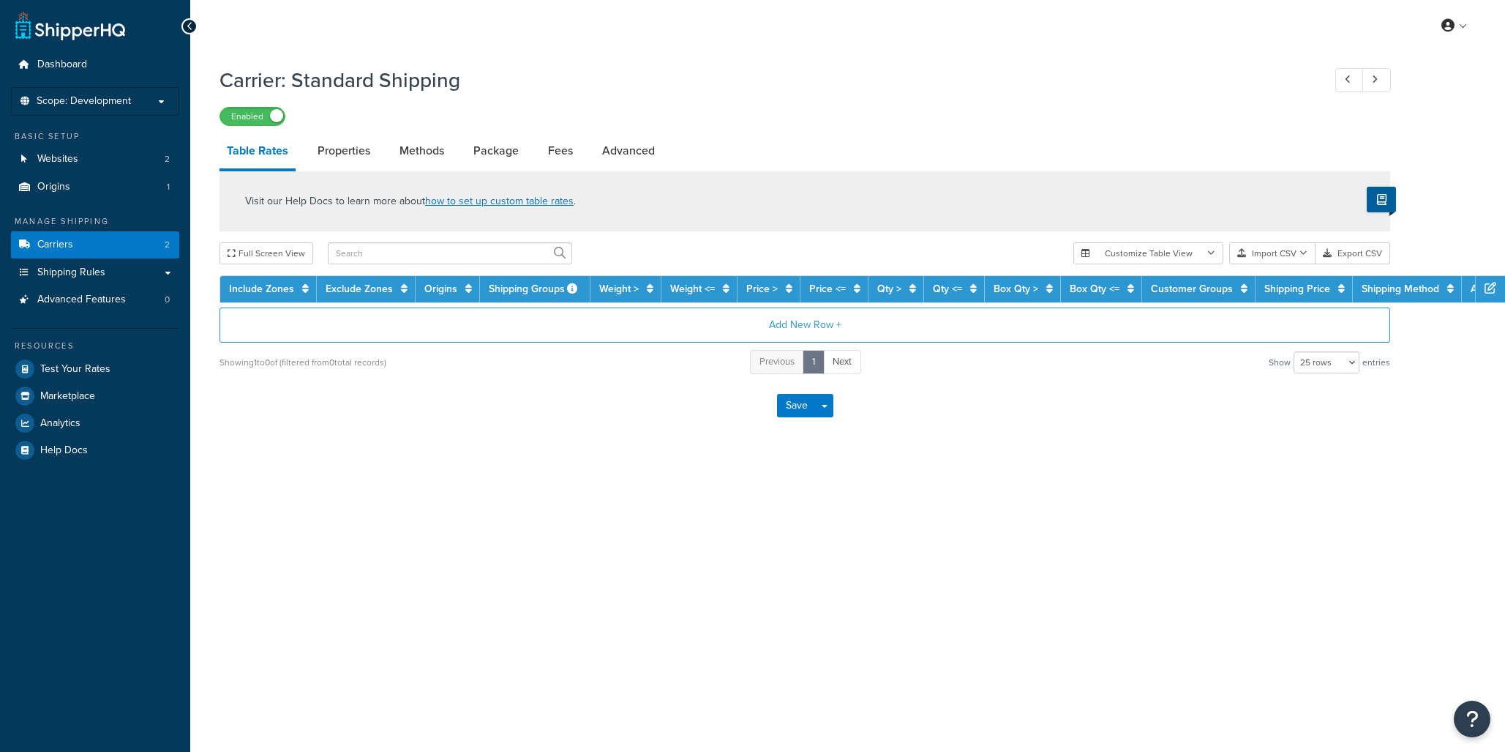
select select "25"
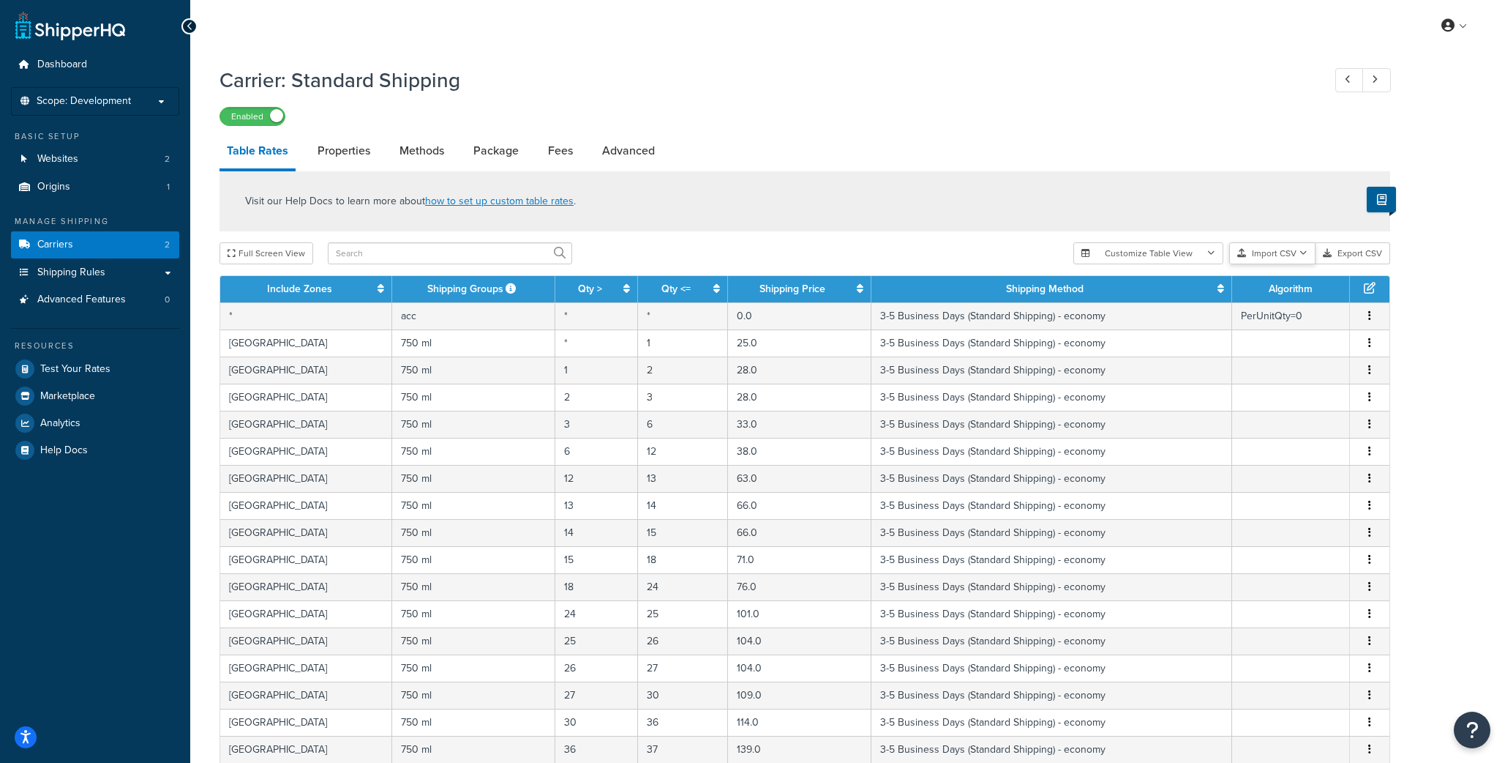
click at [1298, 252] on button "Import CSV" at bounding box center [1273, 253] width 86 height 22
click at [1287, 264] on div "Customize Table View Show all columns Show selected columns Import CSV Import a…" at bounding box center [1232, 253] width 317 height 22
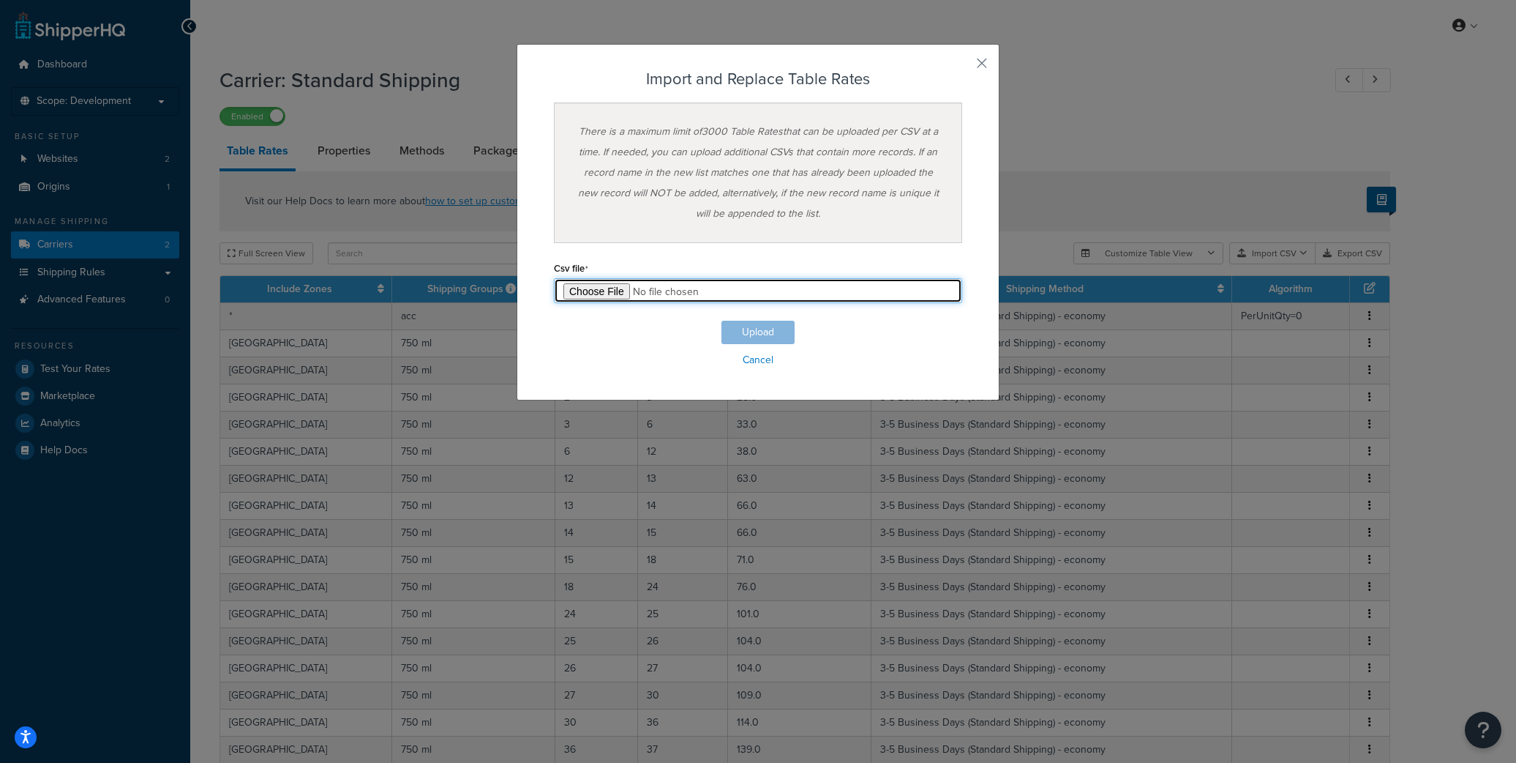
click at [582, 287] on input "file" at bounding box center [758, 290] width 408 height 25
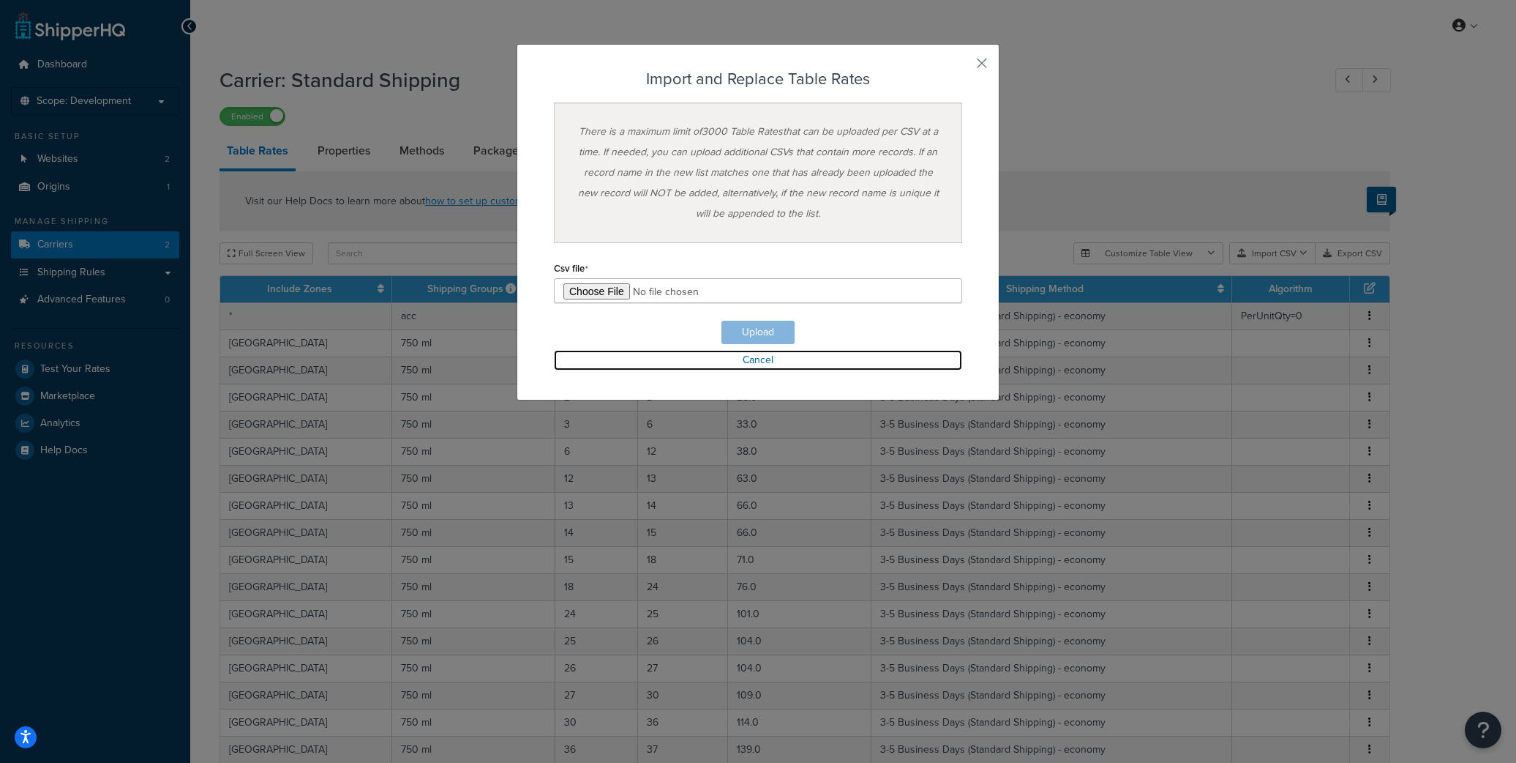
click at [752, 362] on link "Cancel" at bounding box center [758, 360] width 408 height 20
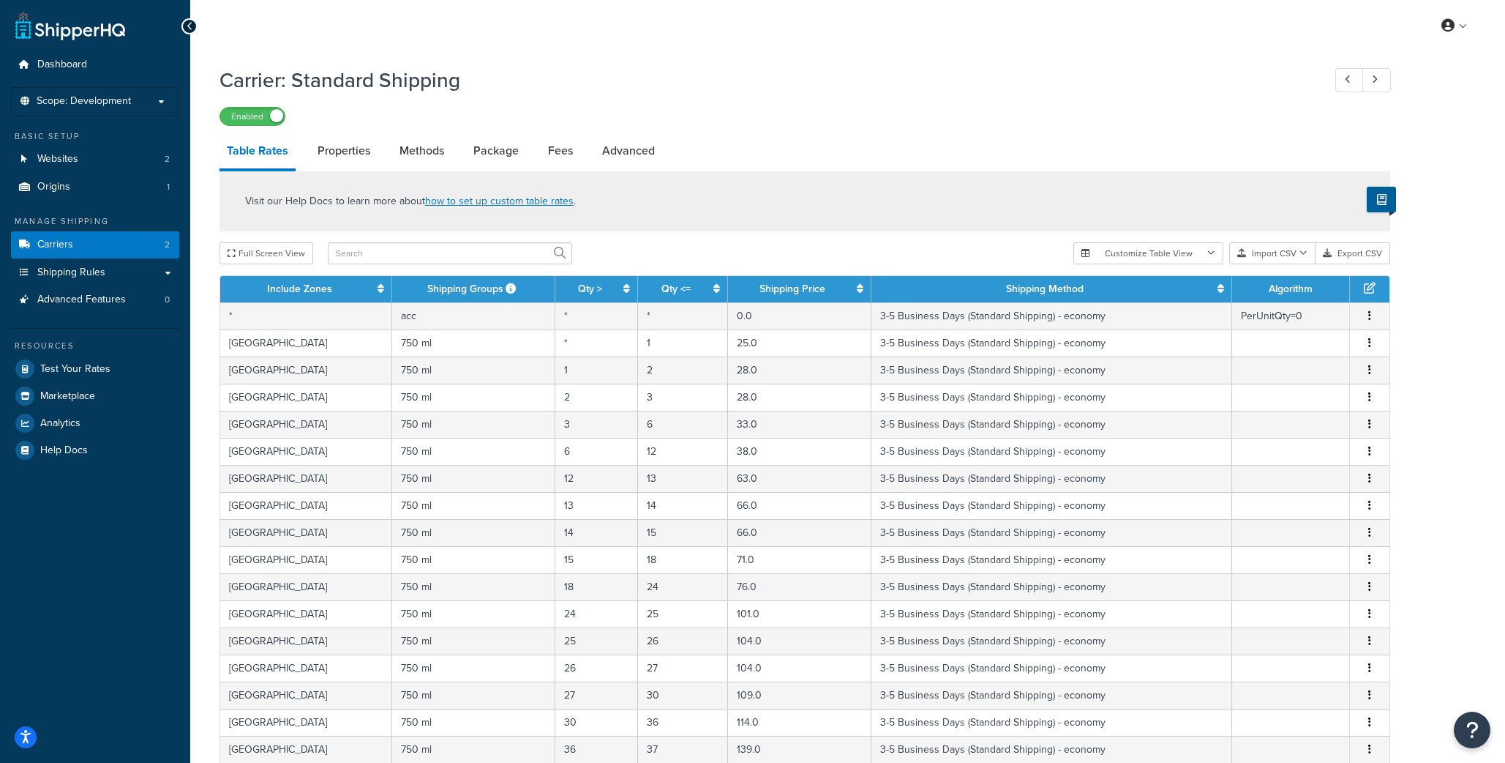
click at [1268, 255] on button "Import CSV" at bounding box center [1273, 253] width 86 height 22
click at [1270, 264] on div "Customize Table View Show all columns Show selected columns Import CSV Import a…" at bounding box center [1232, 253] width 317 height 22
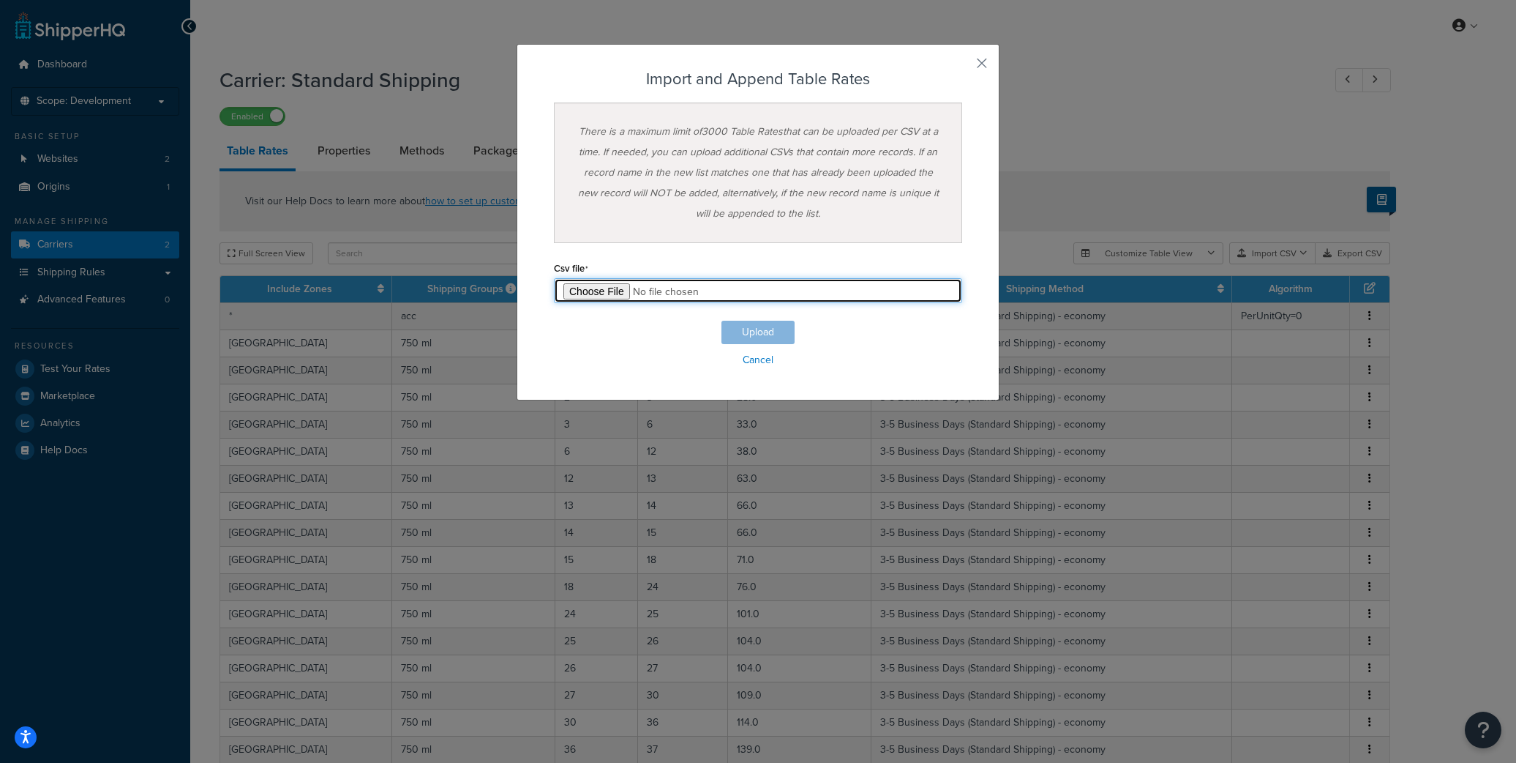
click at [574, 290] on input "file" at bounding box center [758, 290] width 408 height 25
type input "C:\fakepath\ShipperHQ Master Rates 2025.csv"
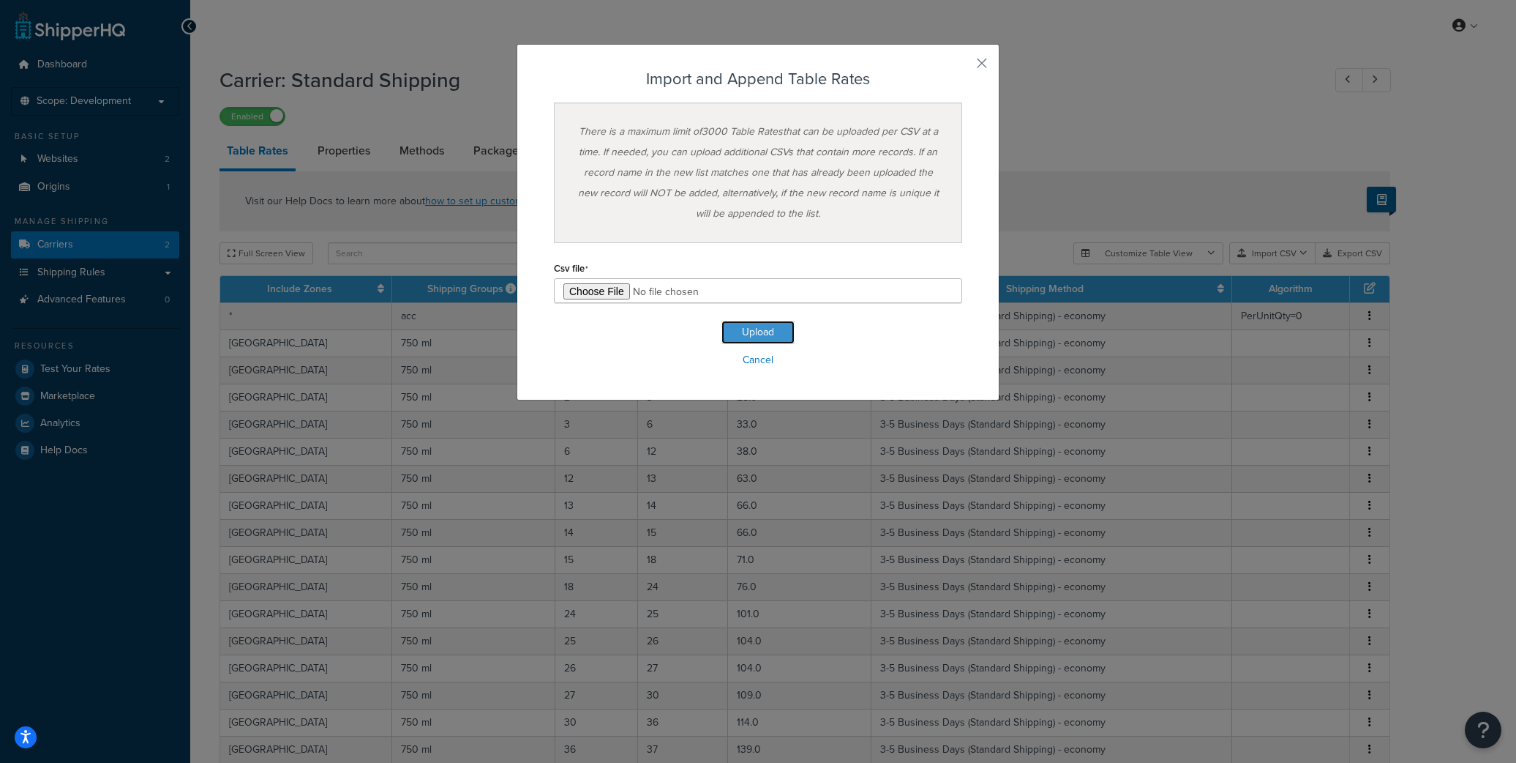
drag, startPoint x: 766, startPoint y: 332, endPoint x: 826, endPoint y: 277, distance: 80.8
click at [768, 332] on button "Upload" at bounding box center [758, 332] width 73 height 23
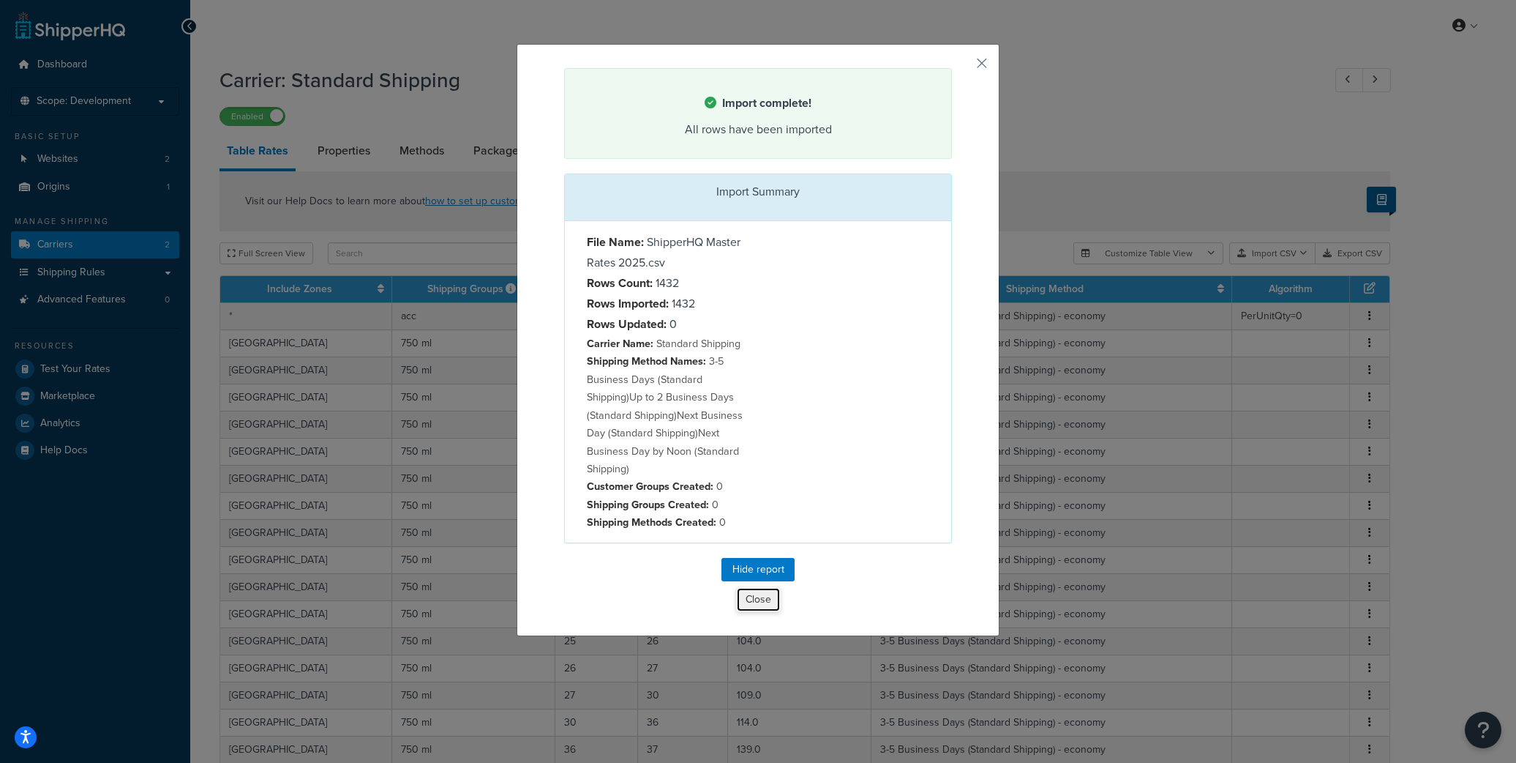
click at [756, 597] on button "Close" at bounding box center [758, 599] width 45 height 25
